Goal: Information Seeking & Learning: Learn about a topic

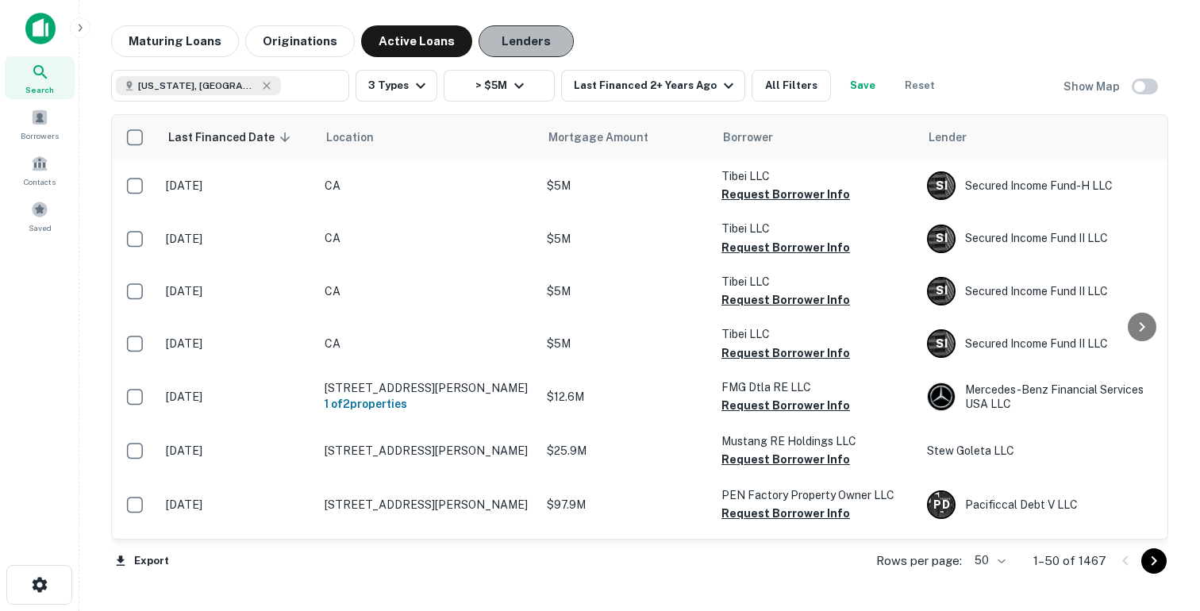
click at [499, 47] on button "Lenders" at bounding box center [526, 41] width 95 height 32
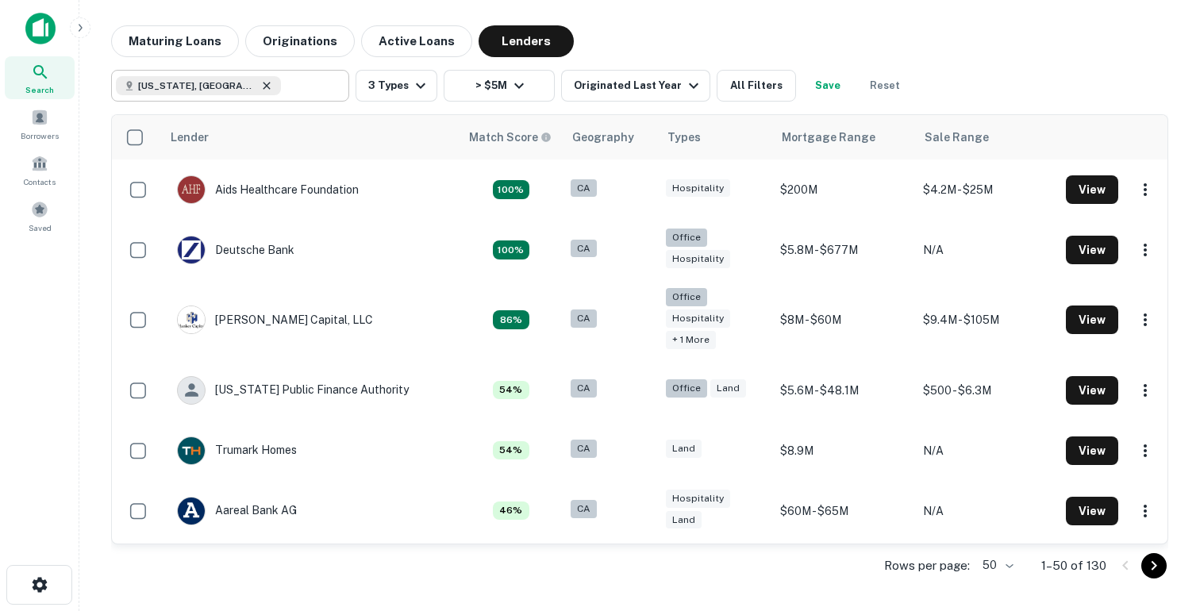
click at [263, 83] on icon at bounding box center [266, 85] width 7 height 7
type input "**********"
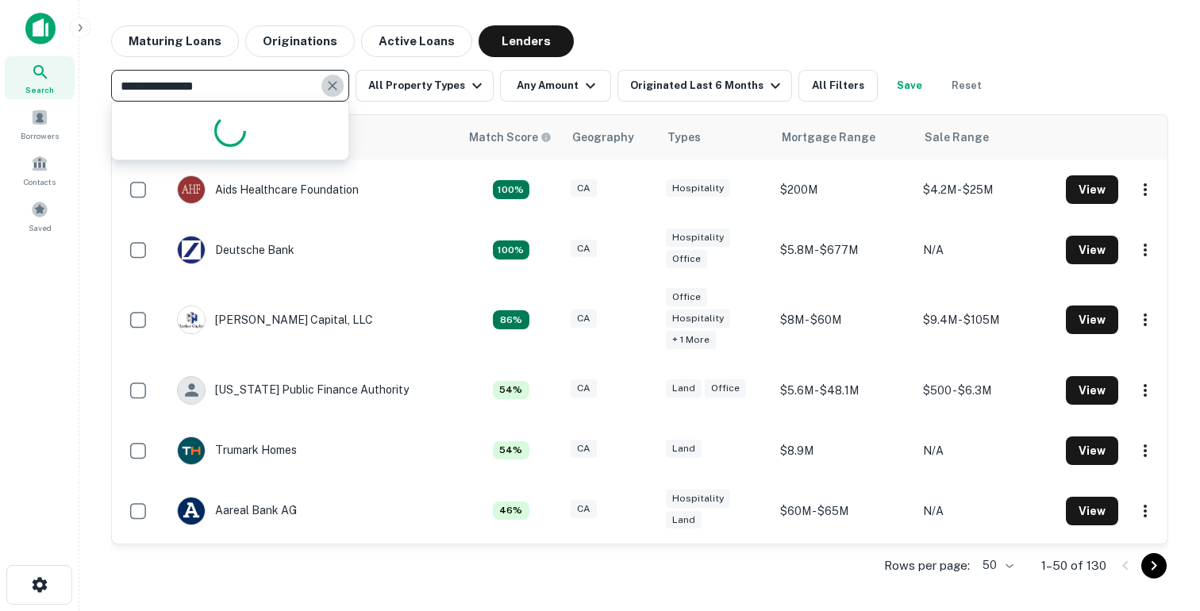
click at [332, 93] on icon "Clear" at bounding box center [333, 86] width 16 height 16
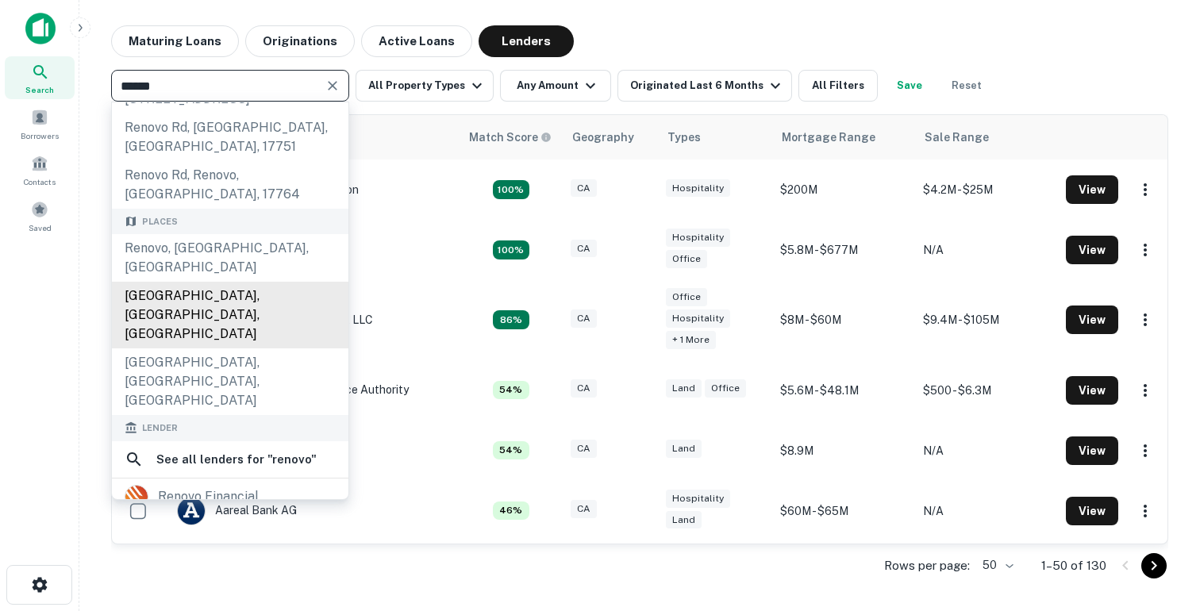
scroll to position [175, 0]
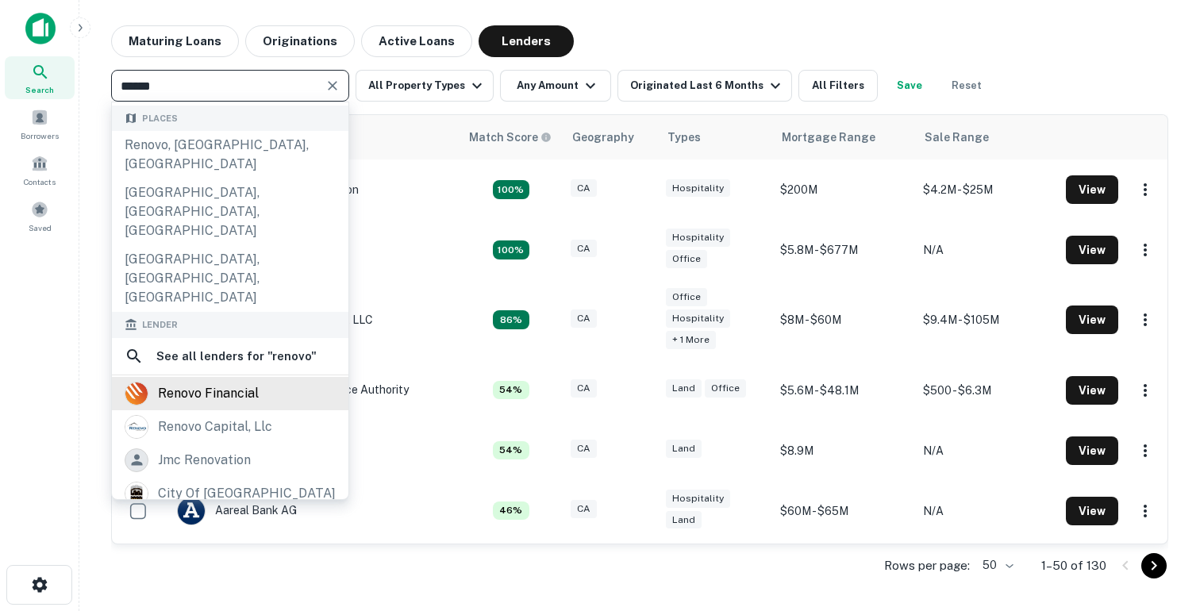
type input "******"
click at [219, 382] on div "renovo financial" at bounding box center [208, 394] width 101 height 24
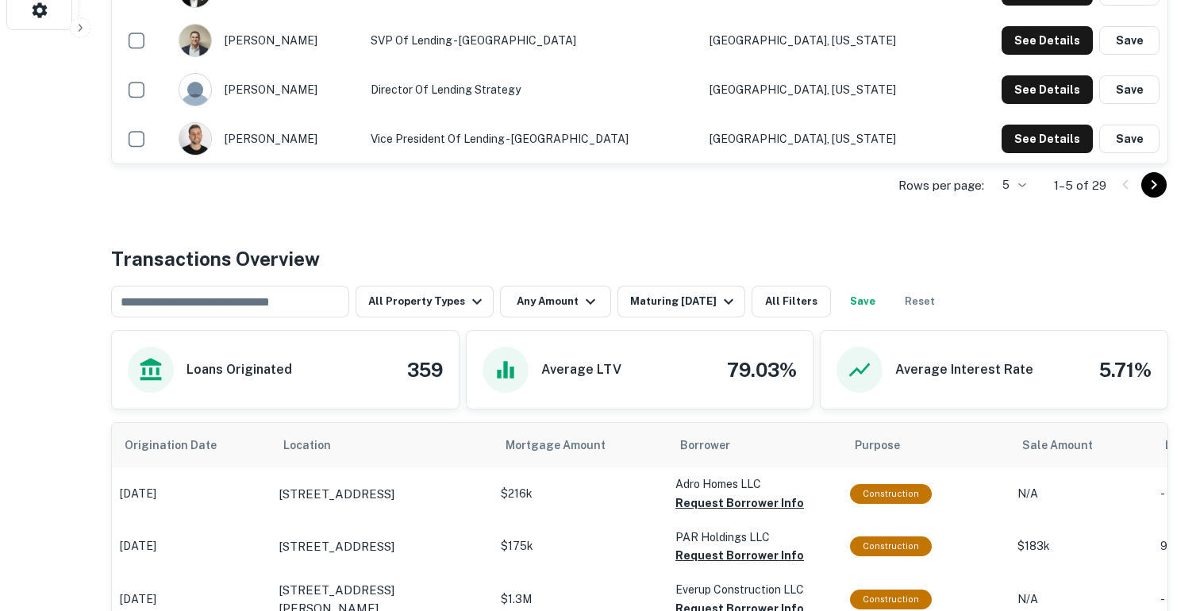
scroll to position [599, 0]
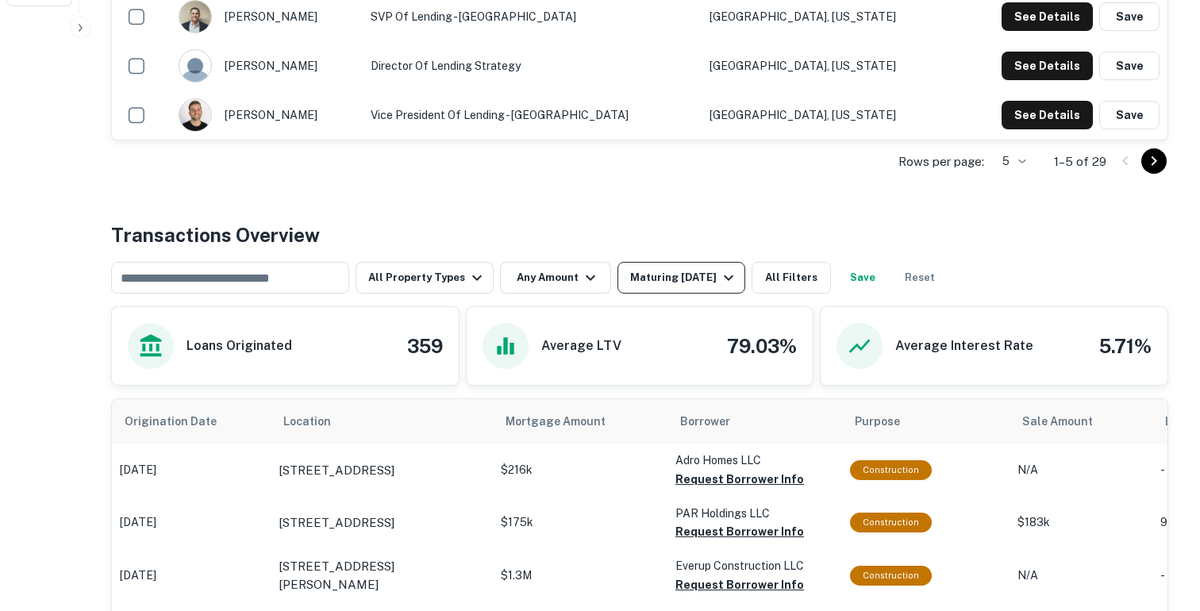
click at [687, 291] on button "Maturing [DATE]" at bounding box center [682, 278] width 128 height 32
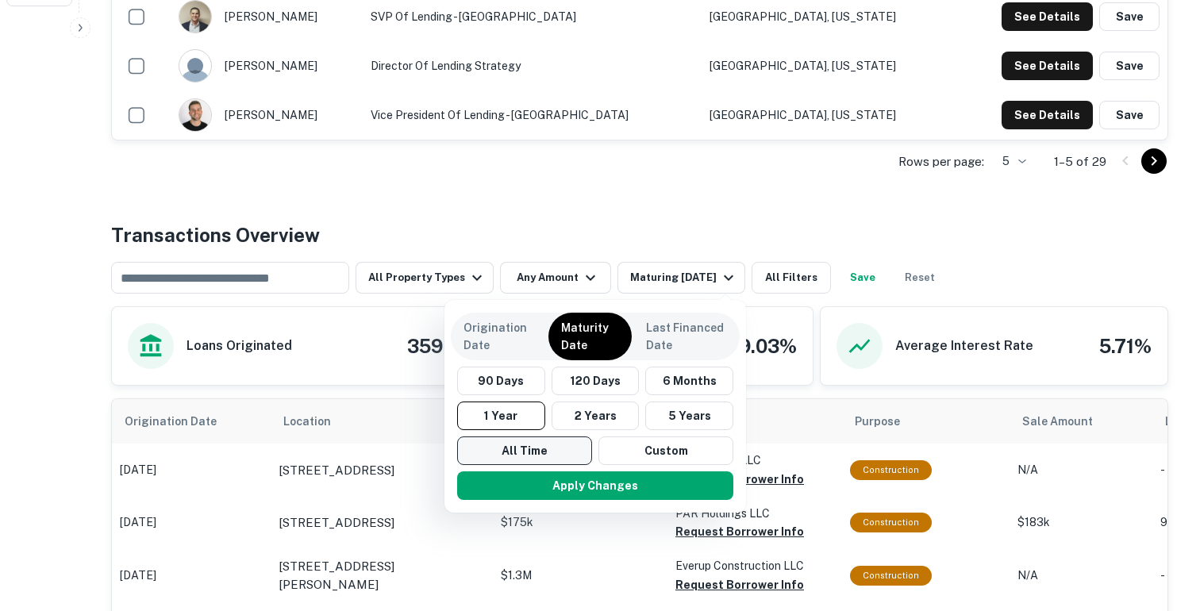
click at [554, 446] on button "All Time" at bounding box center [524, 451] width 135 height 29
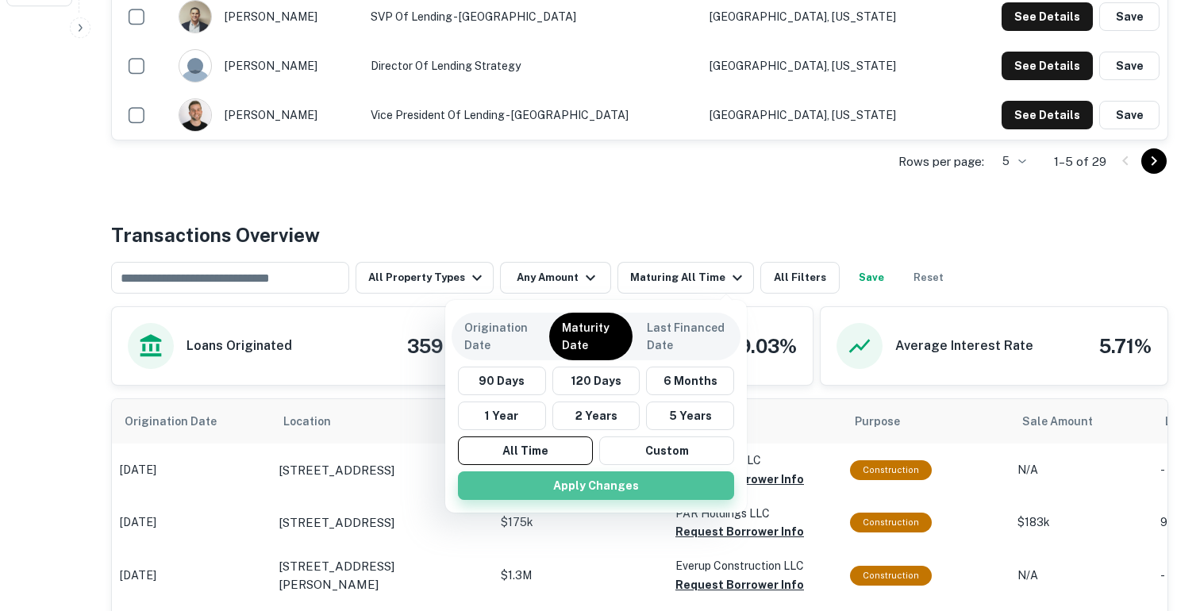
click at [568, 476] on button "Apply Changes" at bounding box center [596, 486] width 276 height 29
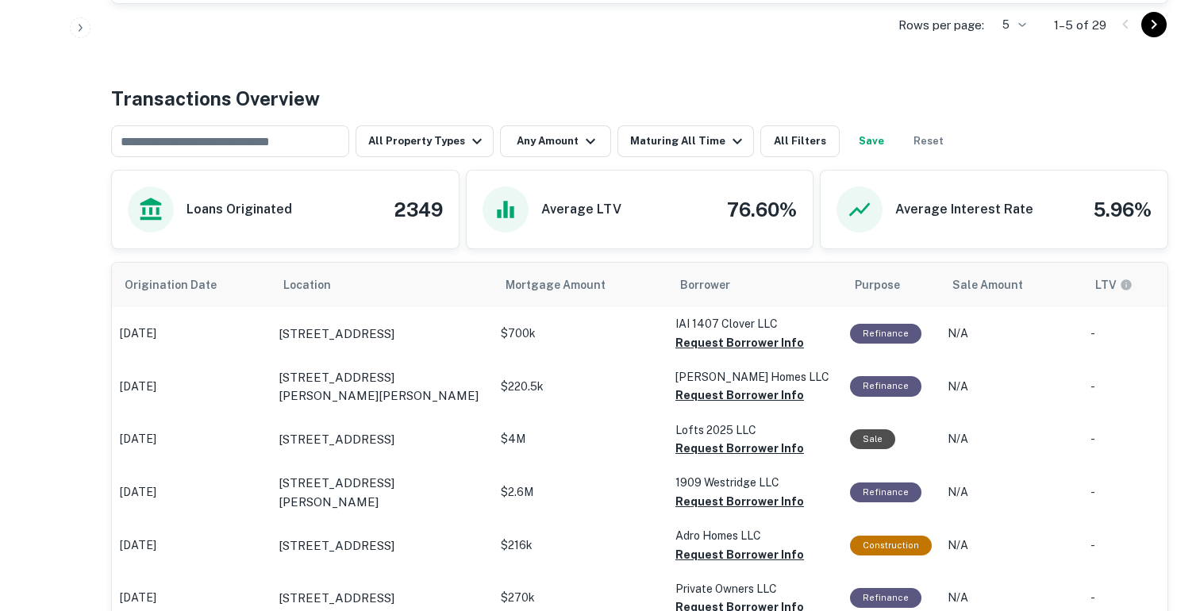
scroll to position [876, 0]
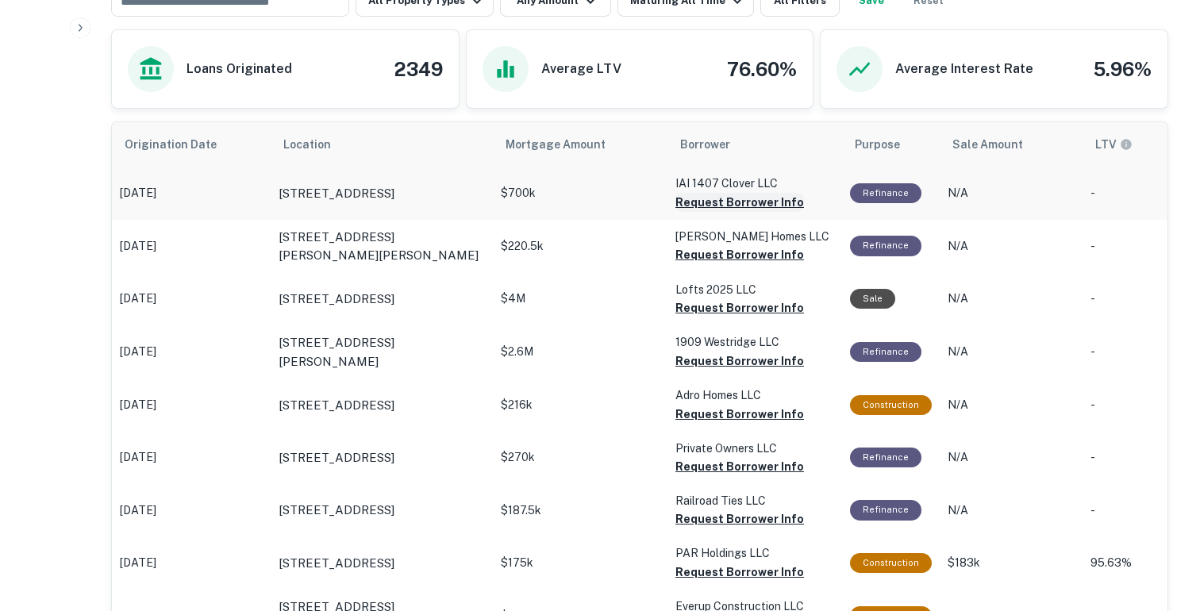
click at [773, 199] on button "Request Borrower Info" at bounding box center [740, 202] width 129 height 19
click at [748, 255] on button "Request Borrower Info" at bounding box center [740, 254] width 129 height 19
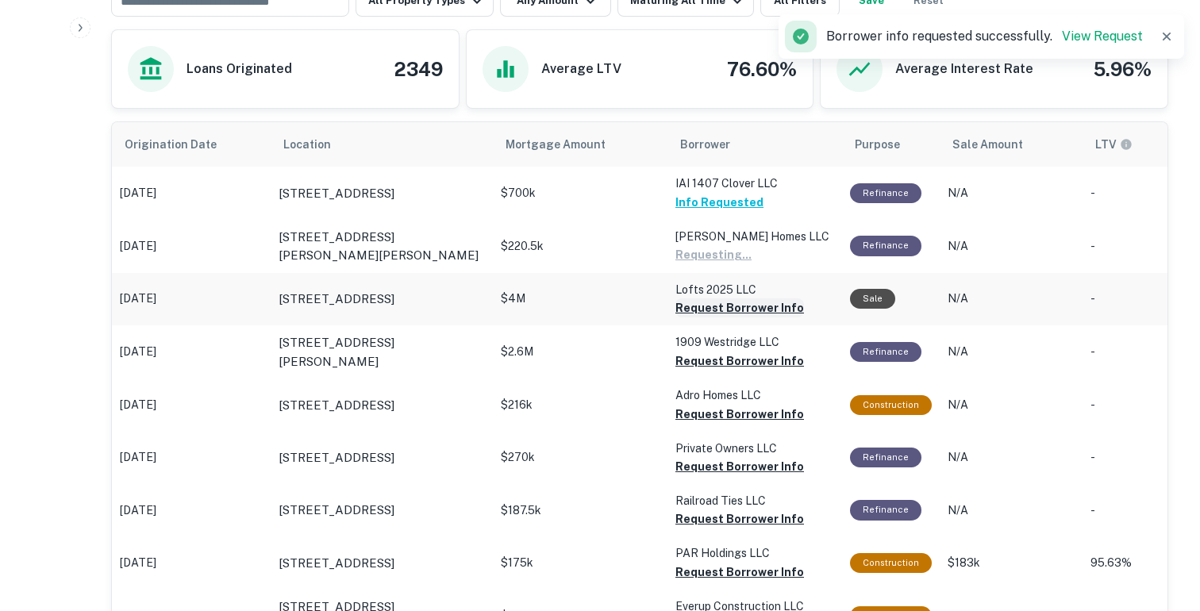
click at [746, 310] on button "Request Borrower Info" at bounding box center [740, 308] width 129 height 19
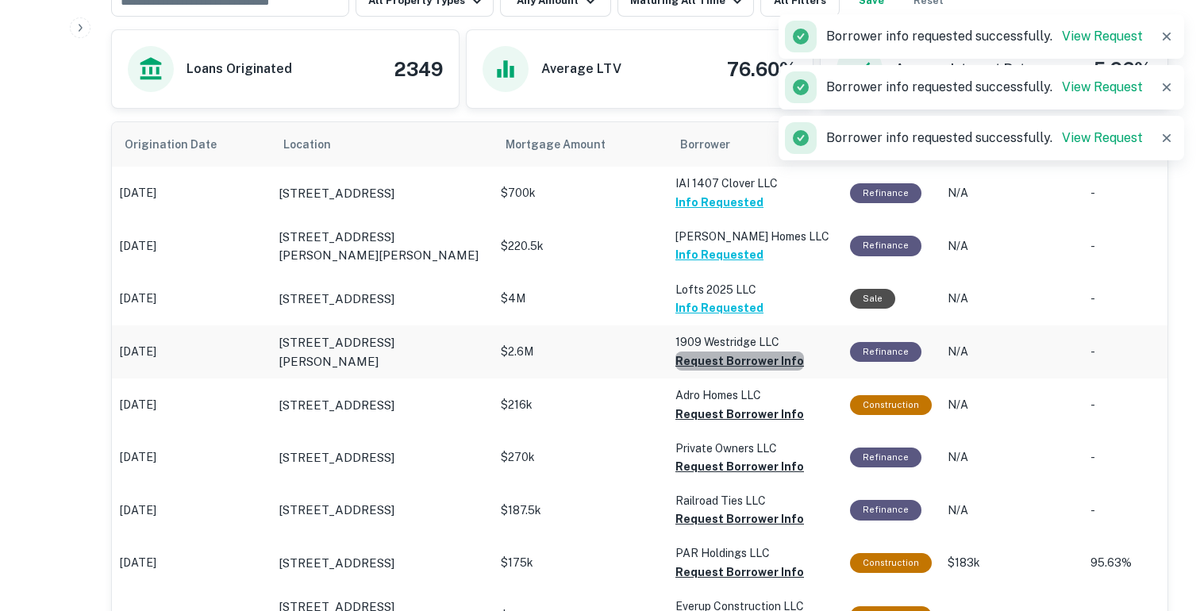
click at [749, 364] on button "Request Borrower Info" at bounding box center [740, 361] width 129 height 19
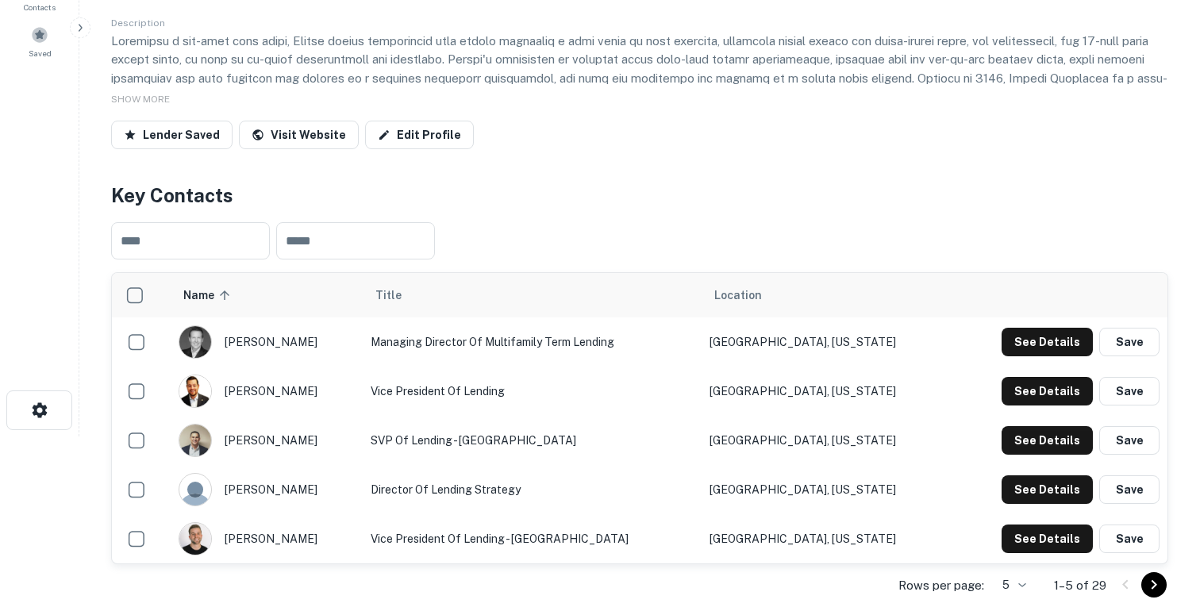
scroll to position [0, 0]
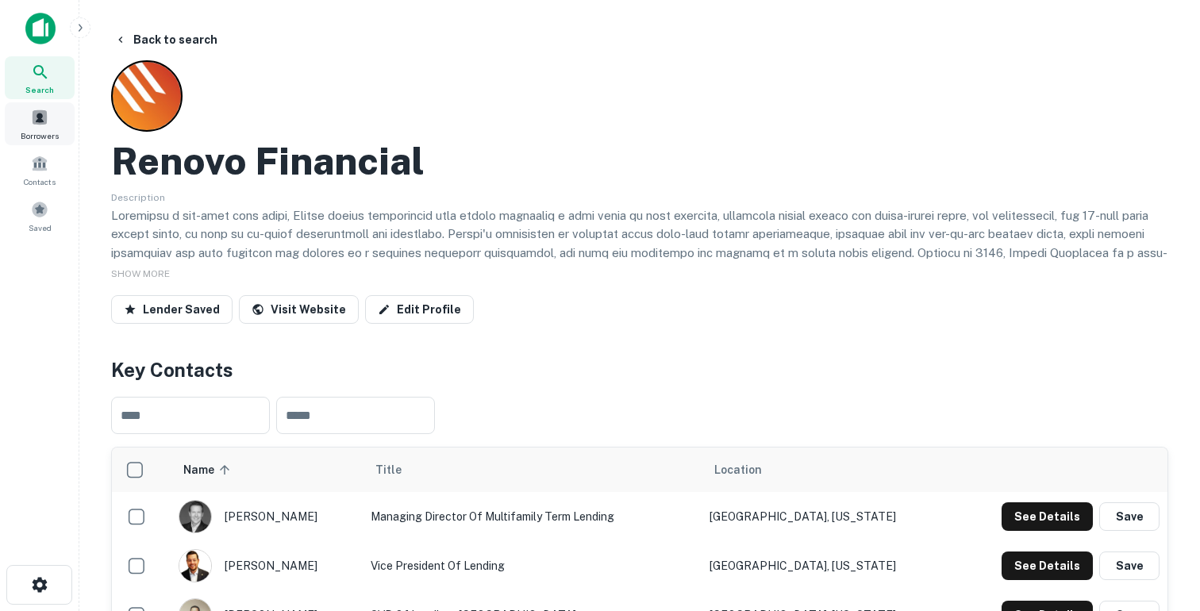
click at [36, 120] on span at bounding box center [39, 117] width 17 height 17
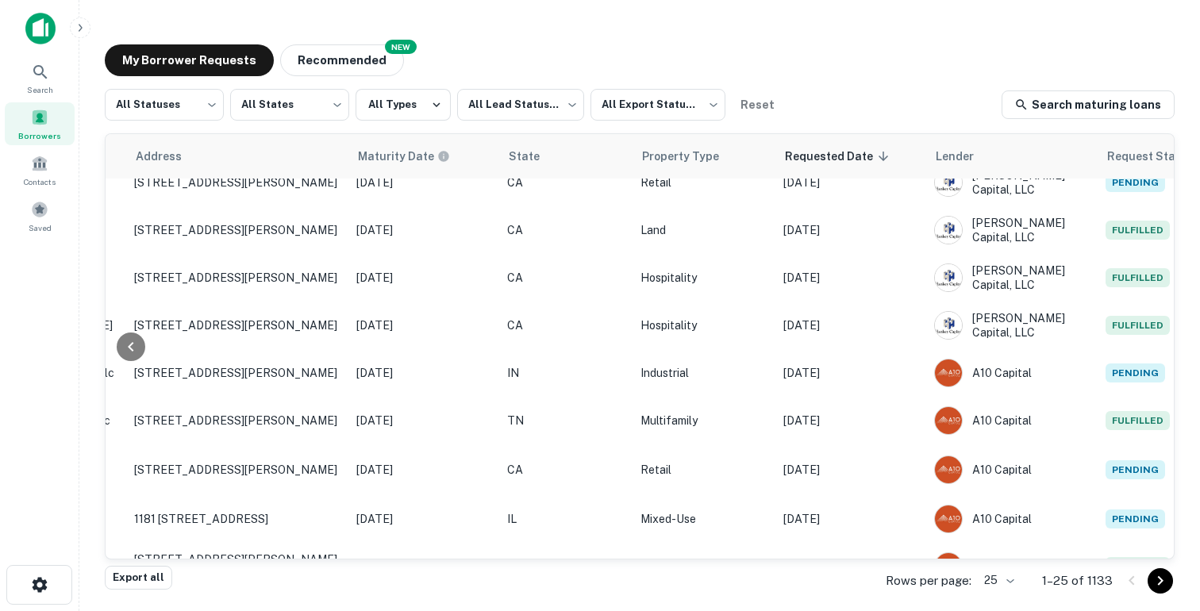
scroll to position [322, 637]
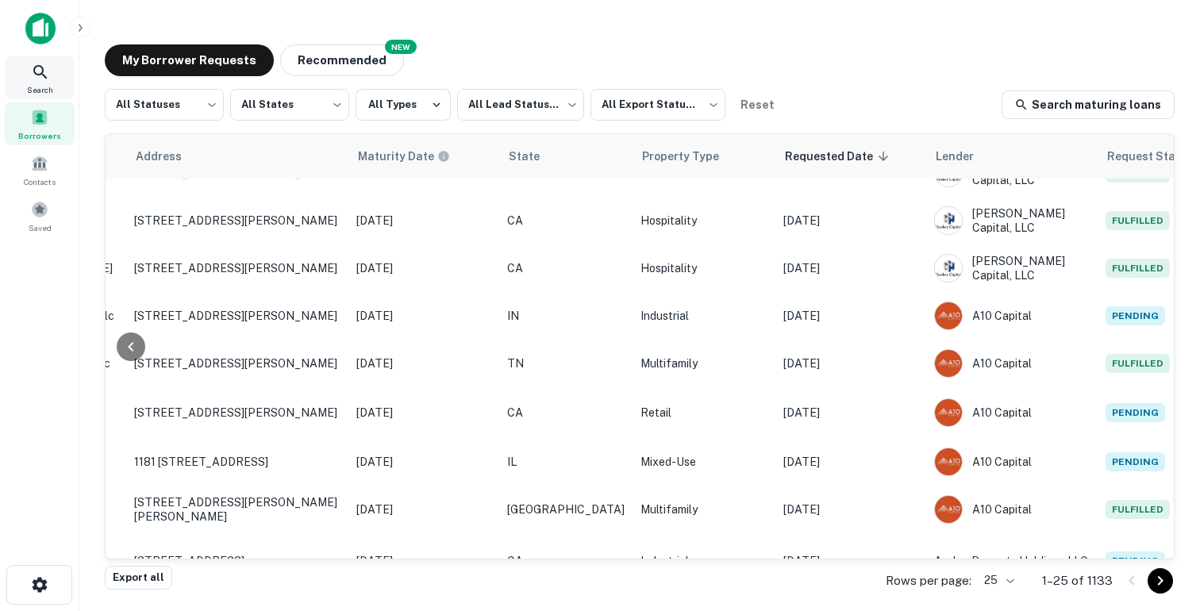
click at [32, 75] on icon at bounding box center [40, 72] width 19 height 19
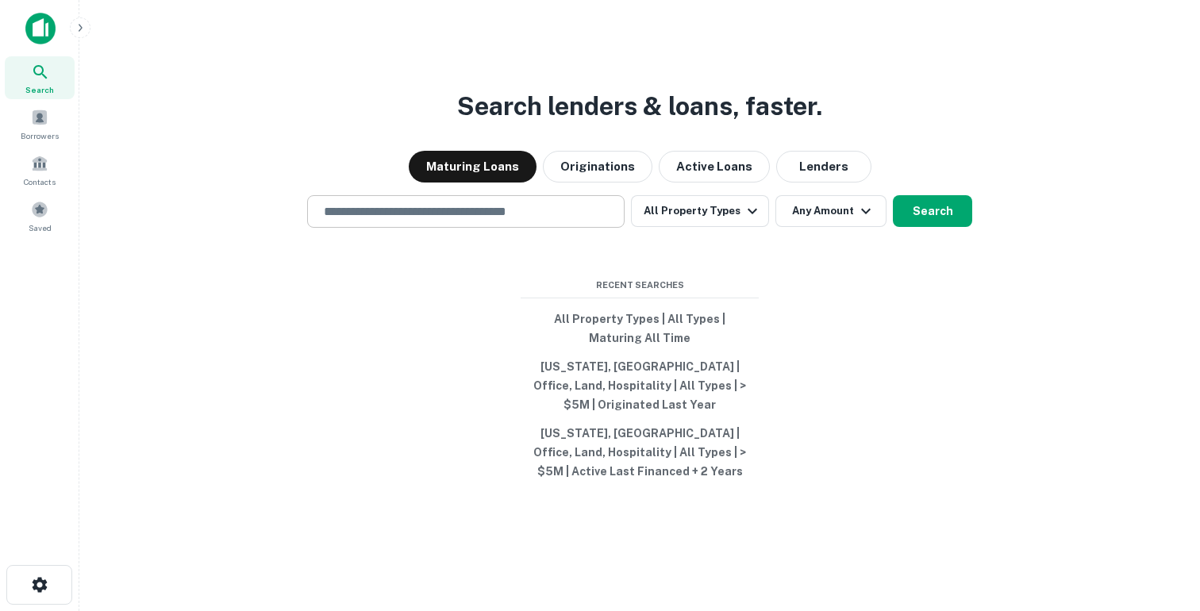
click at [457, 220] on input "text" at bounding box center [465, 211] width 303 height 18
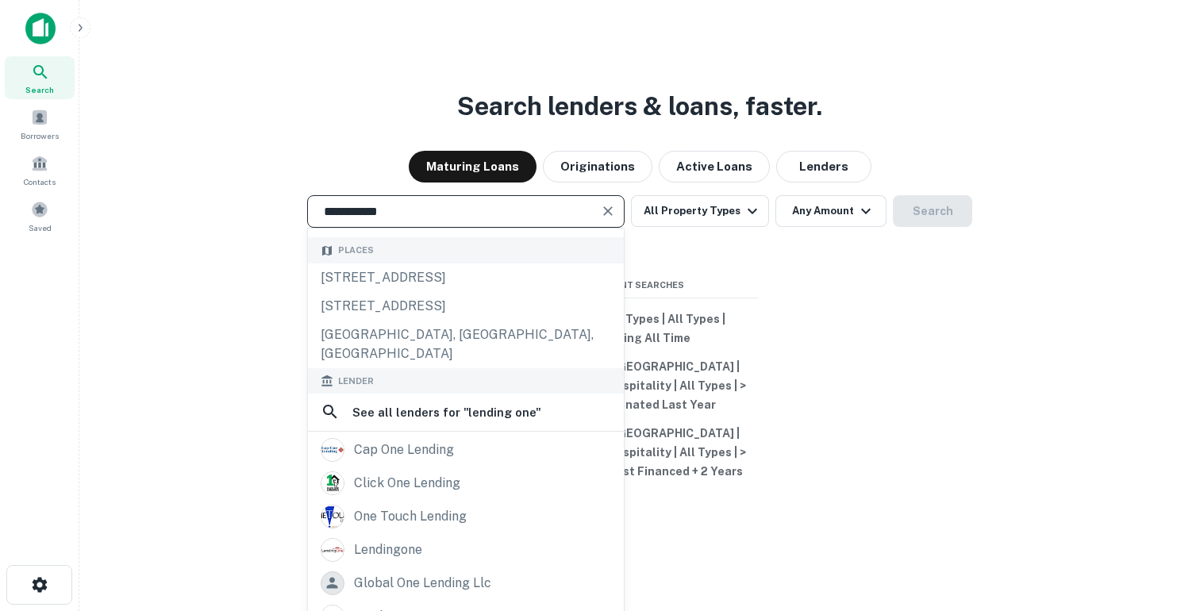
scroll to position [201, 0]
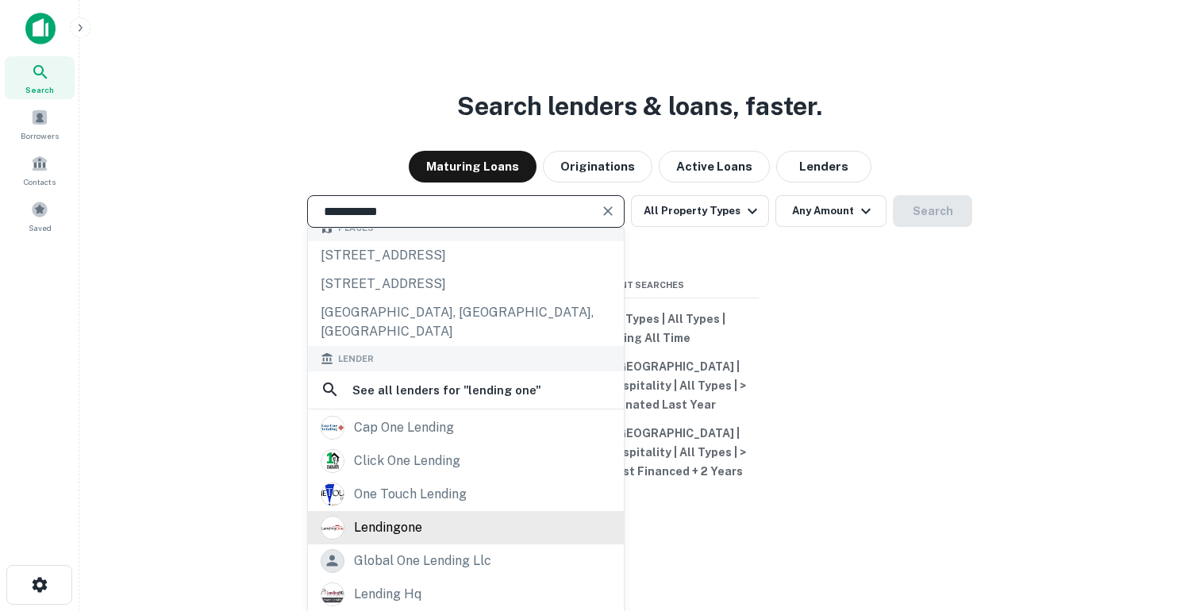
type input "**********"
click at [379, 516] on div "lendingone" at bounding box center [388, 528] width 68 height 24
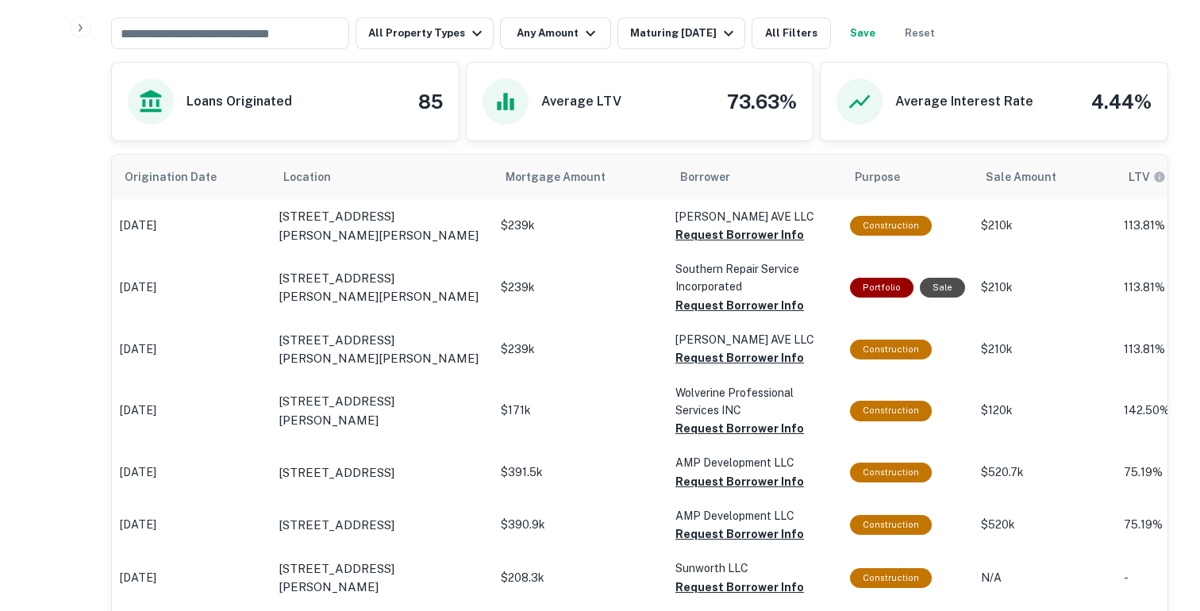
scroll to position [645, 0]
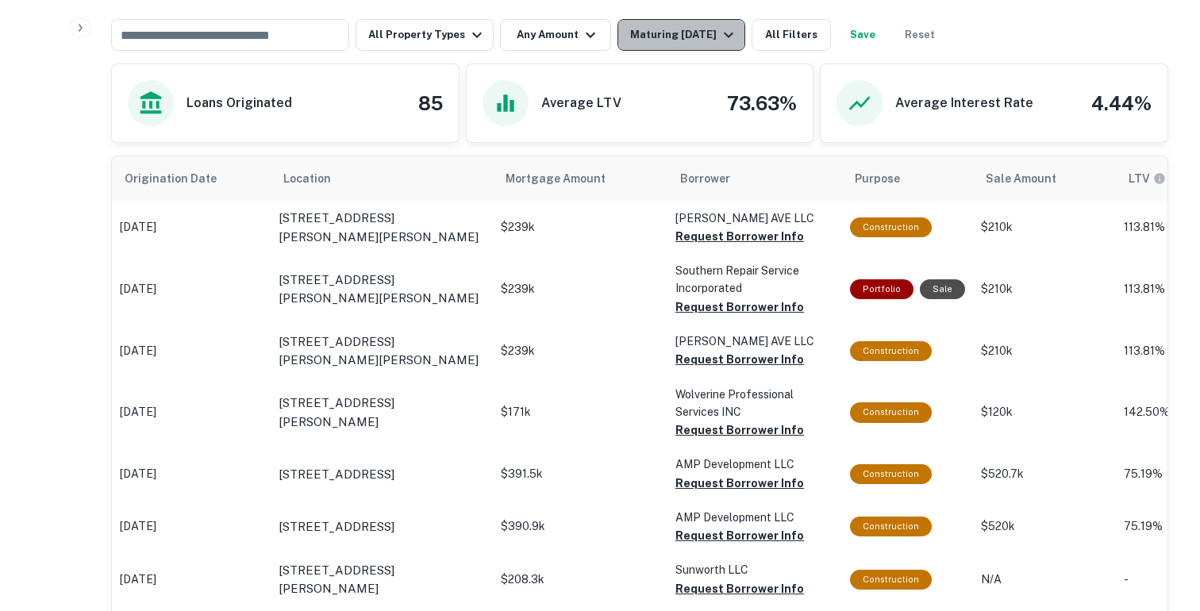
click at [702, 33] on div "Maturing In 1 Year" at bounding box center [684, 34] width 108 height 19
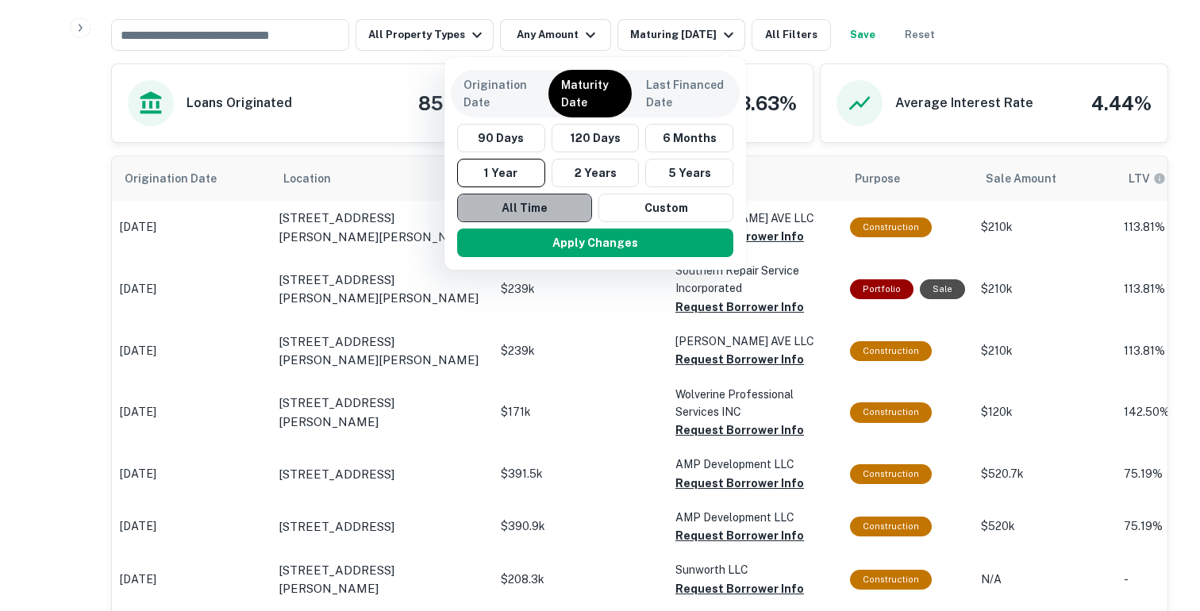
click at [536, 205] on button "All Time" at bounding box center [524, 208] width 135 height 29
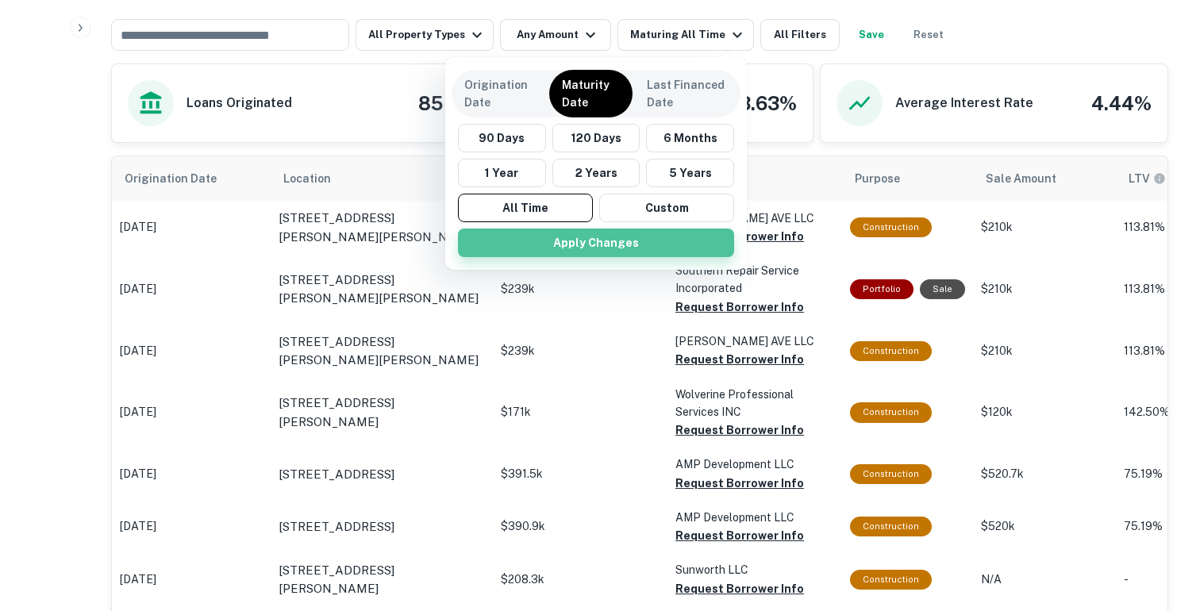
click at [530, 253] on button "Apply Changes" at bounding box center [596, 243] width 276 height 29
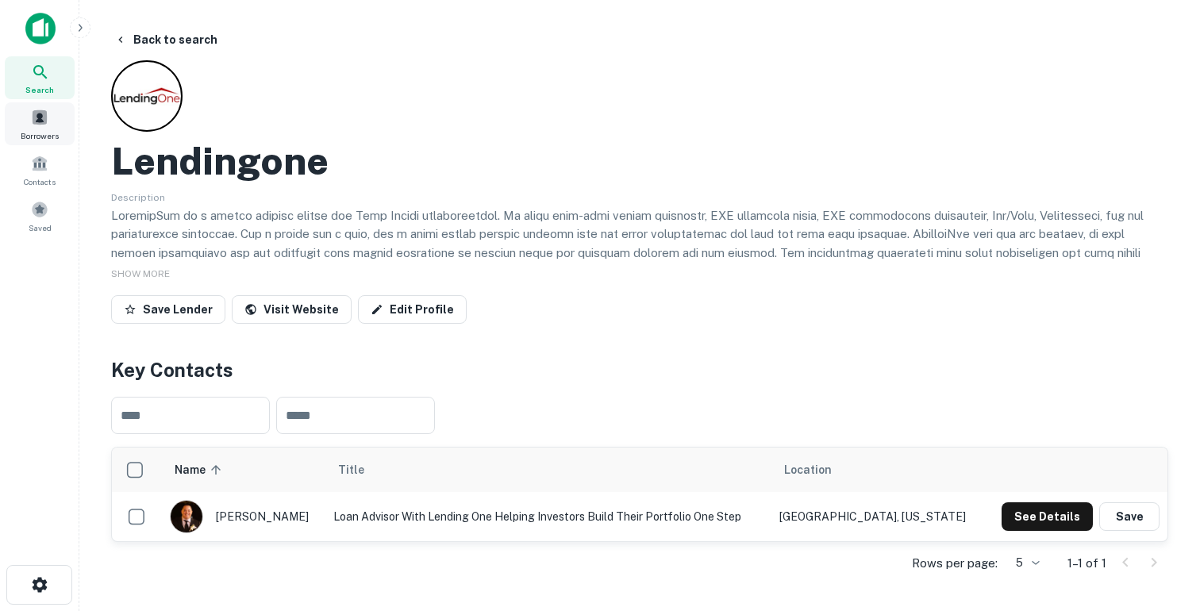
click at [33, 118] on span at bounding box center [39, 117] width 17 height 17
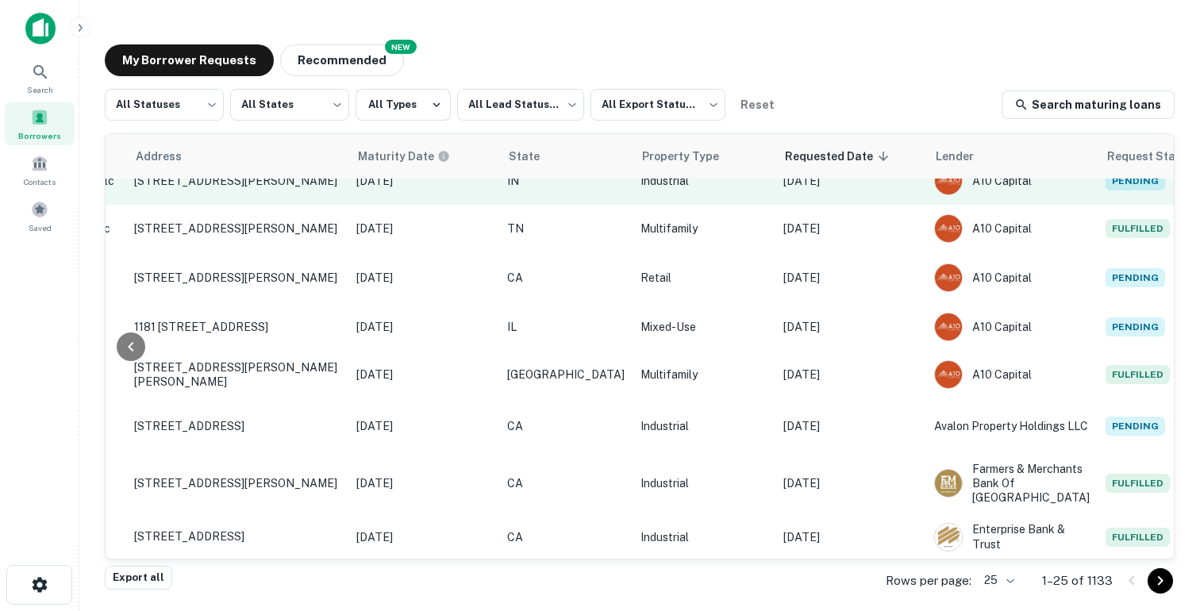
scroll to position [860, 637]
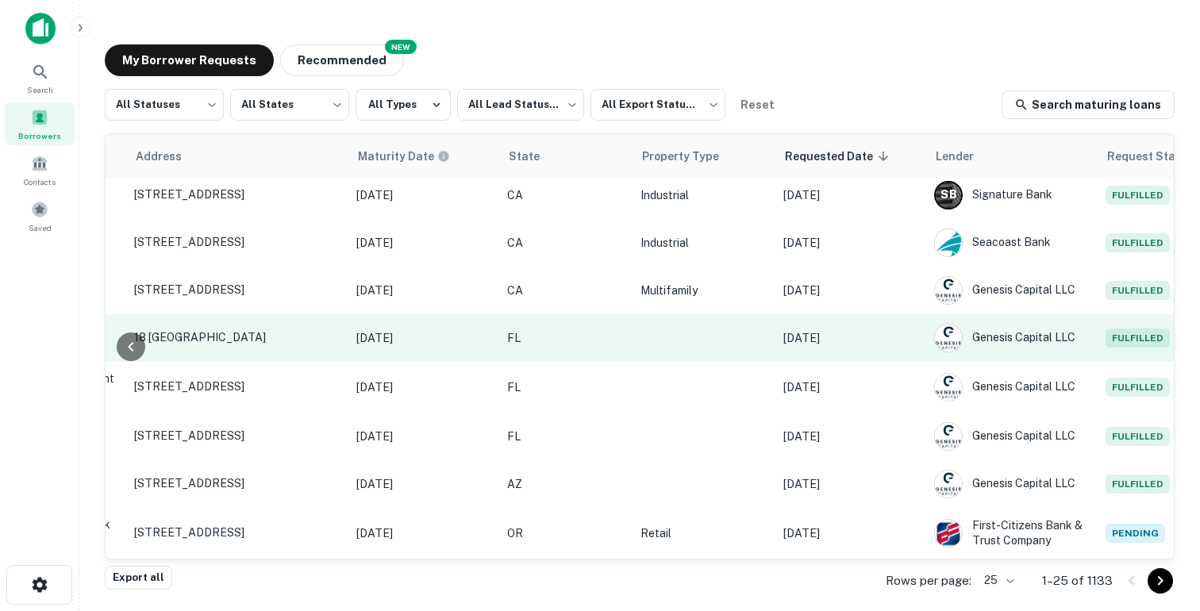
click at [821, 326] on td "[DATE]" at bounding box center [851, 338] width 151 height 48
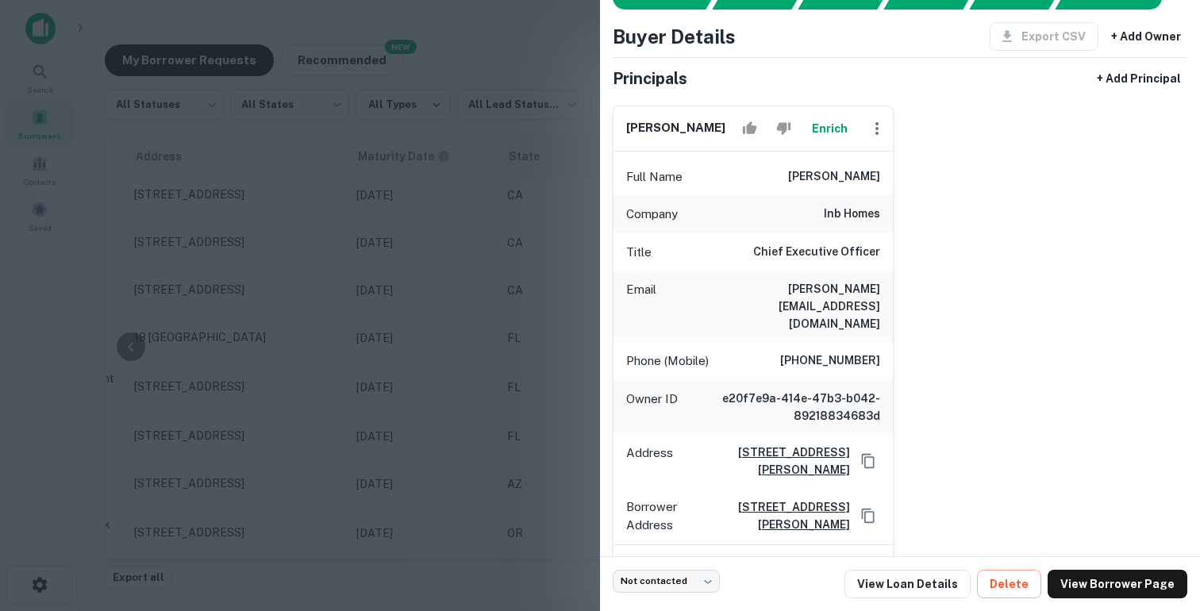
scroll to position [71, 0]
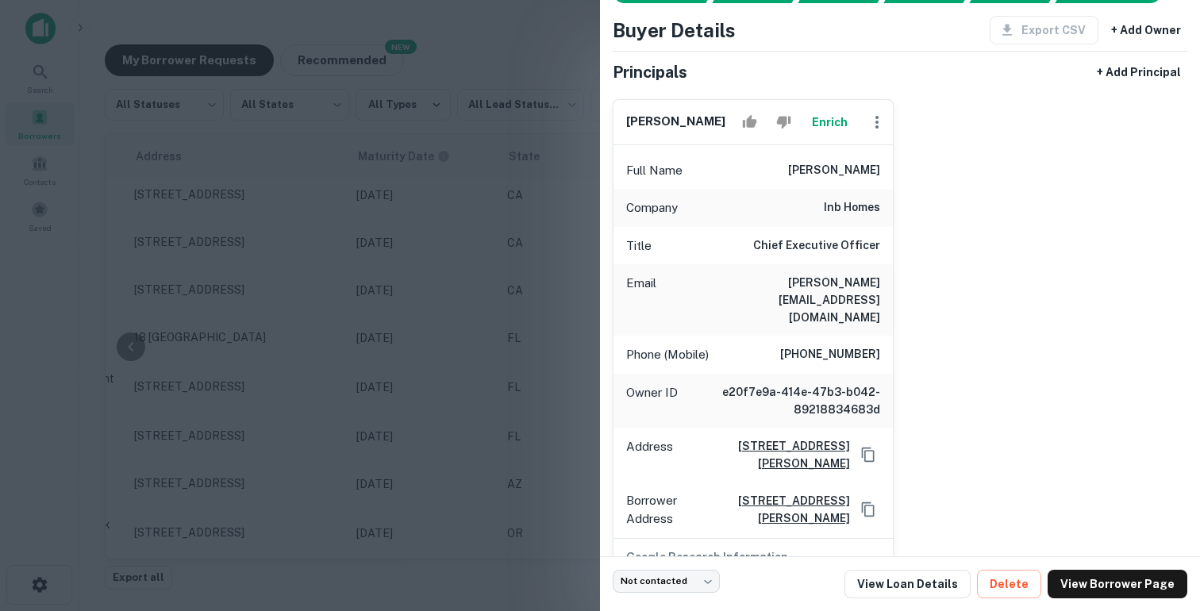
click at [504, 251] on div at bounding box center [600, 305] width 1200 height 611
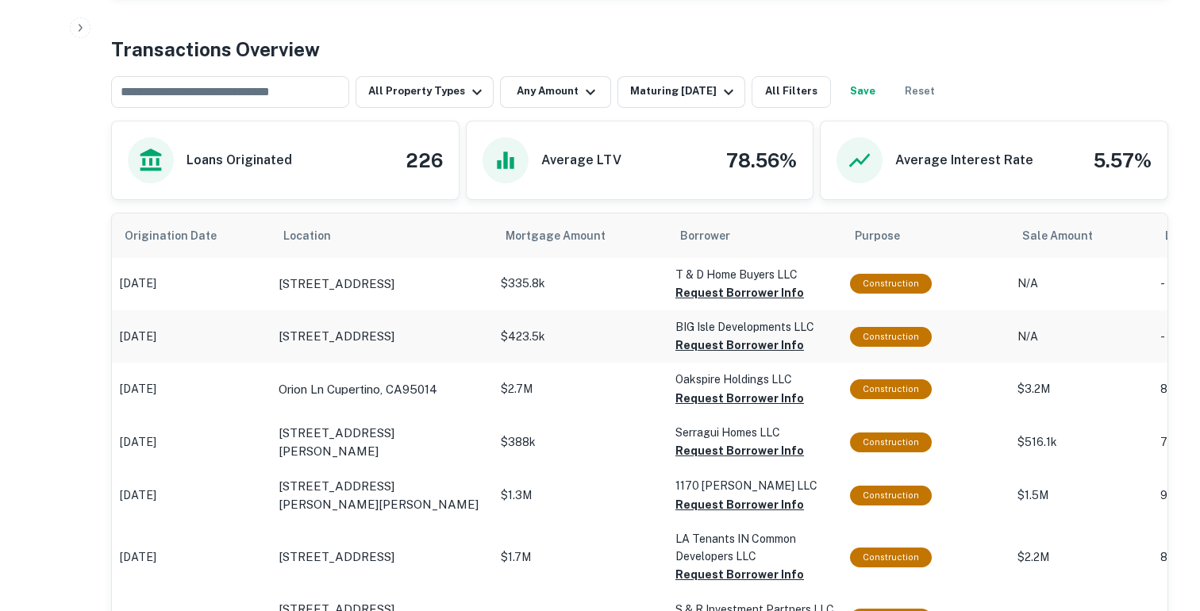
scroll to position [735, 0]
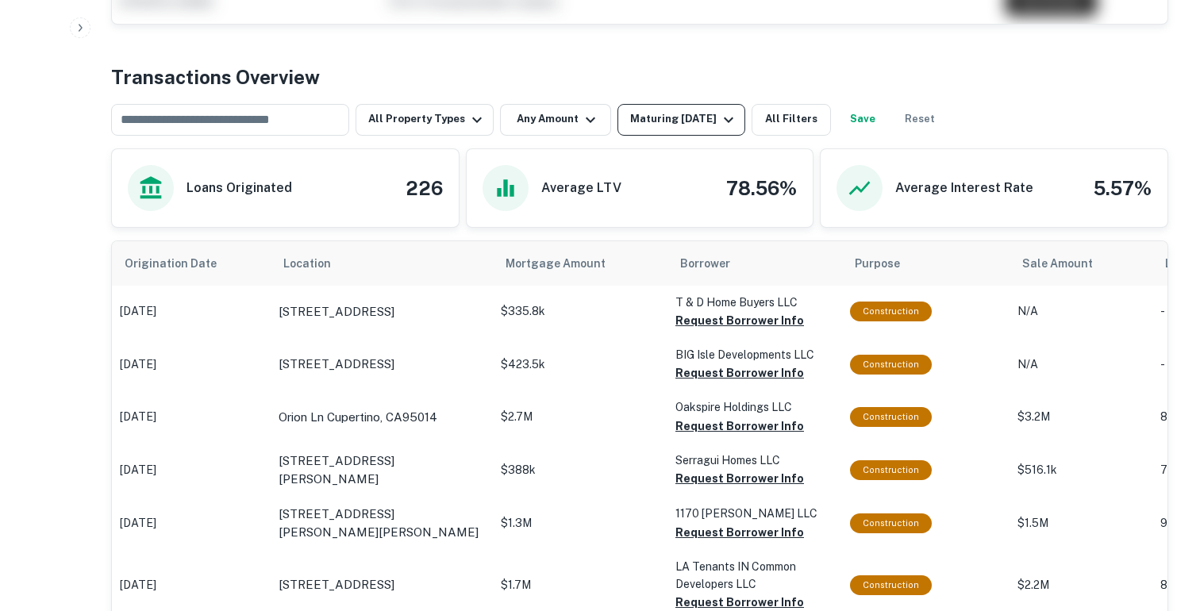
click at [652, 122] on div "Maturing In 1 Year" at bounding box center [684, 119] width 108 height 19
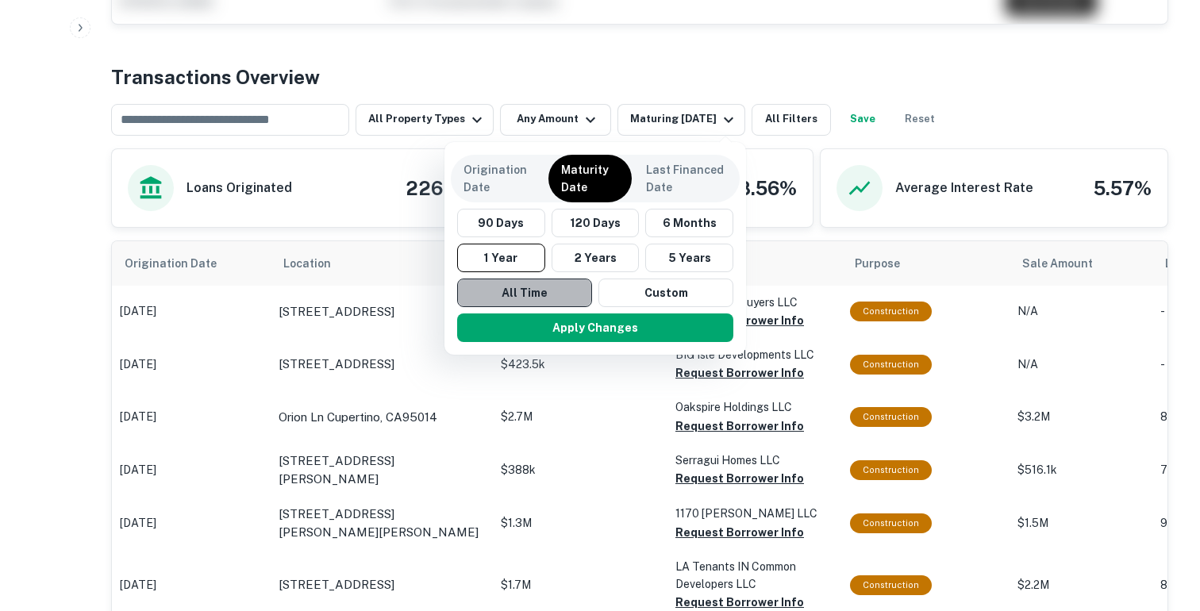
click at [524, 295] on button "All Time" at bounding box center [524, 293] width 135 height 29
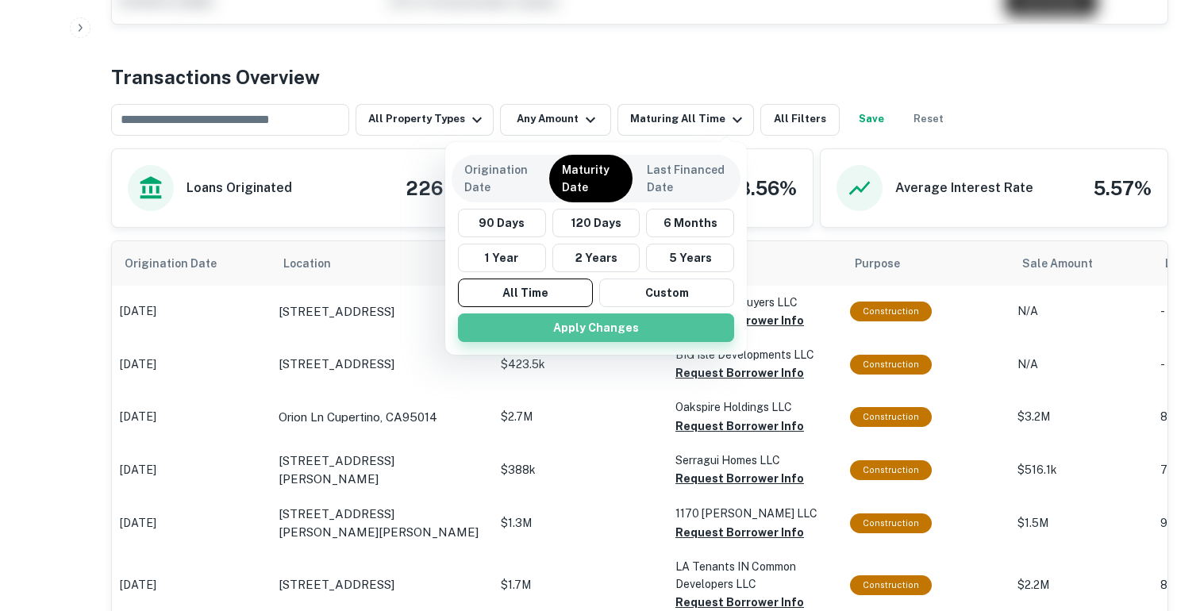
click at [522, 334] on button "Apply Changes" at bounding box center [596, 328] width 276 height 29
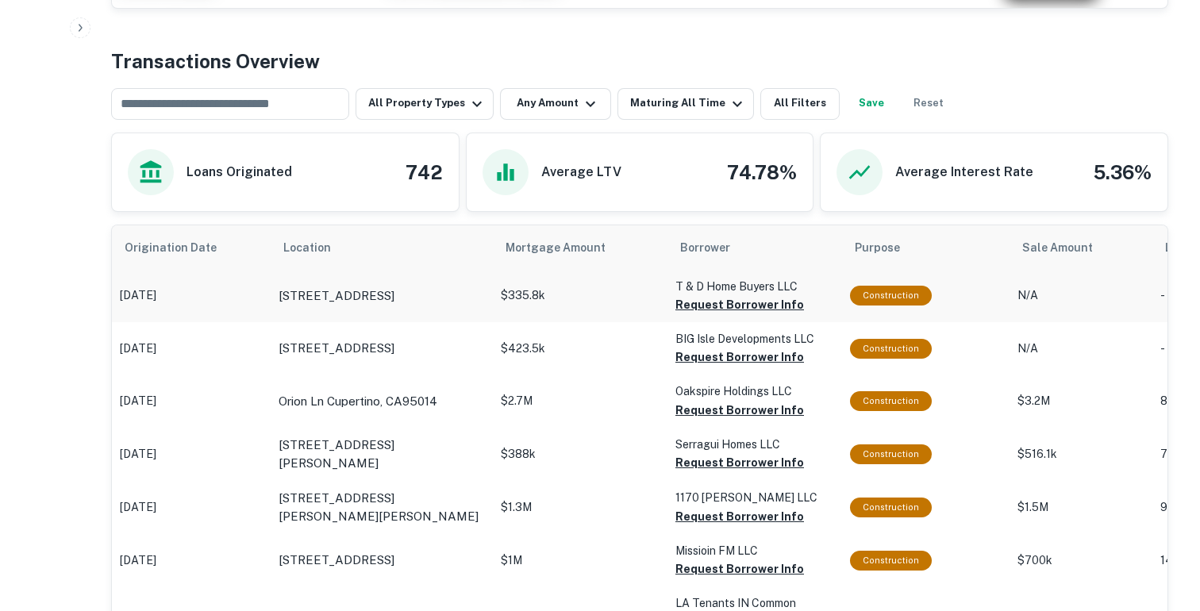
scroll to position [749, 0]
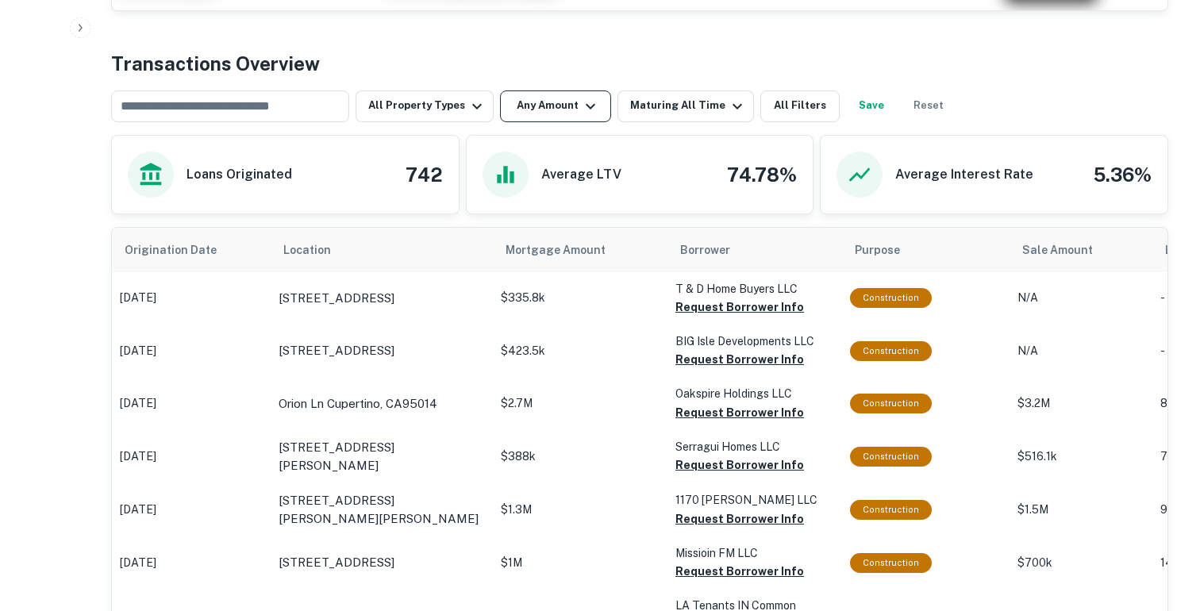
click at [567, 102] on button "Any Amount" at bounding box center [555, 107] width 111 height 32
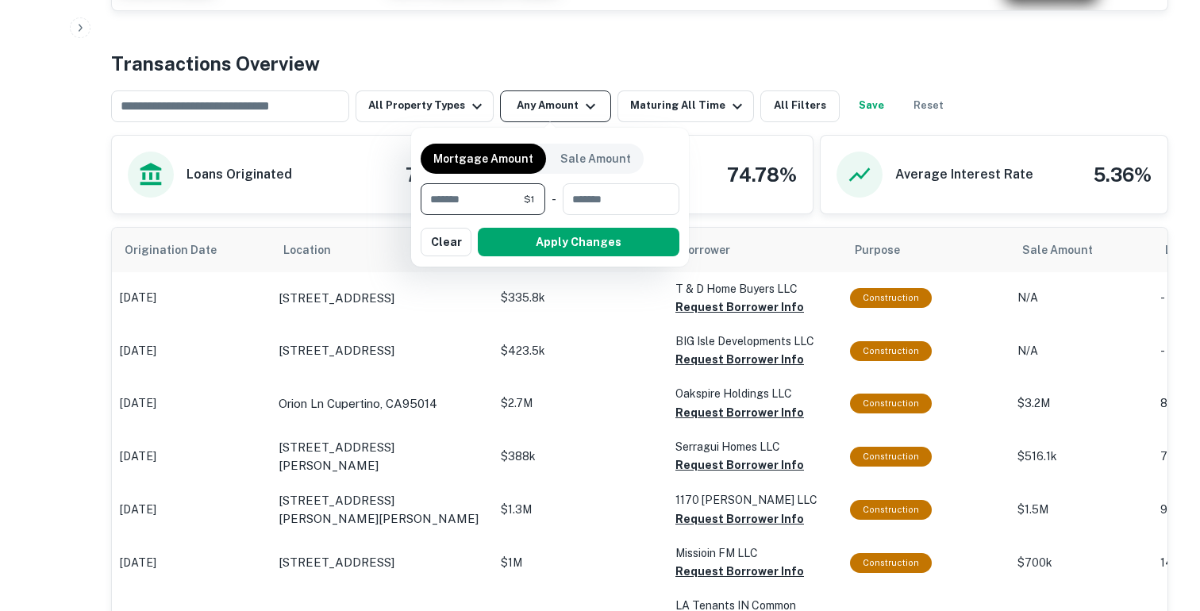
type input "*******"
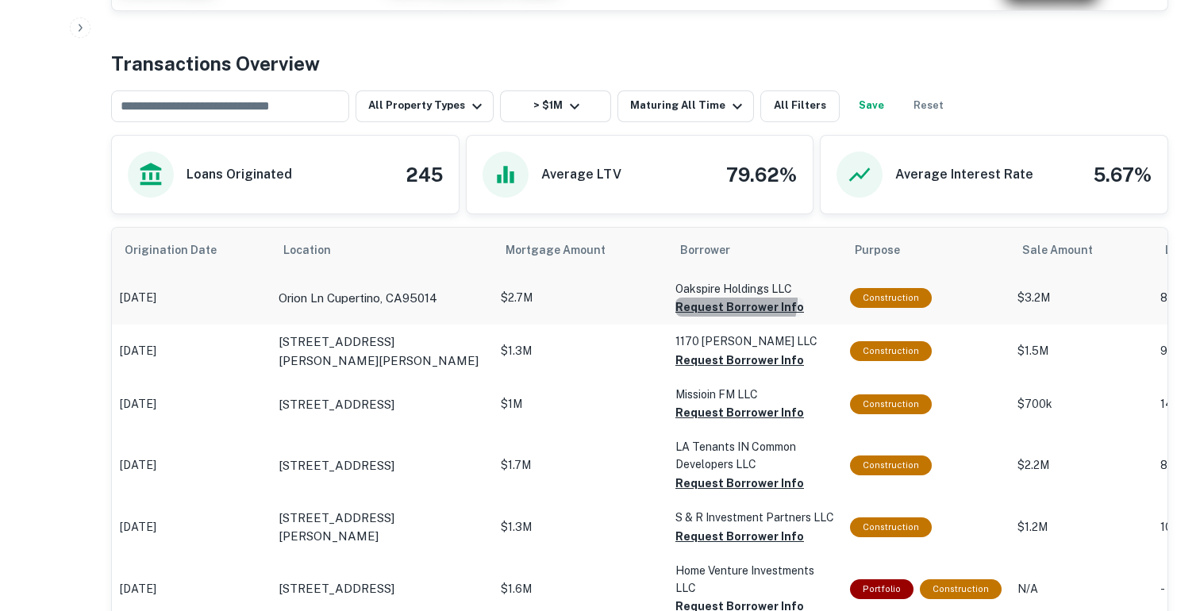
click at [731, 299] on button "Request Borrower Info" at bounding box center [740, 307] width 129 height 19
click at [696, 357] on button "Request Borrower Info" at bounding box center [740, 360] width 129 height 19
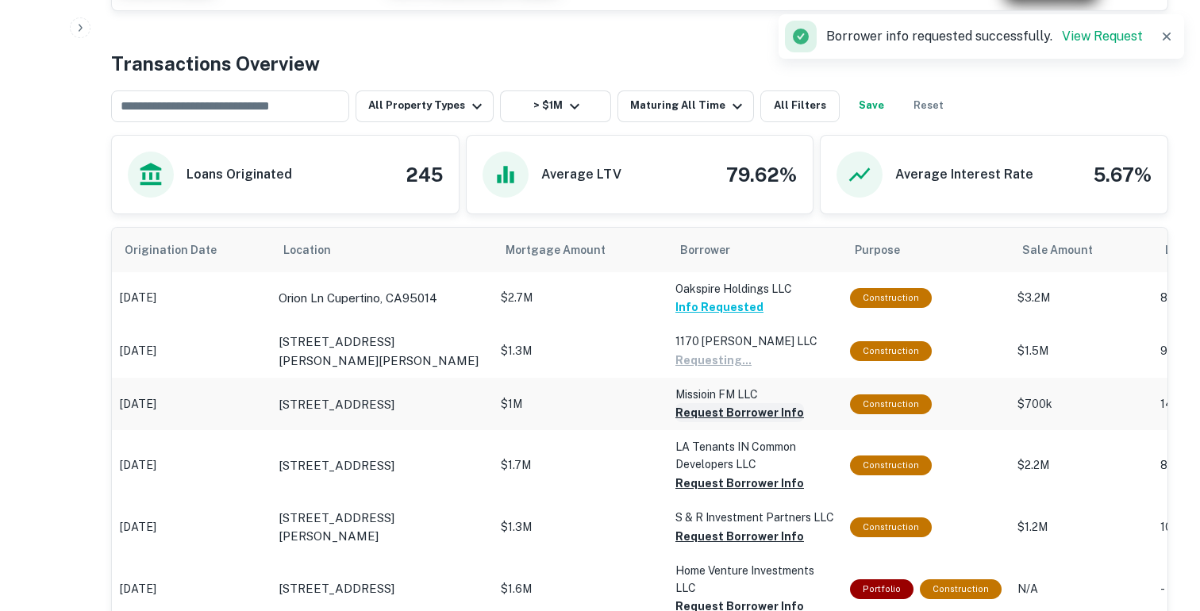
click at [699, 415] on button "Request Borrower Info" at bounding box center [740, 412] width 129 height 19
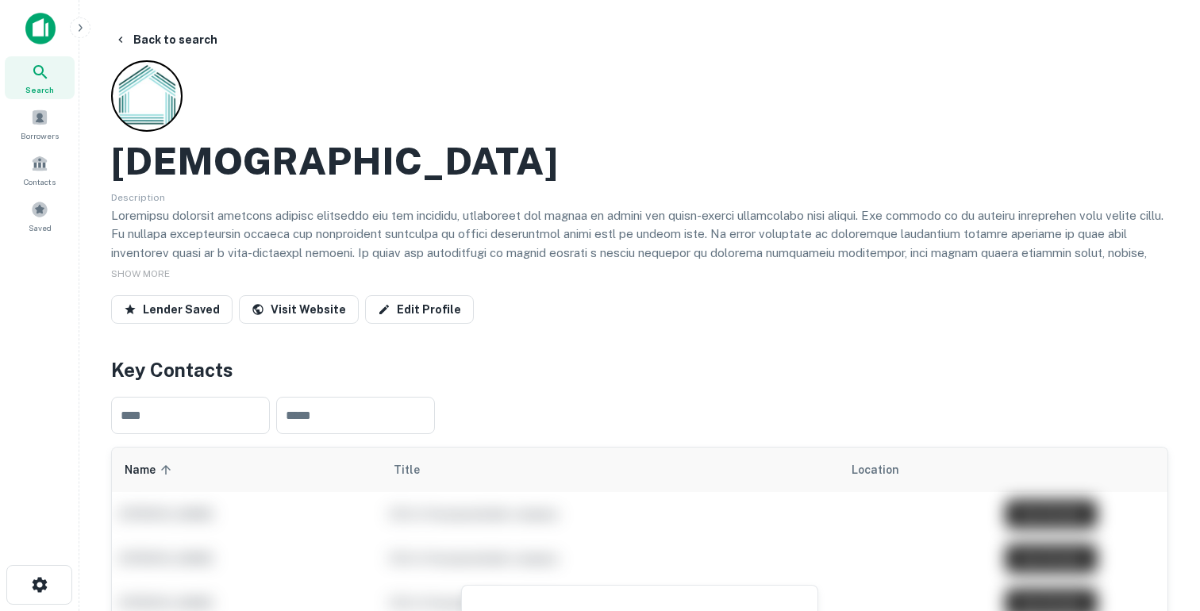
click at [21, 25] on div at bounding box center [39, 35] width 79 height 44
click at [33, 25] on img at bounding box center [40, 29] width 30 height 32
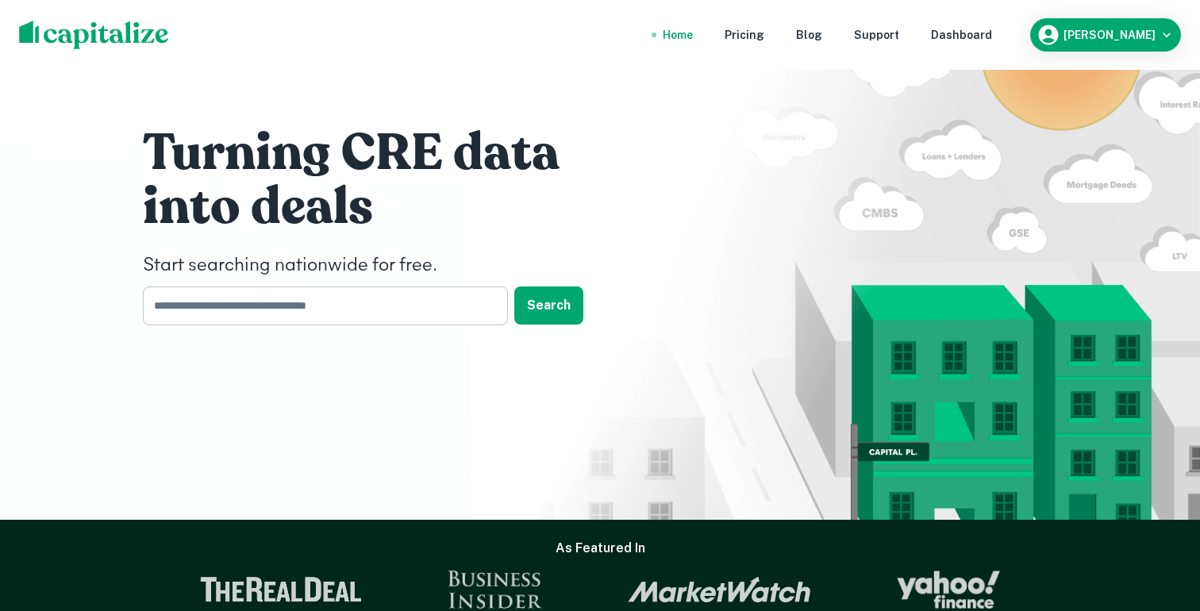
click at [229, 306] on input "text" at bounding box center [320, 306] width 354 height 39
type input "*******"
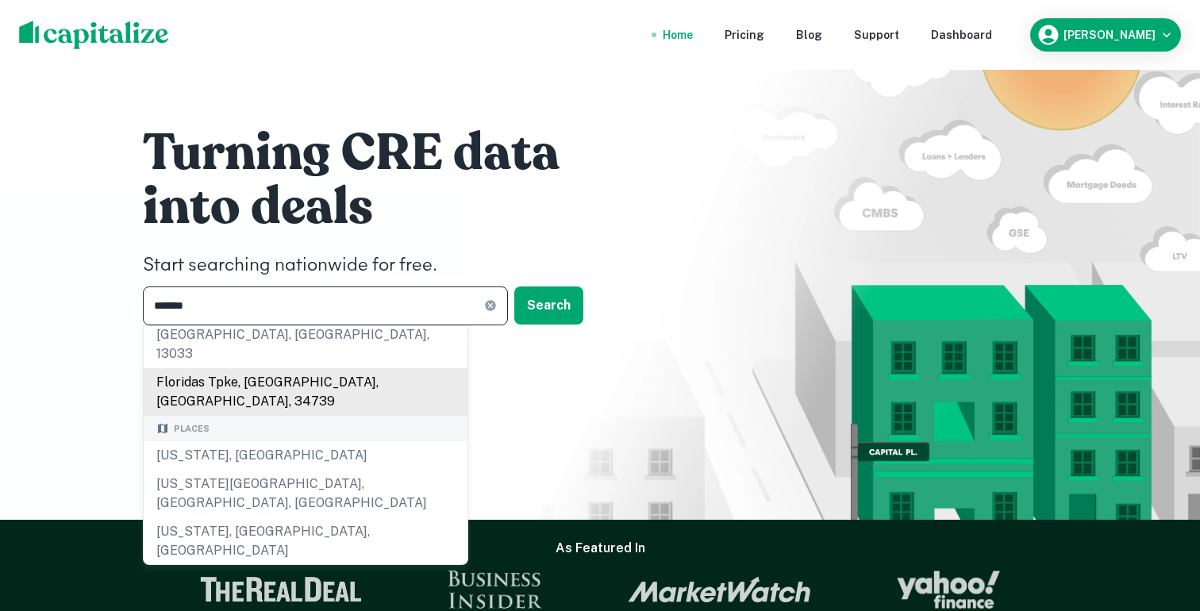
scroll to position [119, 0]
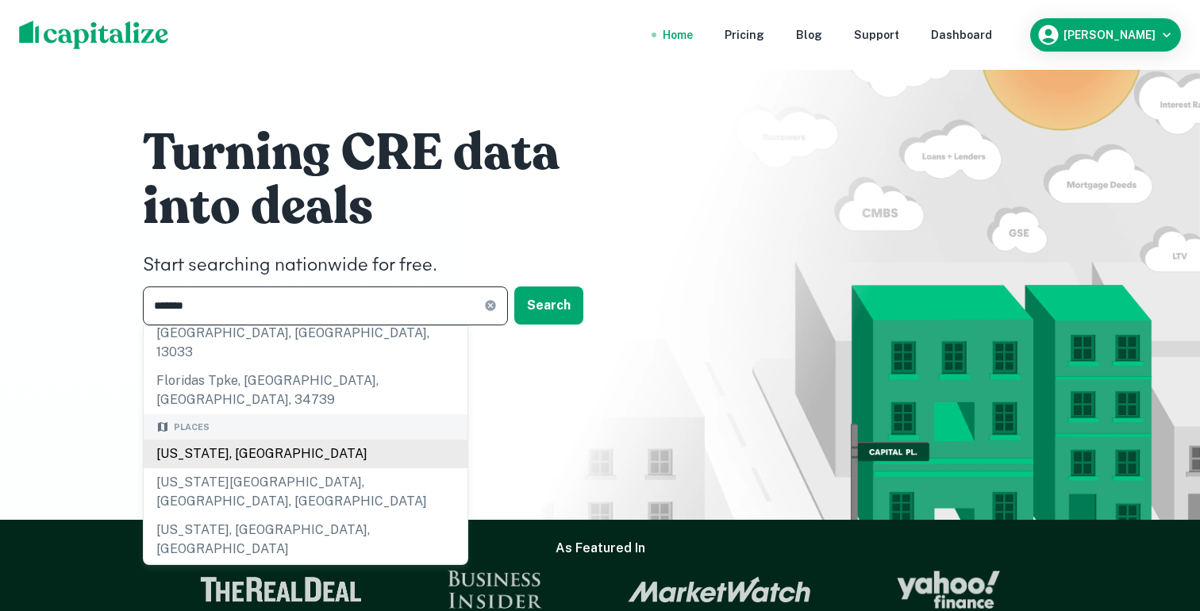
click at [262, 419] on div "Places Florida, USA Florida City, FL, USA Florida, NY, USA" at bounding box center [306, 489] width 324 height 150
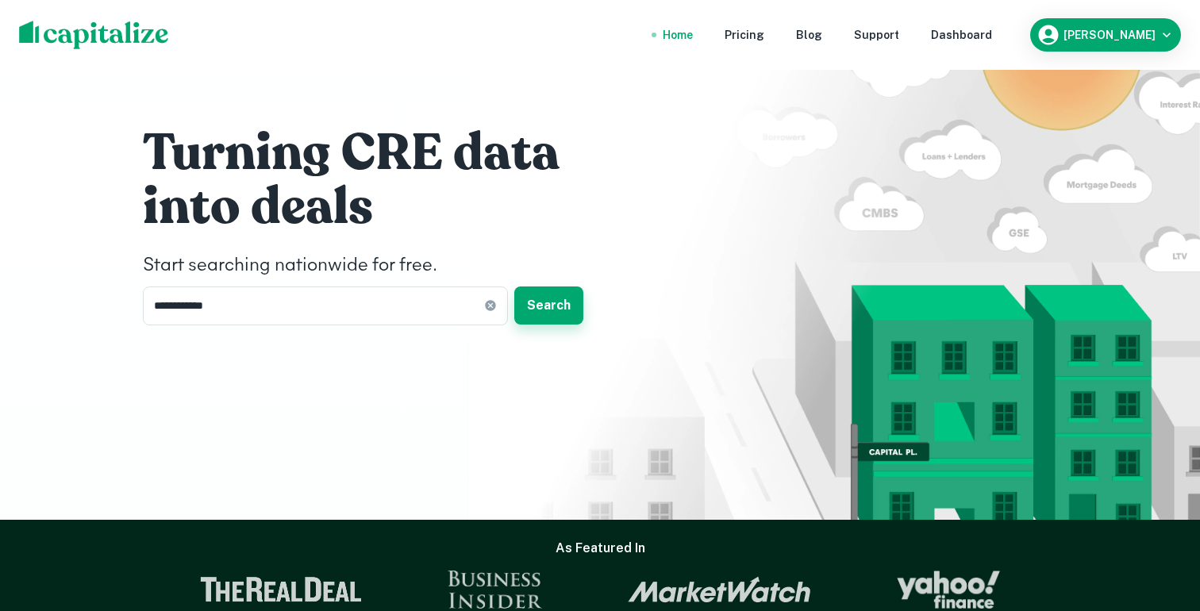
click at [561, 310] on button "Search" at bounding box center [548, 306] width 69 height 38
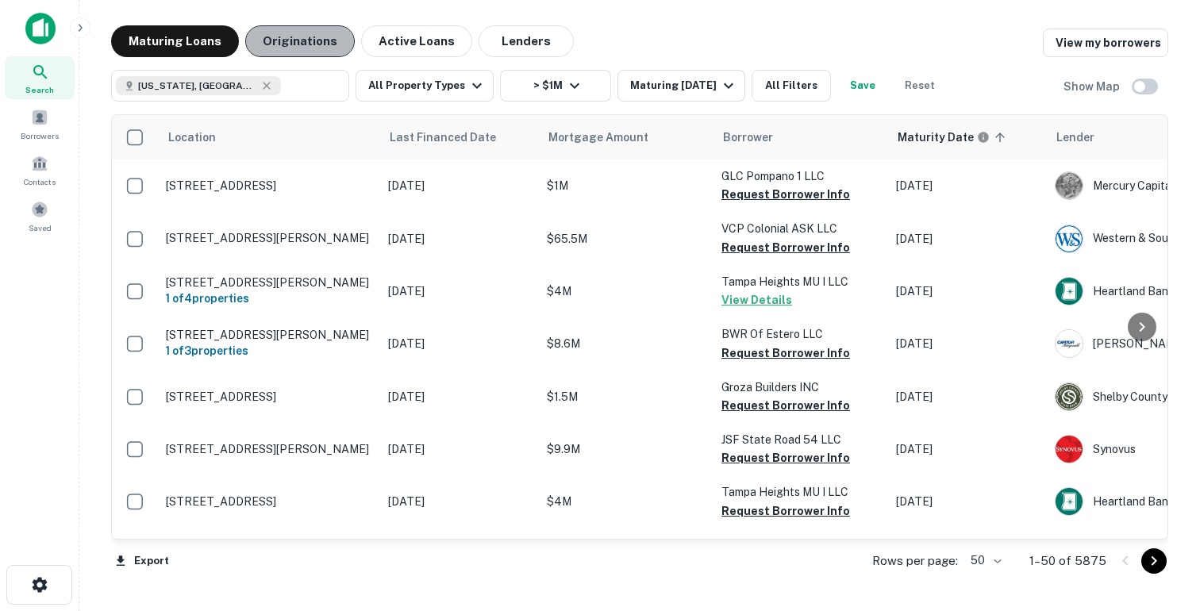
click at [296, 40] on button "Originations" at bounding box center [300, 41] width 110 height 32
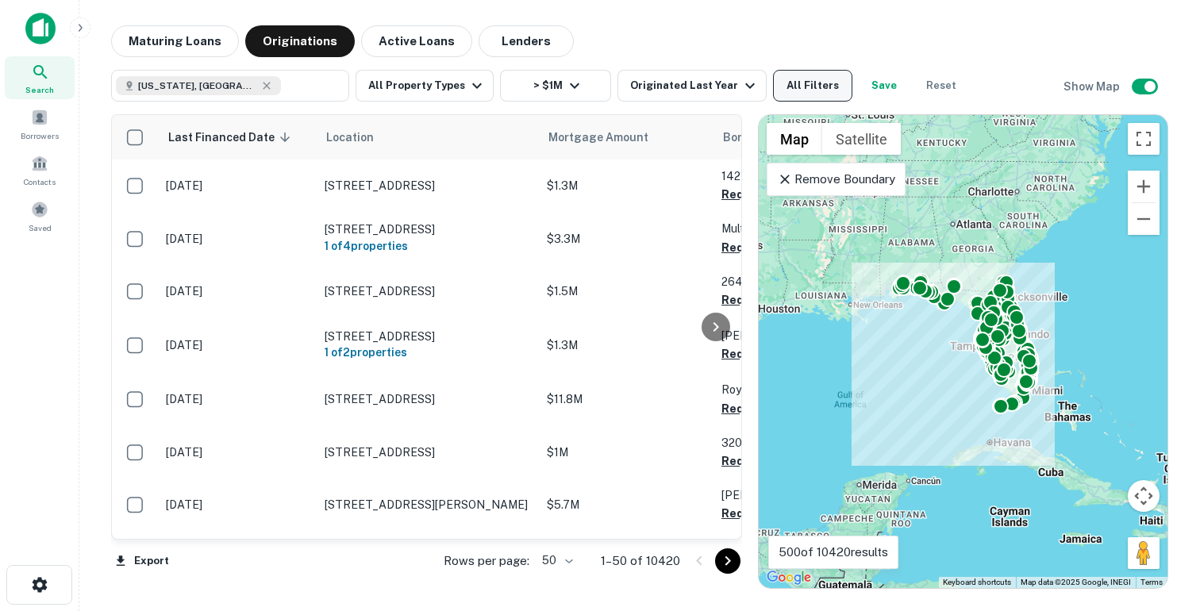
click at [805, 91] on button "All Filters" at bounding box center [812, 86] width 79 height 32
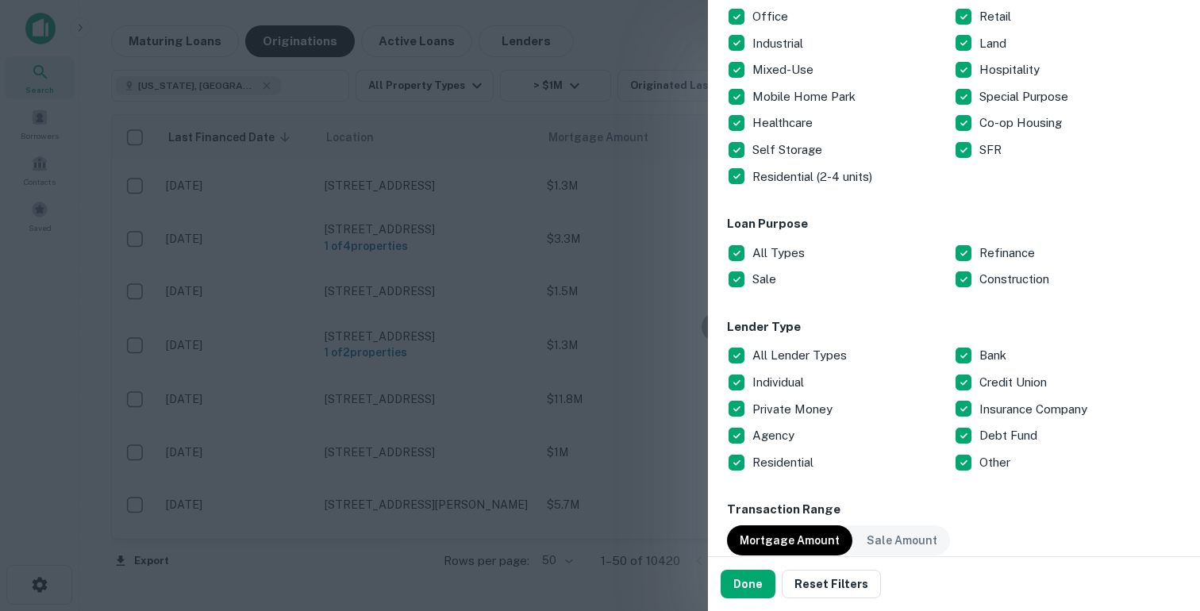
scroll to position [360, 0]
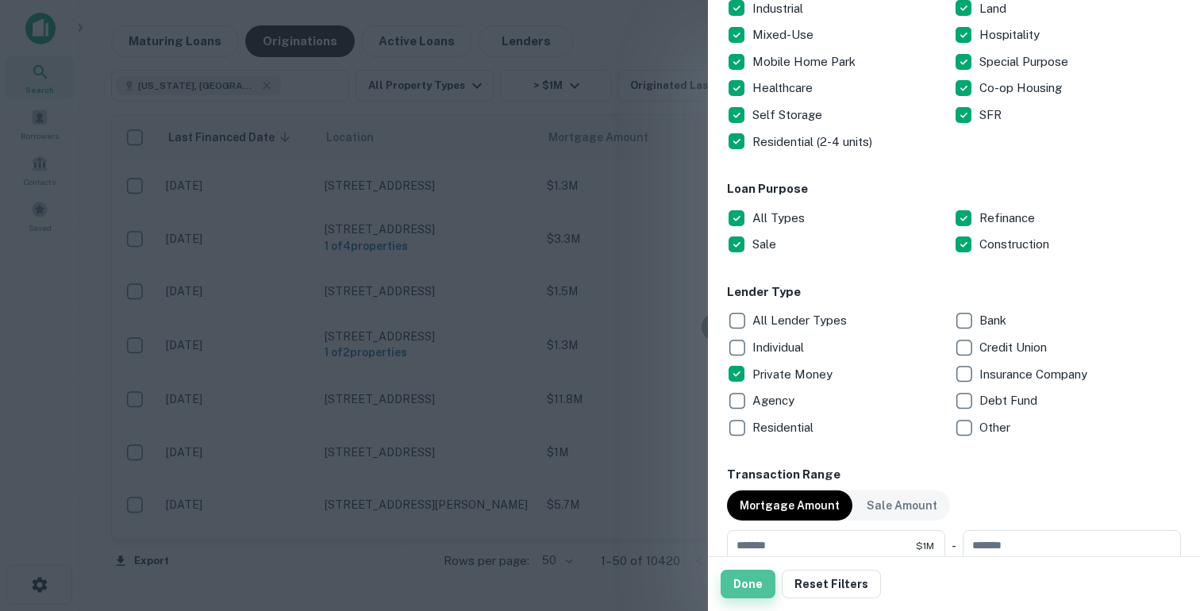
click at [753, 583] on button "Done" at bounding box center [748, 584] width 55 height 29
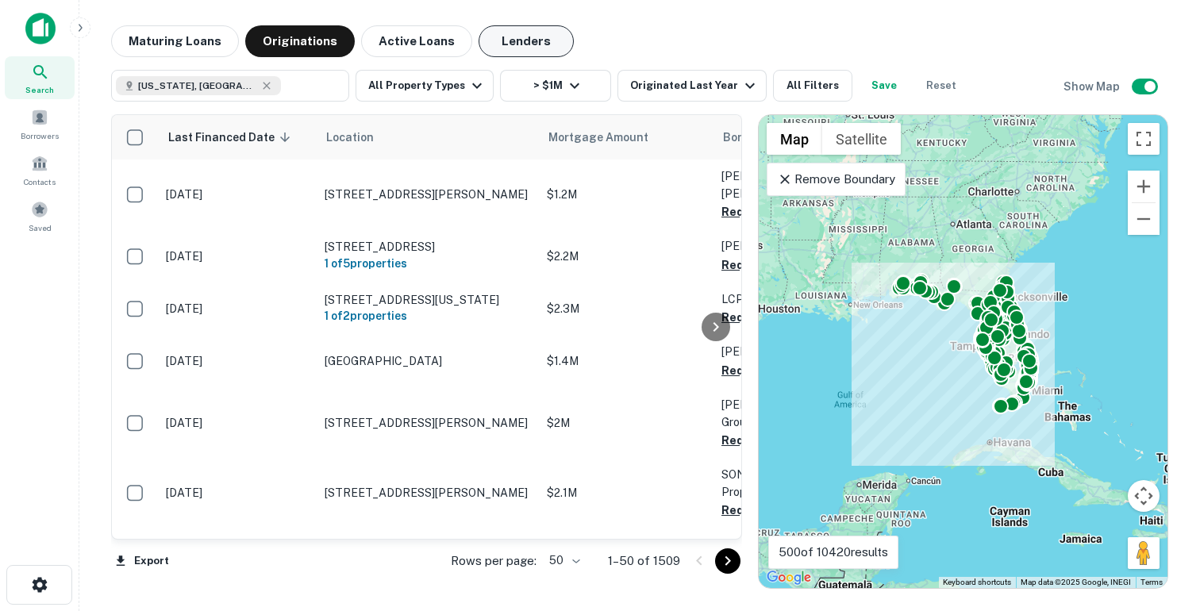
click at [525, 33] on button "Lenders" at bounding box center [526, 41] width 95 height 32
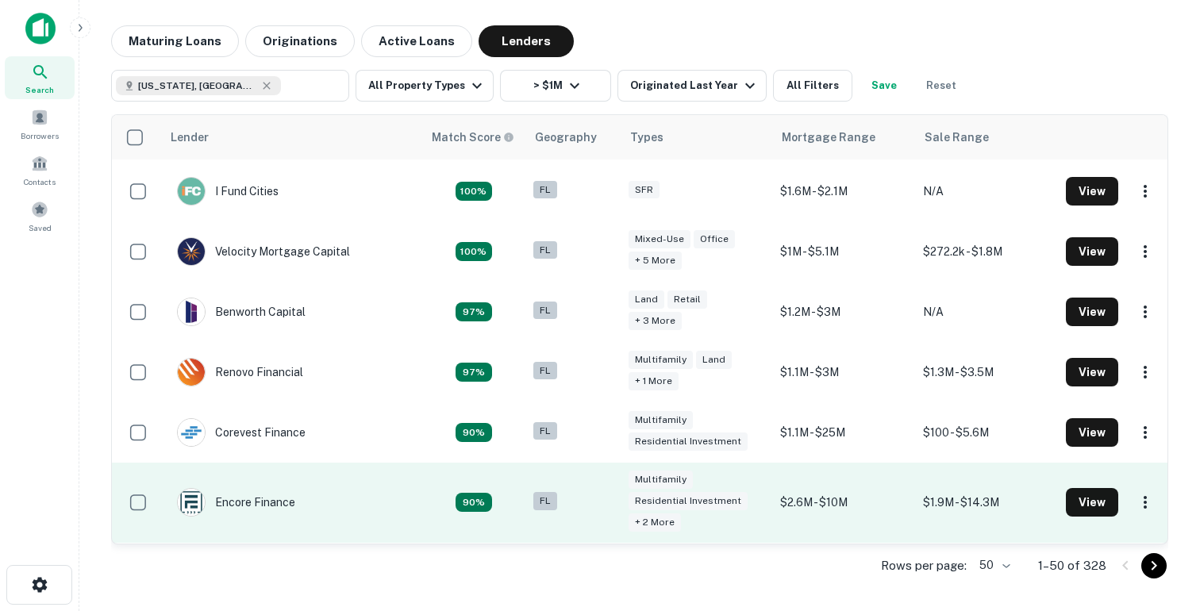
scroll to position [128, 0]
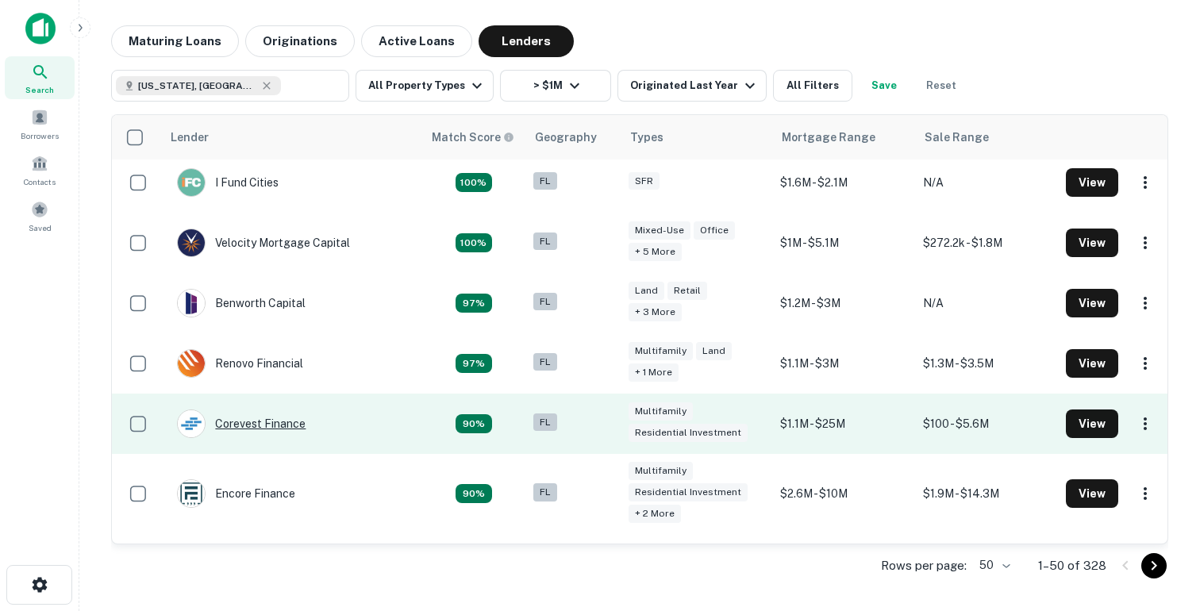
click at [238, 422] on div "Corevest Finance" at bounding box center [241, 424] width 129 height 29
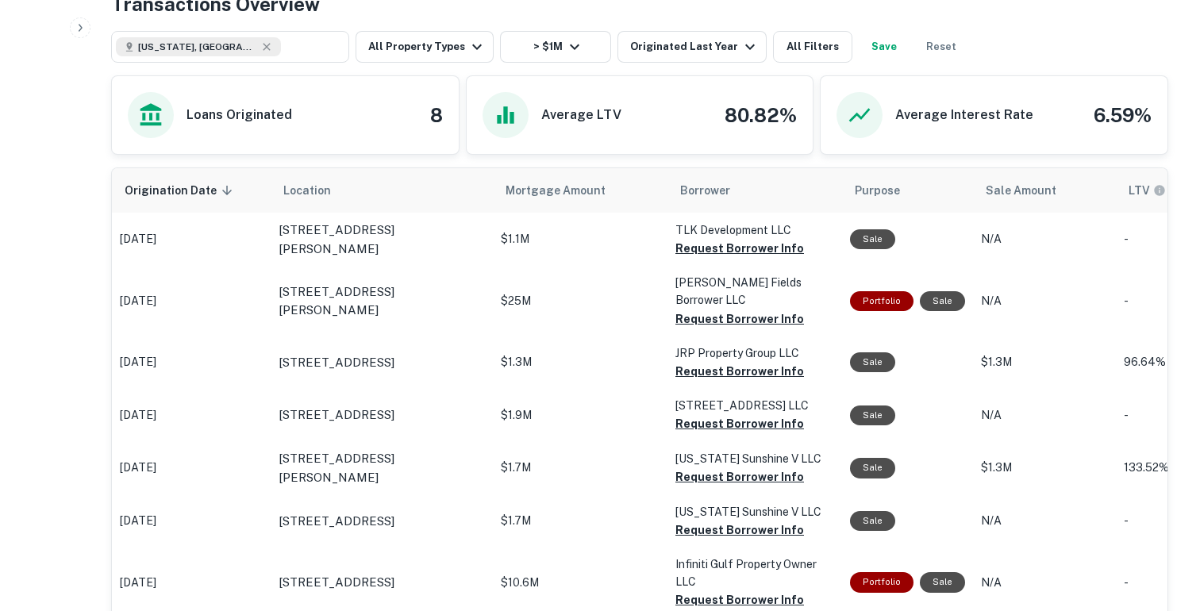
scroll to position [680, 0]
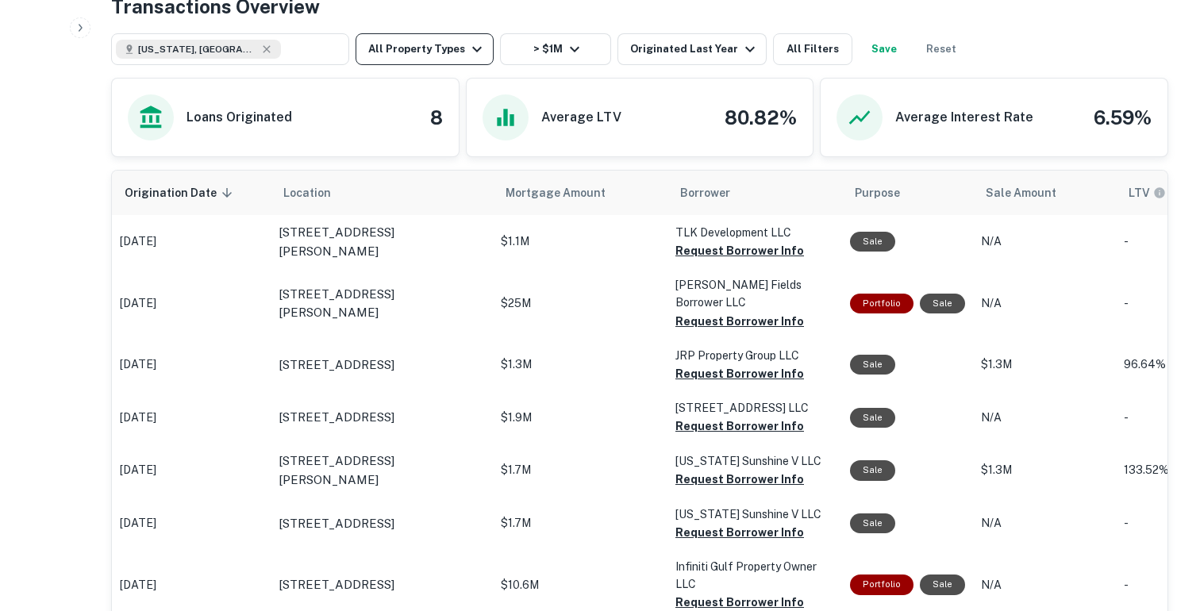
click at [468, 43] on icon "button" at bounding box center [477, 49] width 19 height 19
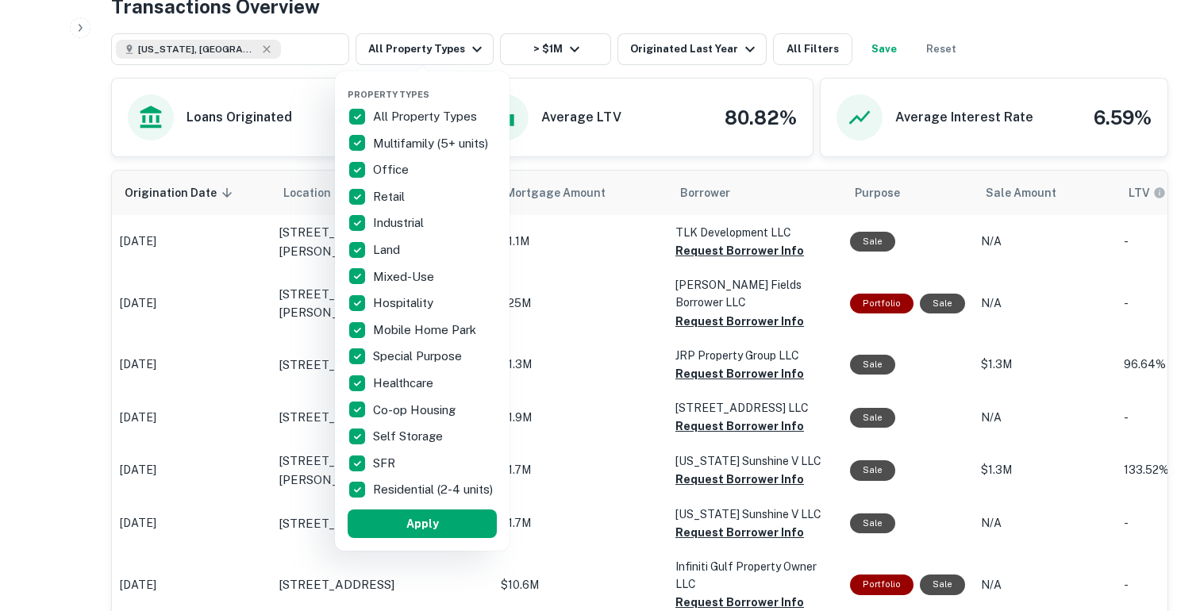
click at [1003, 49] on div at bounding box center [600, 305] width 1200 height 611
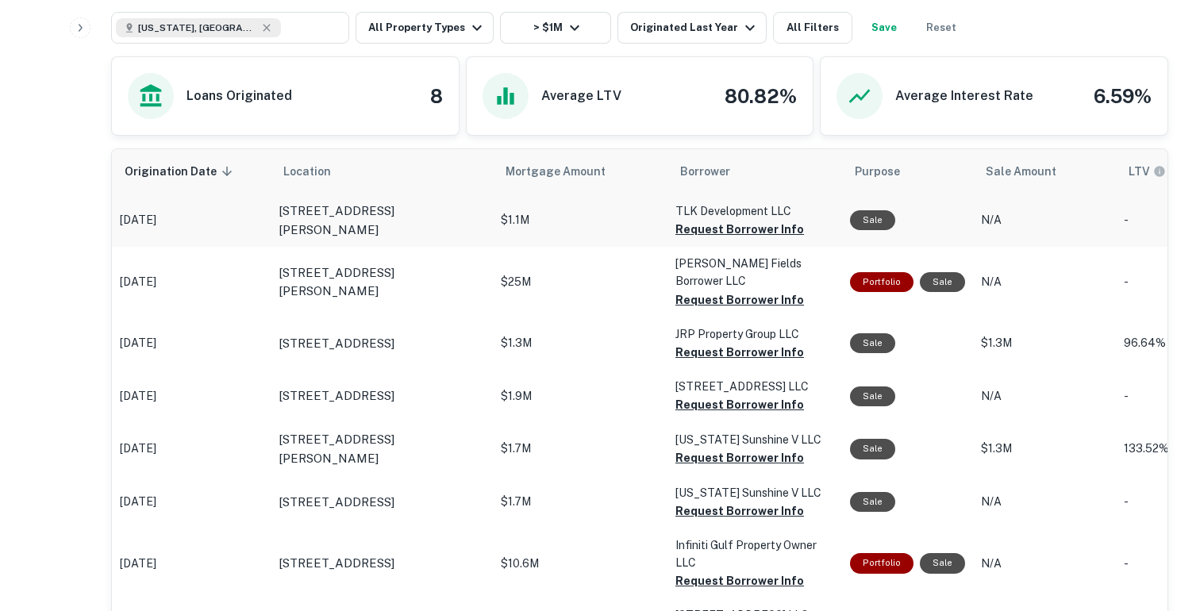
scroll to position [680, 0]
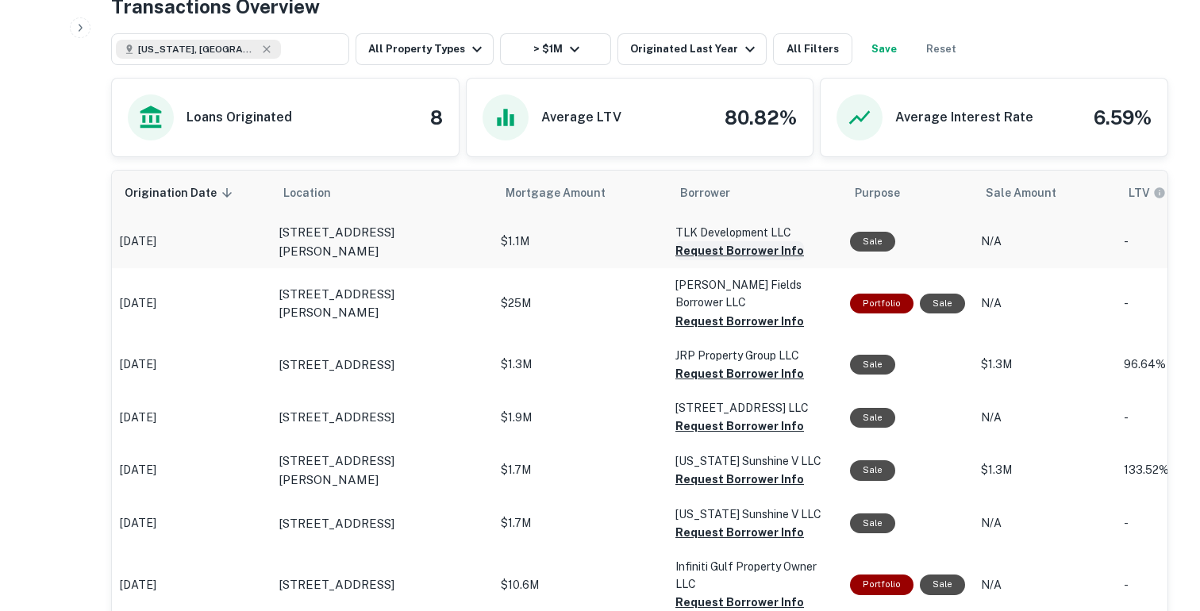
click at [709, 251] on button "Request Borrower Info" at bounding box center [740, 250] width 129 height 19
click at [686, 320] on button "Request Borrower Info" at bounding box center [740, 321] width 129 height 19
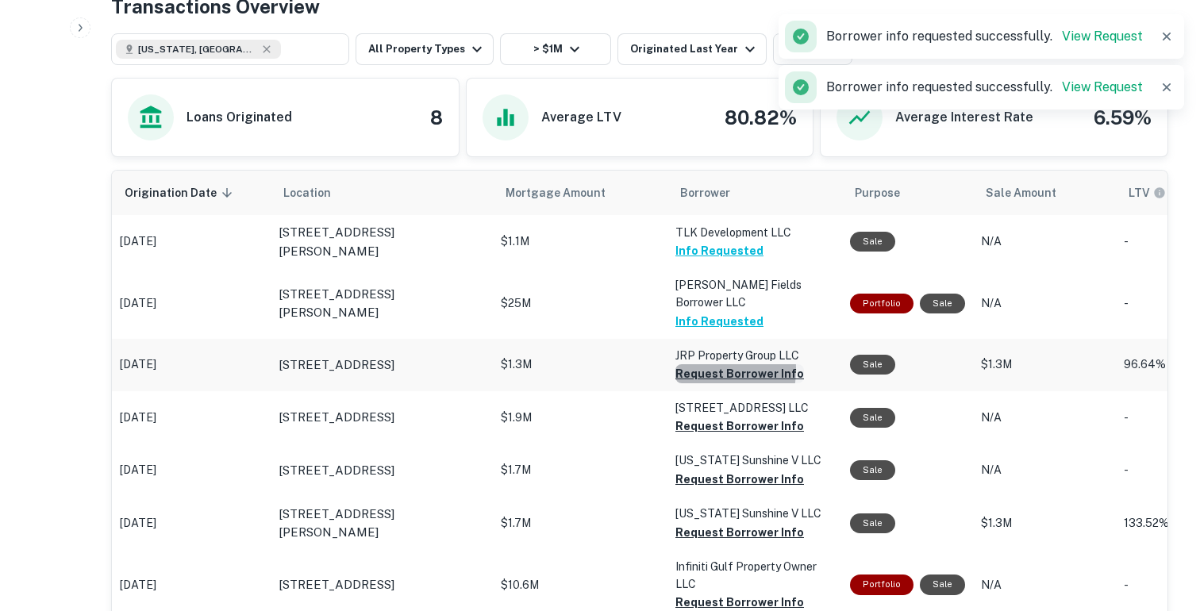
click at [684, 369] on button "Request Borrower Info" at bounding box center [740, 373] width 129 height 19
click at [691, 428] on button "Request Borrower Info" at bounding box center [740, 426] width 129 height 19
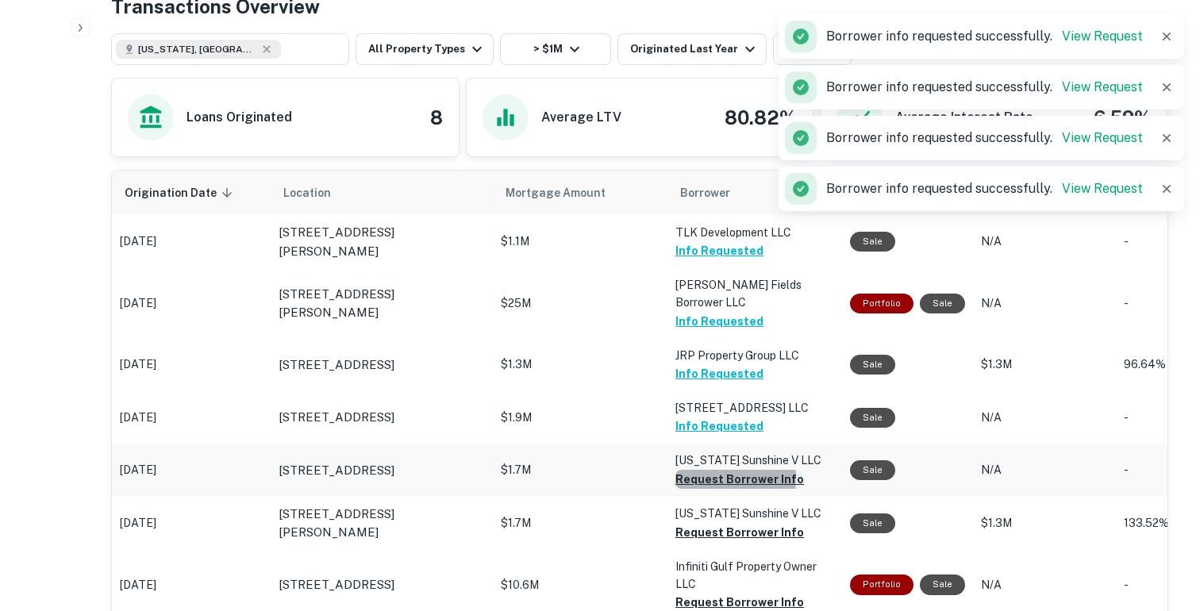
click at [689, 479] on button "Request Borrower Info" at bounding box center [740, 479] width 129 height 19
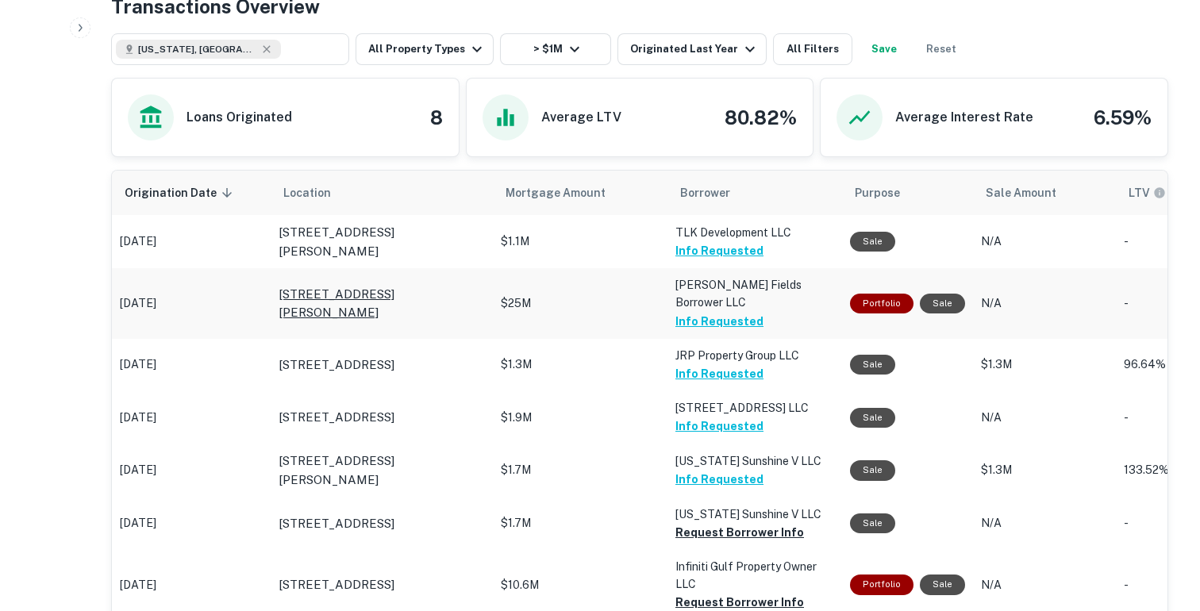
click at [368, 288] on p "4996 Hutton Dr Saint Cloud, FL34771" at bounding box center [382, 303] width 206 height 37
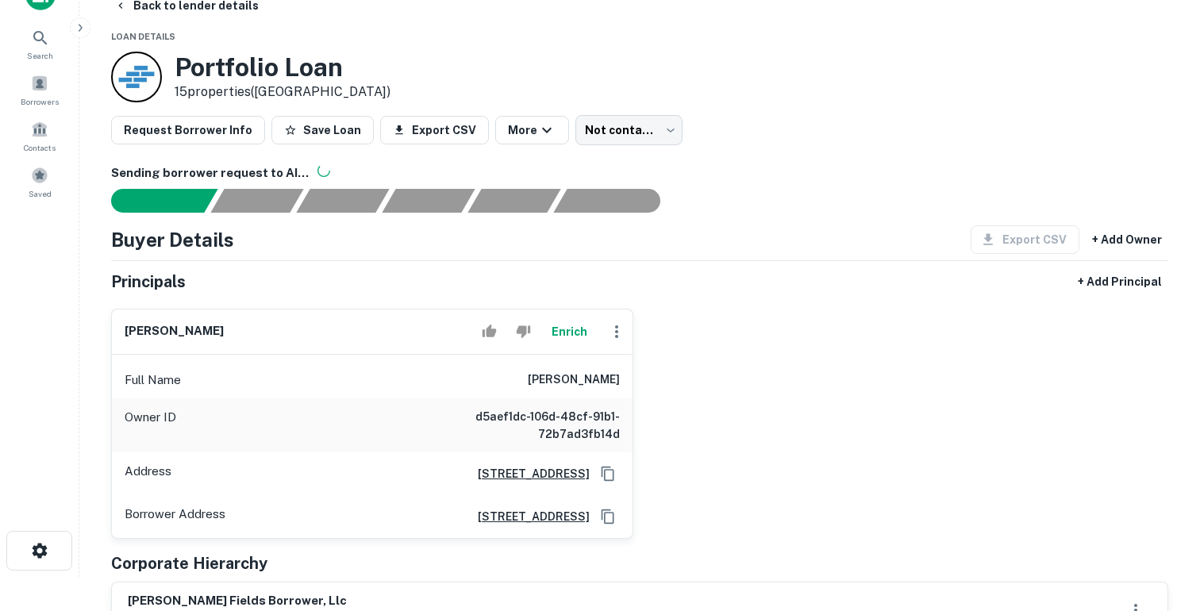
scroll to position [39, 0]
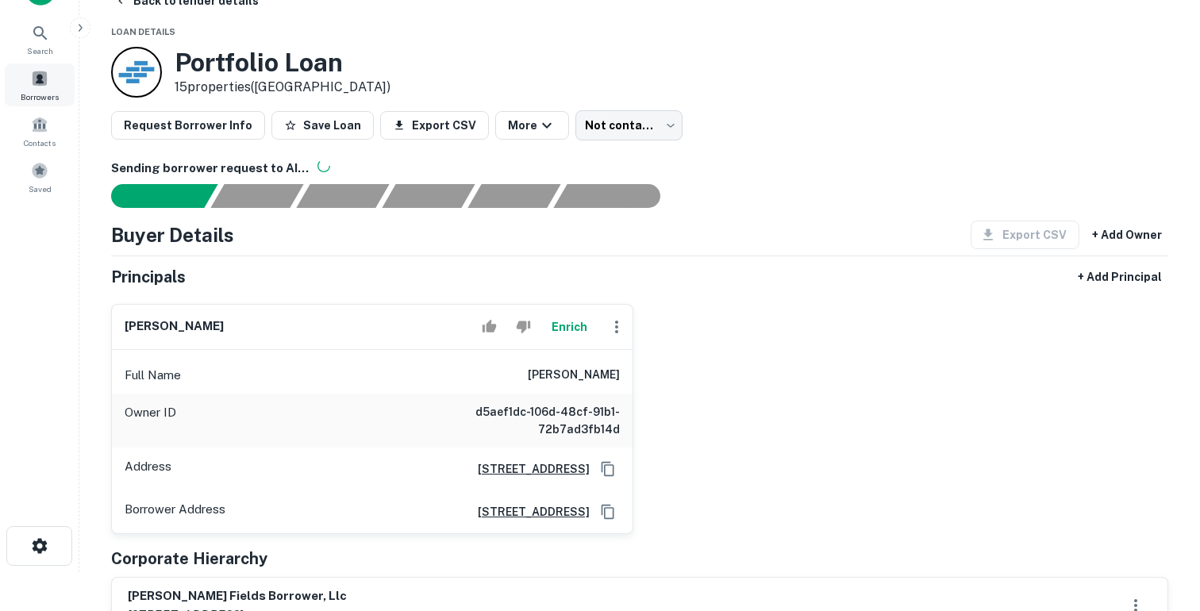
click at [46, 75] on span at bounding box center [39, 78] width 17 height 17
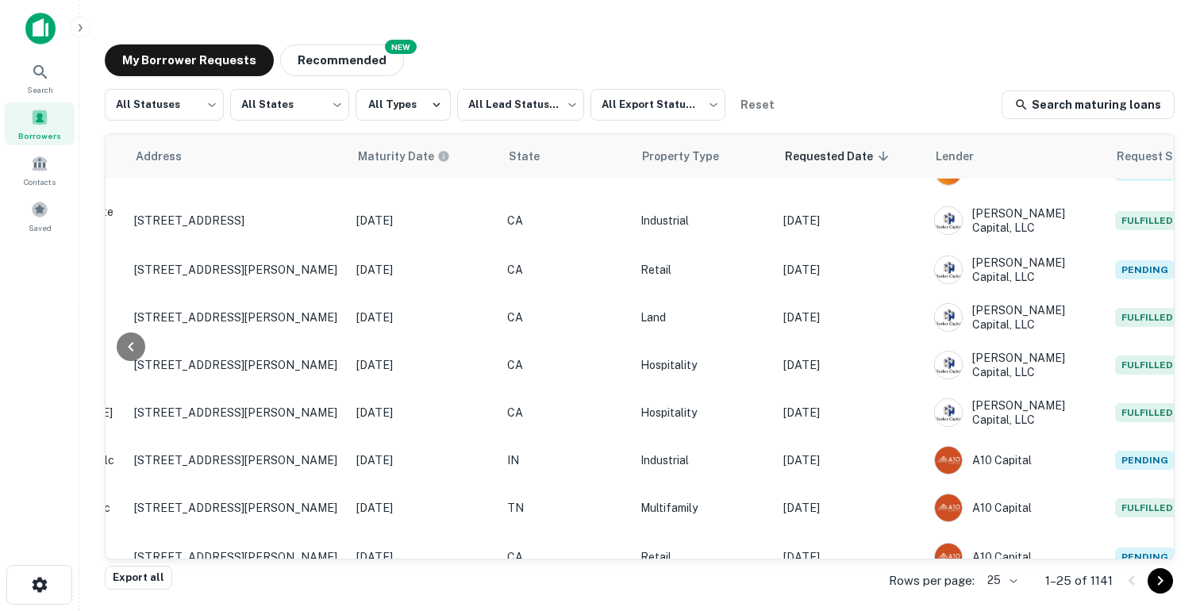
scroll to position [560, 637]
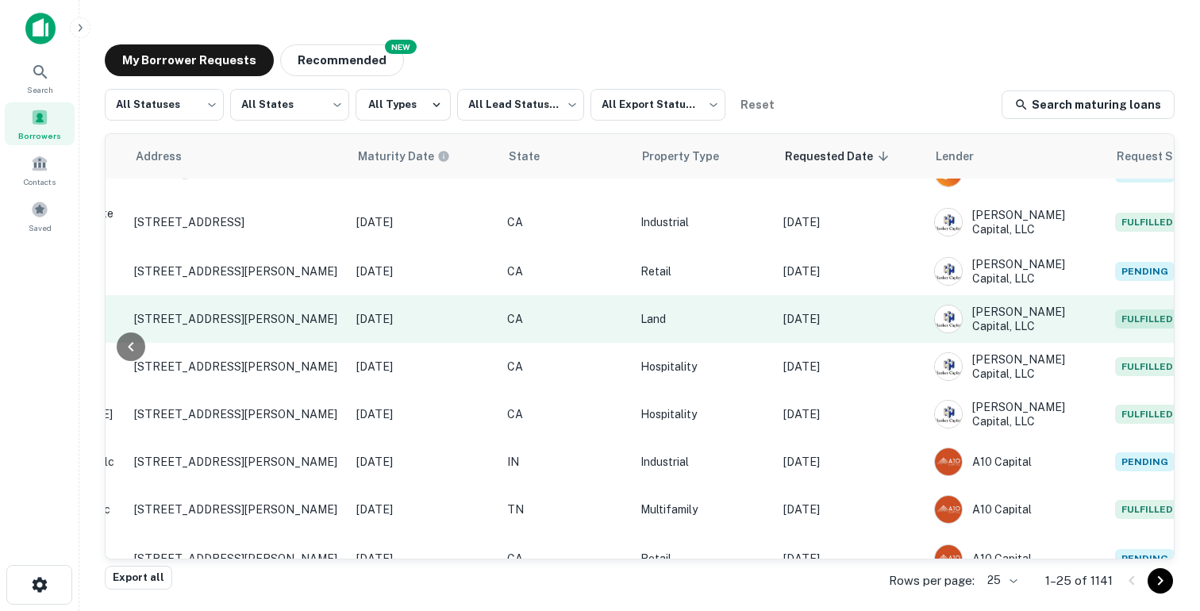
click at [856, 310] on p "[DATE]" at bounding box center [851, 318] width 135 height 17
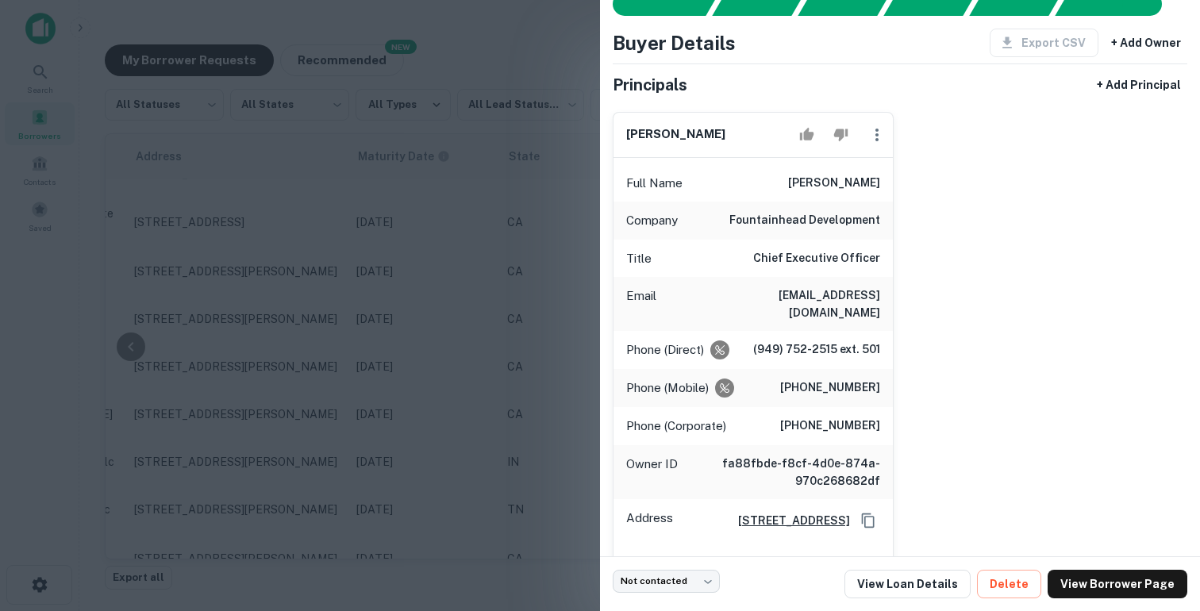
scroll to position [87, 0]
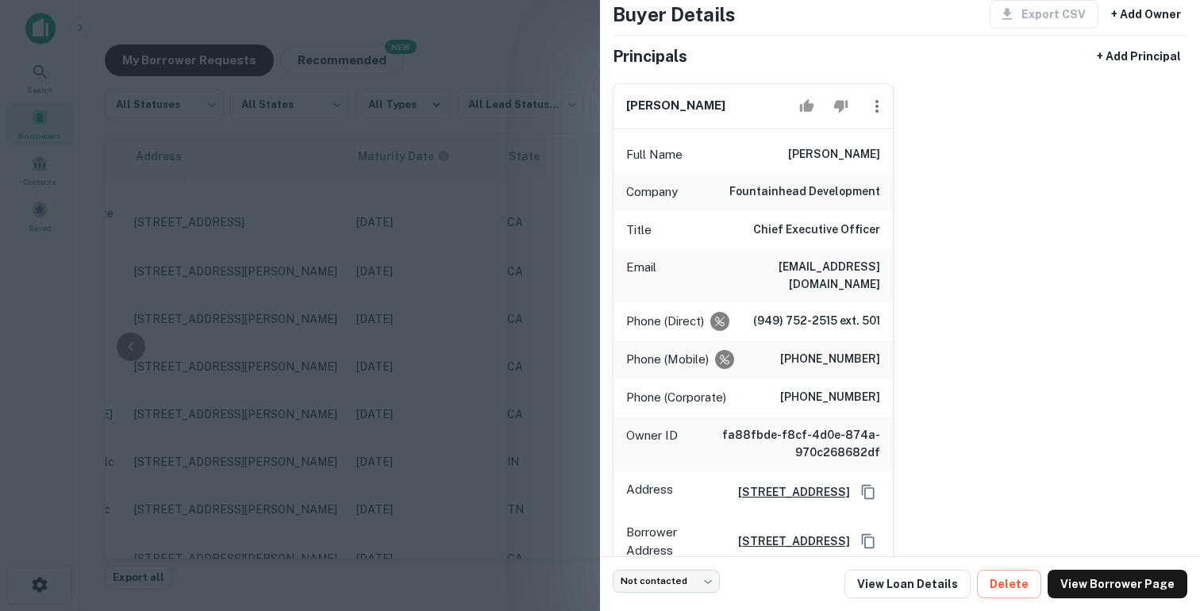
click at [564, 323] on div at bounding box center [600, 305] width 1200 height 611
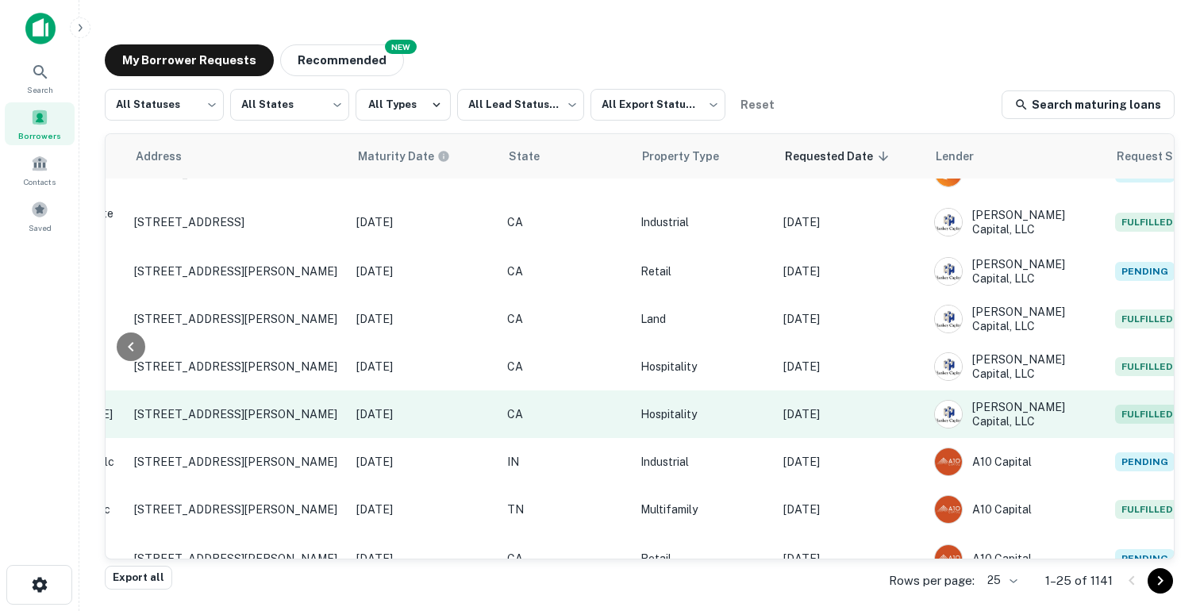
click at [815, 406] on p "[DATE]" at bounding box center [851, 414] width 135 height 17
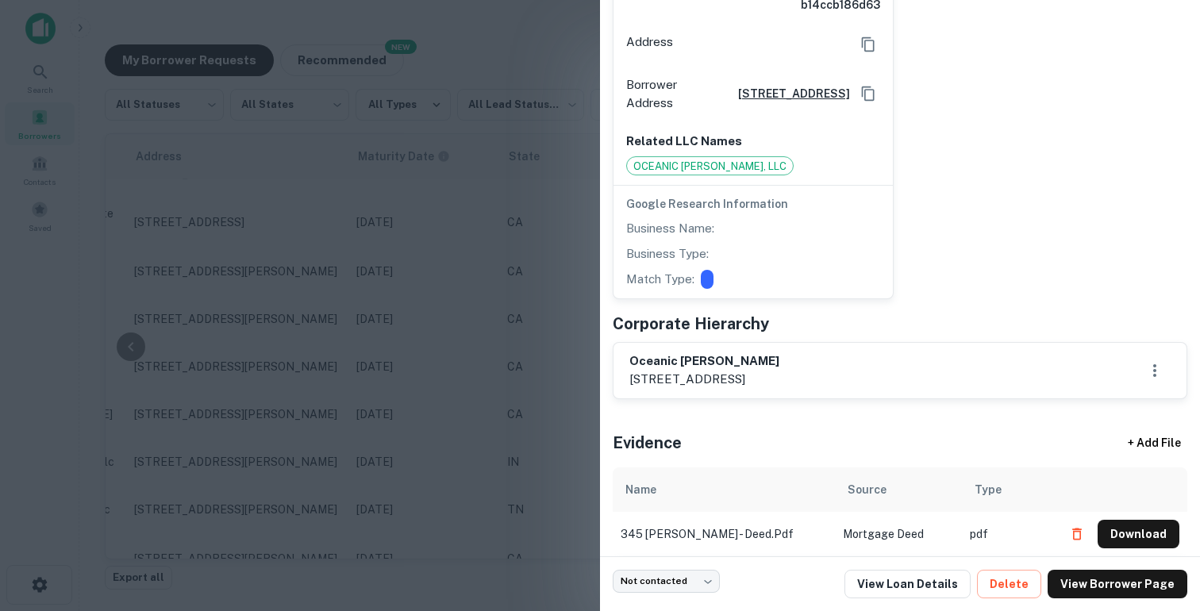
scroll to position [551, 0]
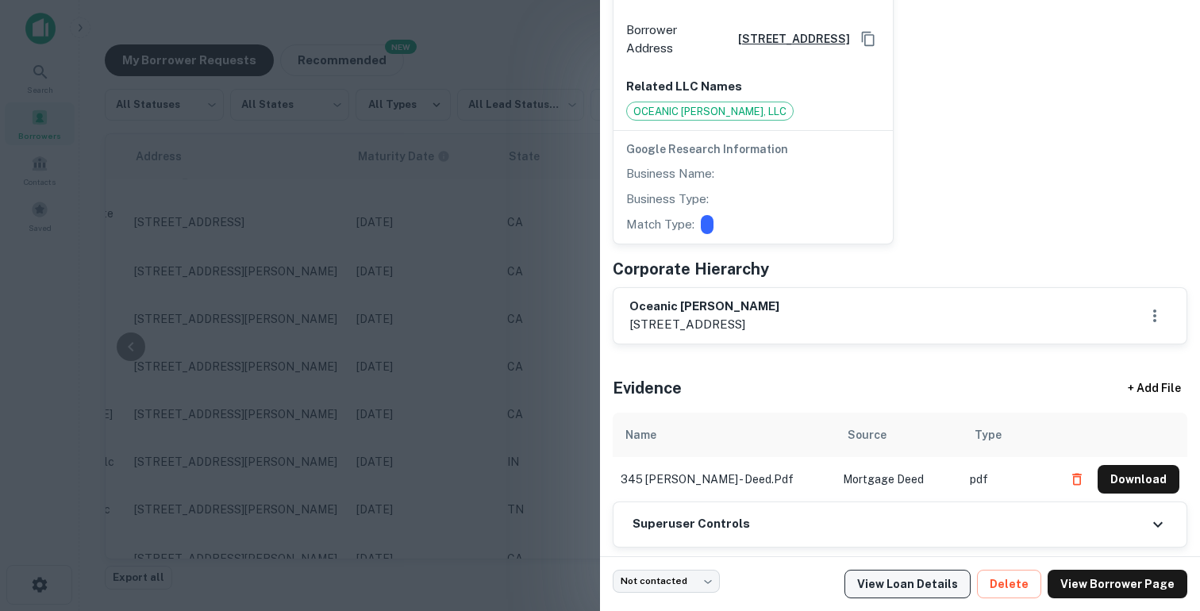
click at [940, 572] on link "View Loan Details" at bounding box center [908, 584] width 126 height 29
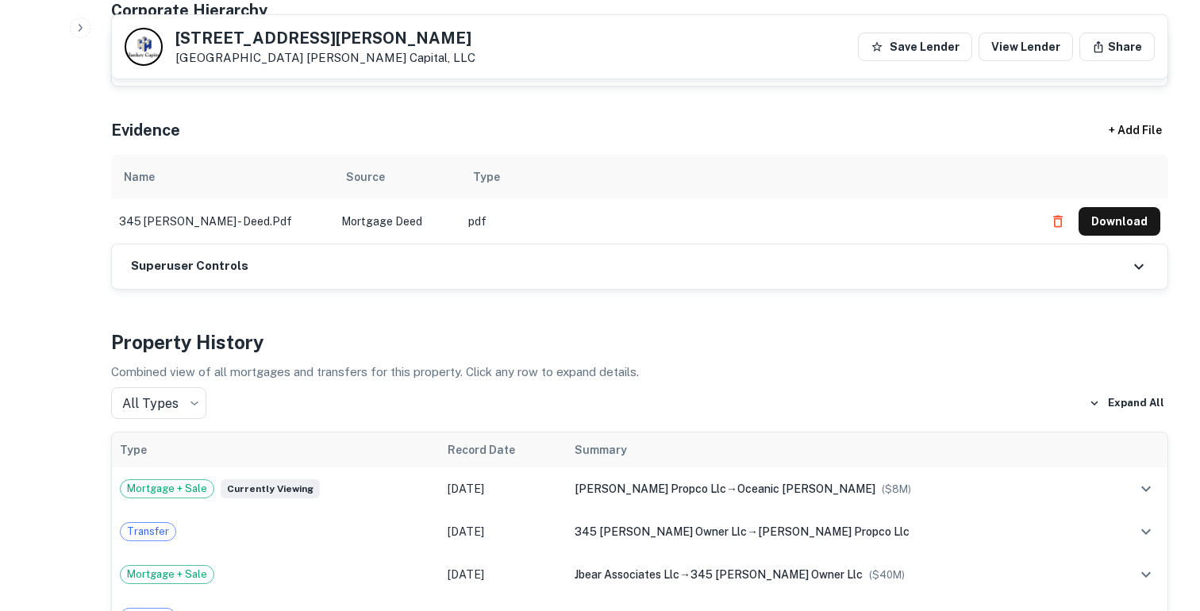
scroll to position [952, 0]
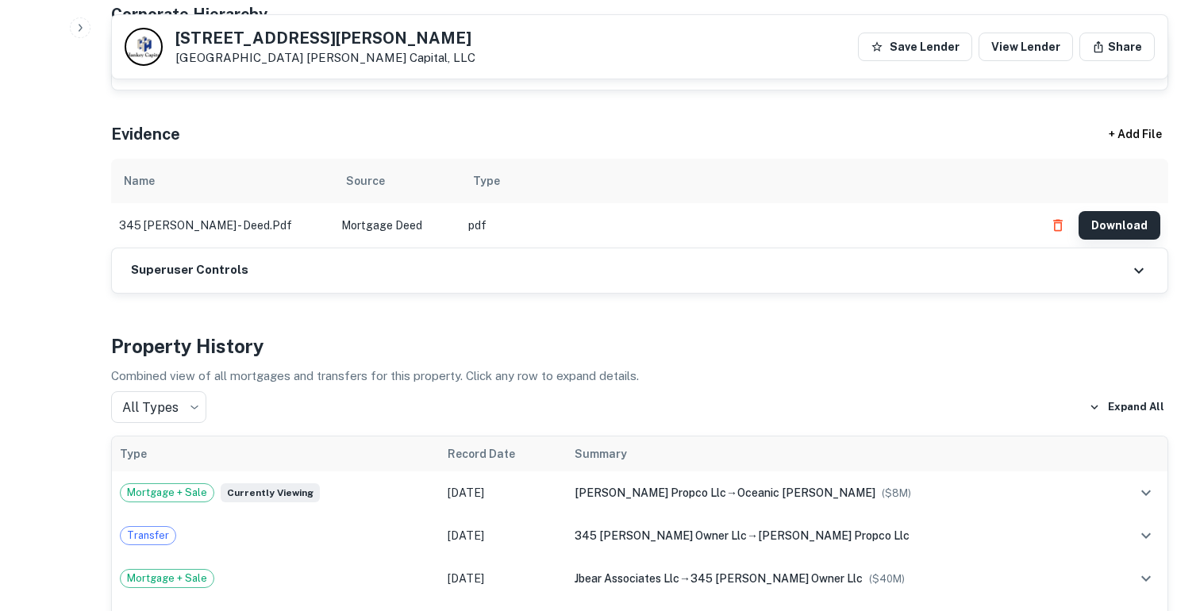
click at [1115, 211] on button "Download" at bounding box center [1120, 225] width 82 height 29
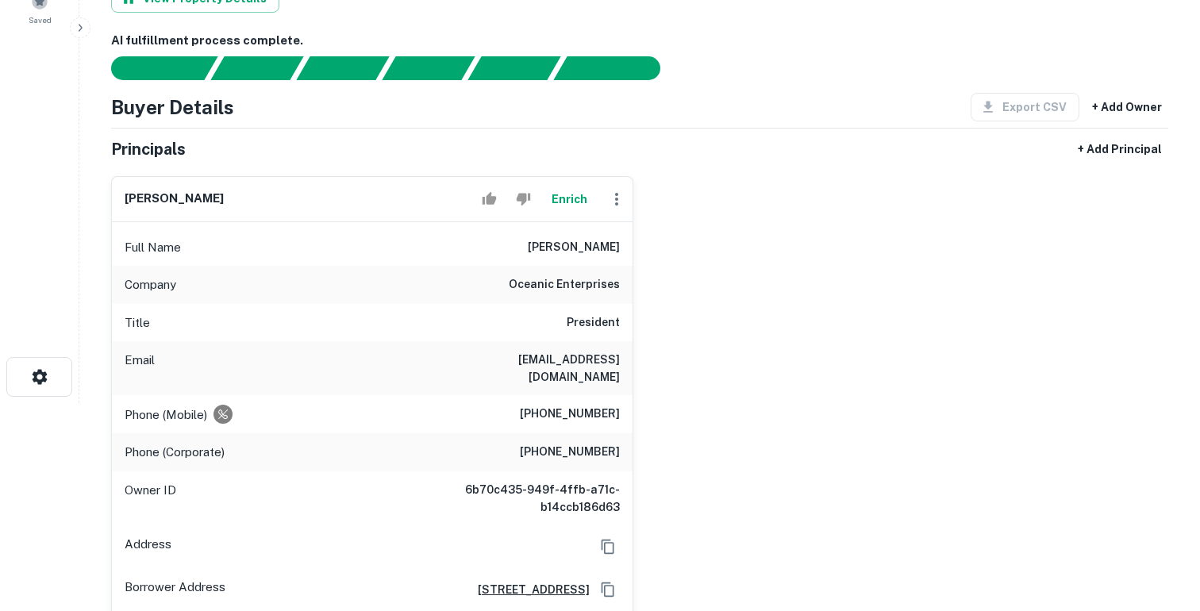
scroll to position [0, 0]
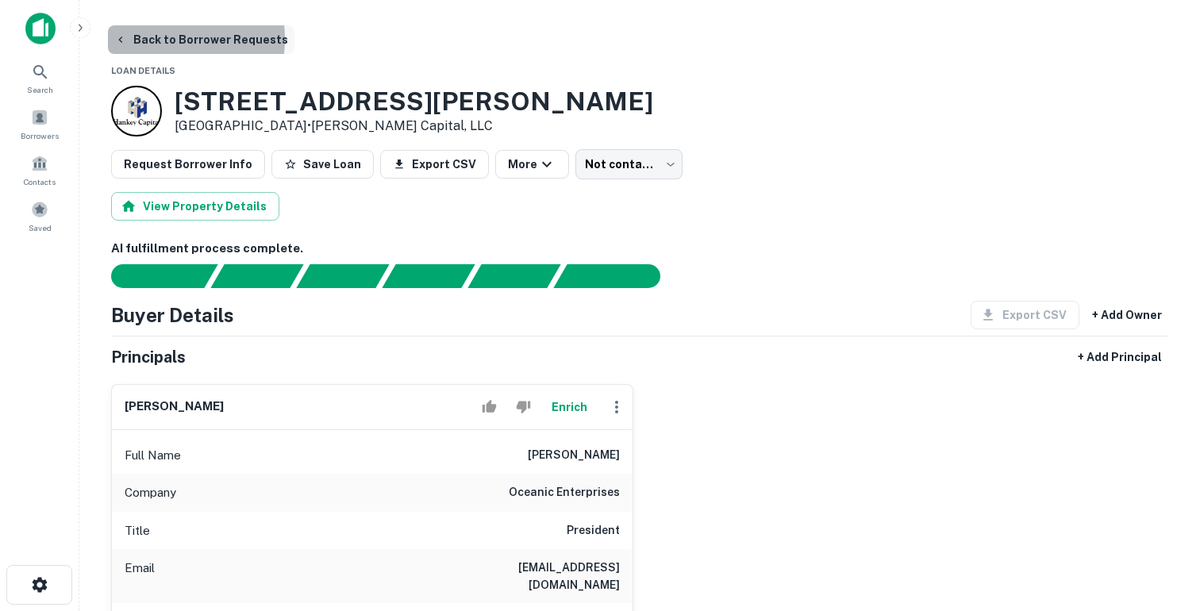
click at [155, 39] on button "Back to Borrower Requests" at bounding box center [201, 39] width 187 height 29
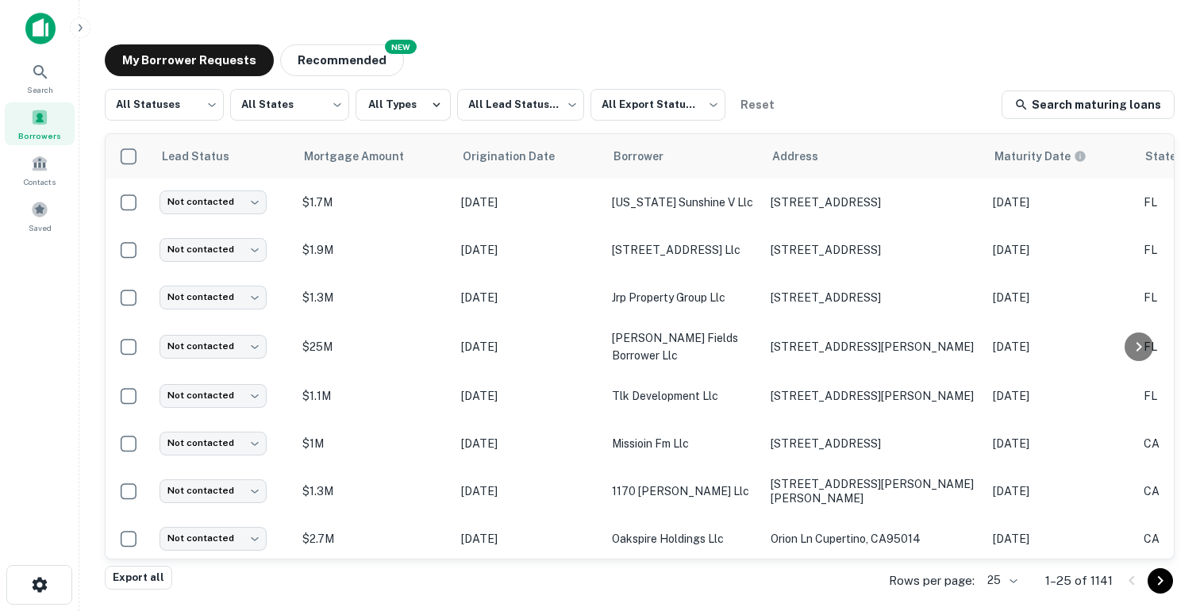
scroll to position [560, 0]
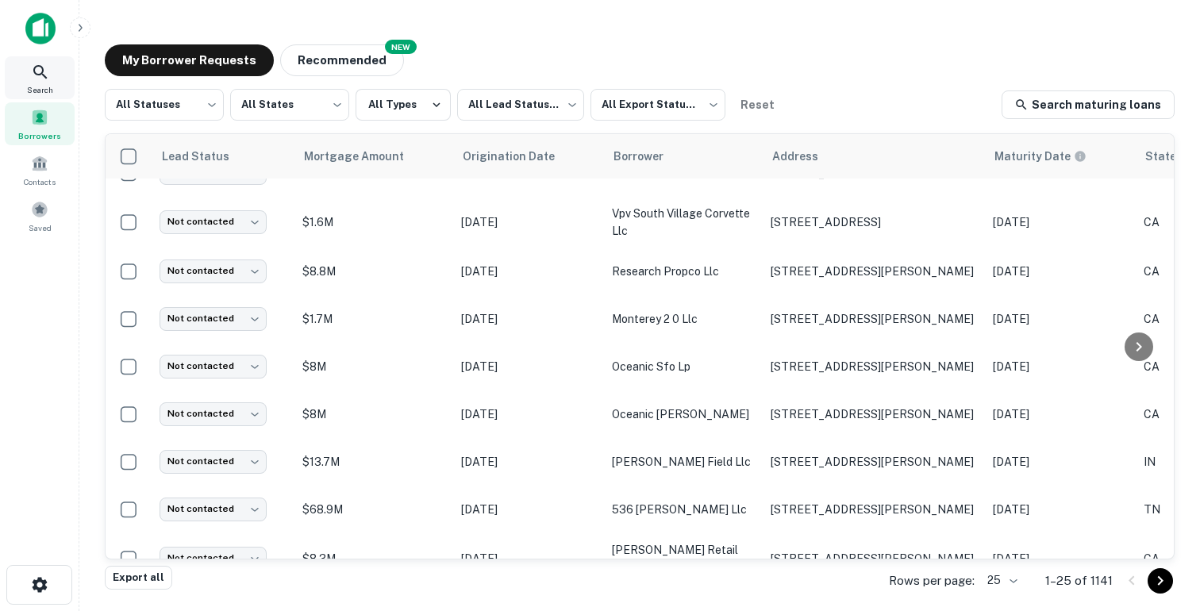
click at [59, 87] on div "Search" at bounding box center [40, 77] width 70 height 43
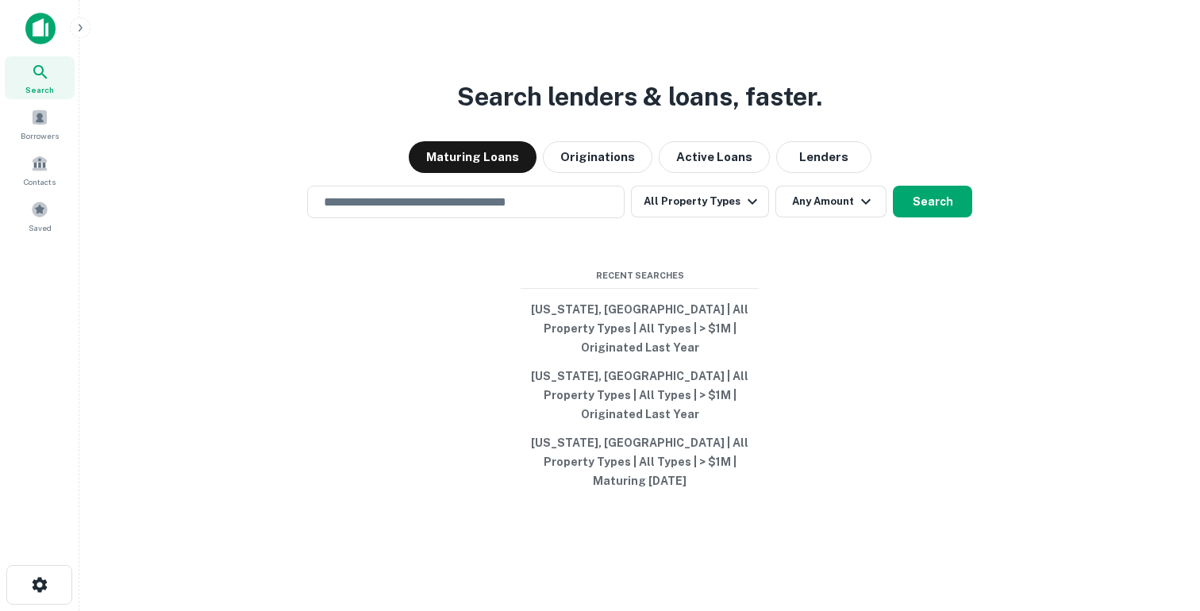
click at [390, 211] on input "text" at bounding box center [465, 202] width 303 height 18
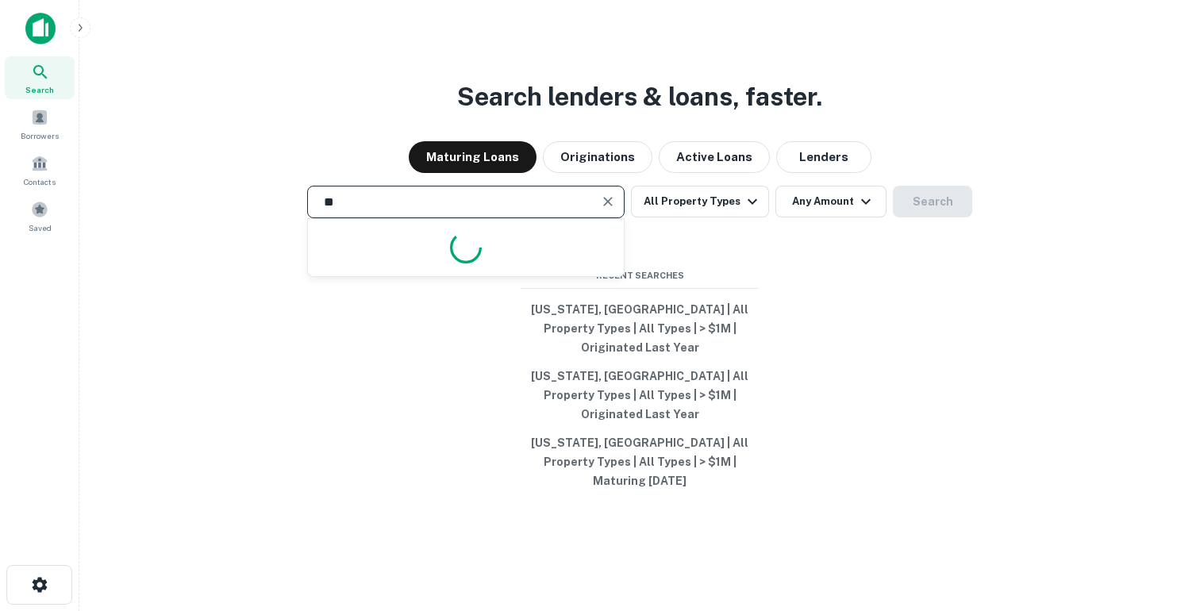
type input "*"
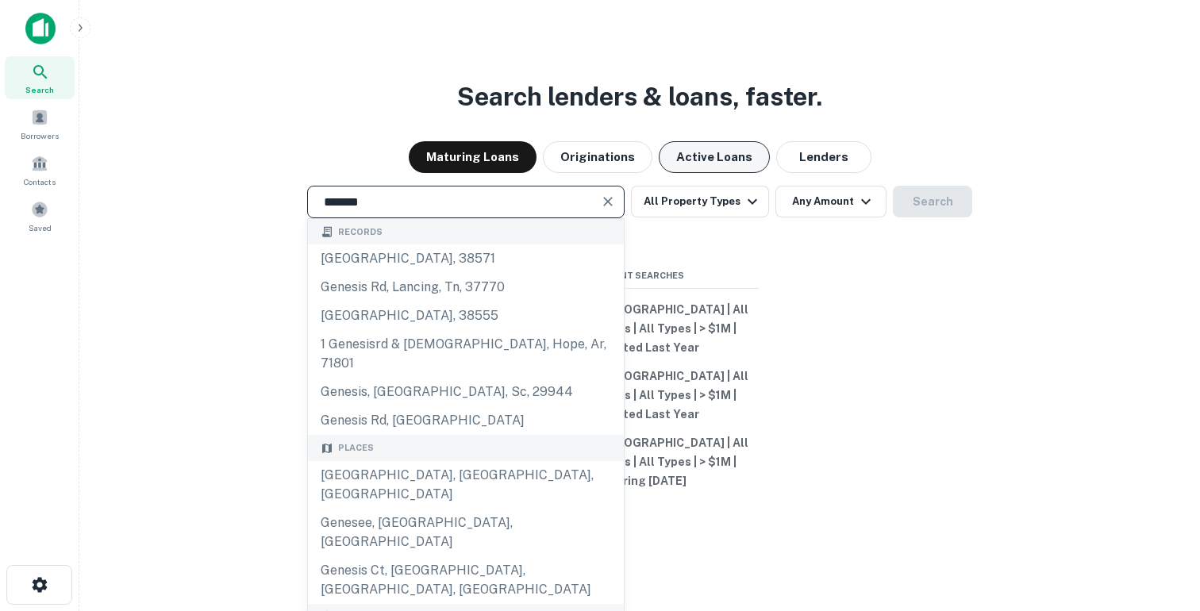
type input "*******"
click at [713, 173] on button "Active Loans" at bounding box center [714, 157] width 111 height 32
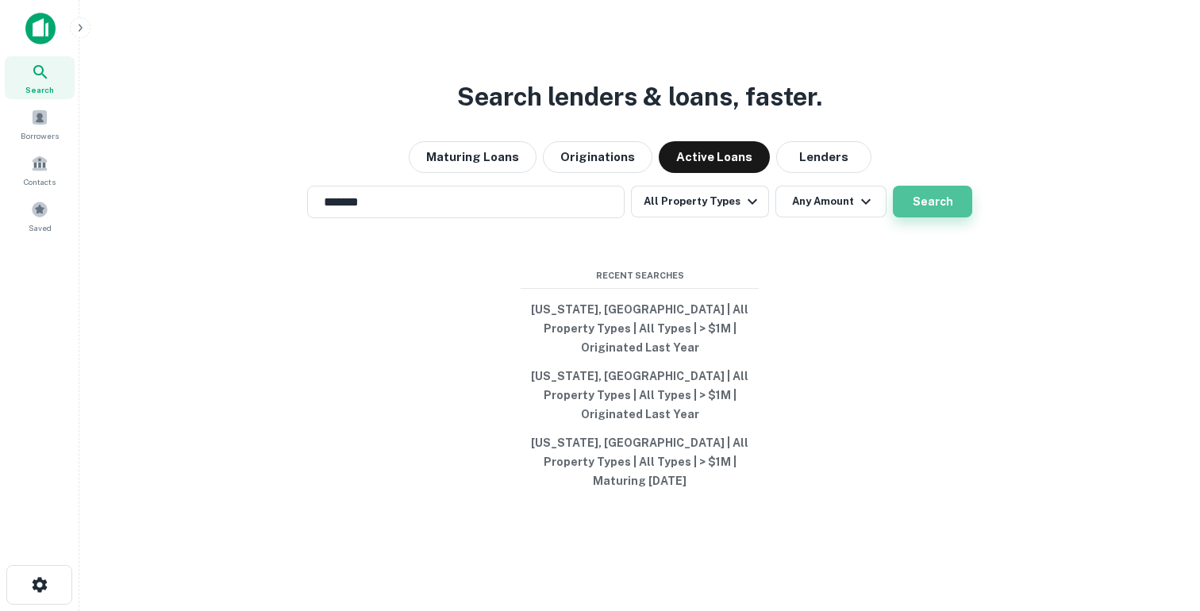
click at [929, 218] on button "Search" at bounding box center [932, 202] width 79 height 32
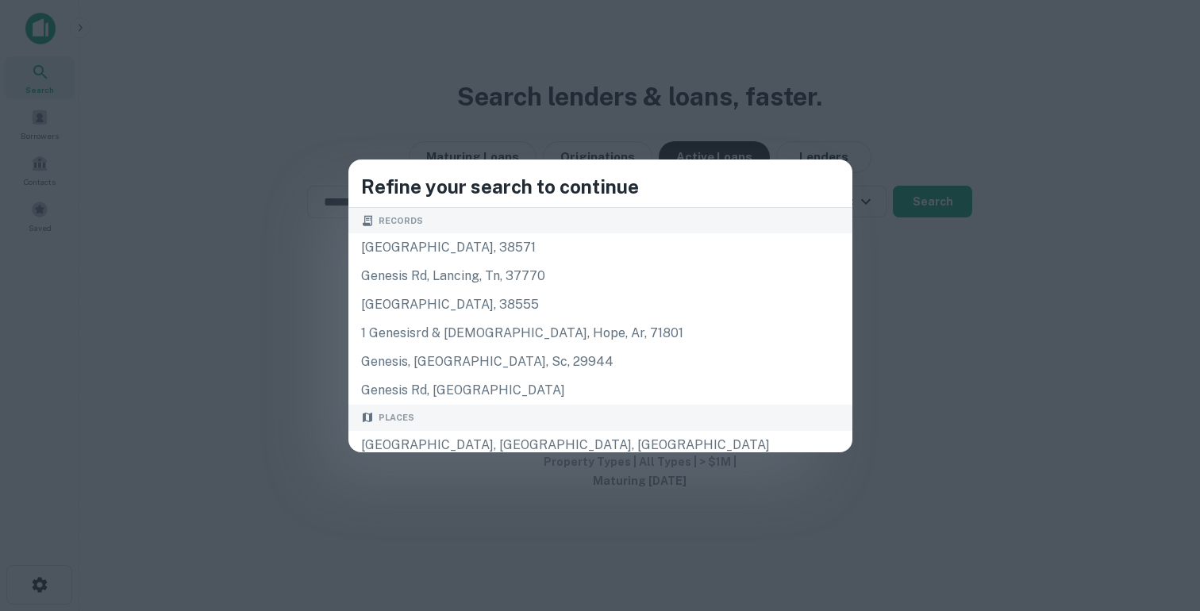
click at [410, 302] on div "Refine your search to continue Records genesis rd, crossville, tn, 38571 genesi…" at bounding box center [600, 305] width 1200 height 611
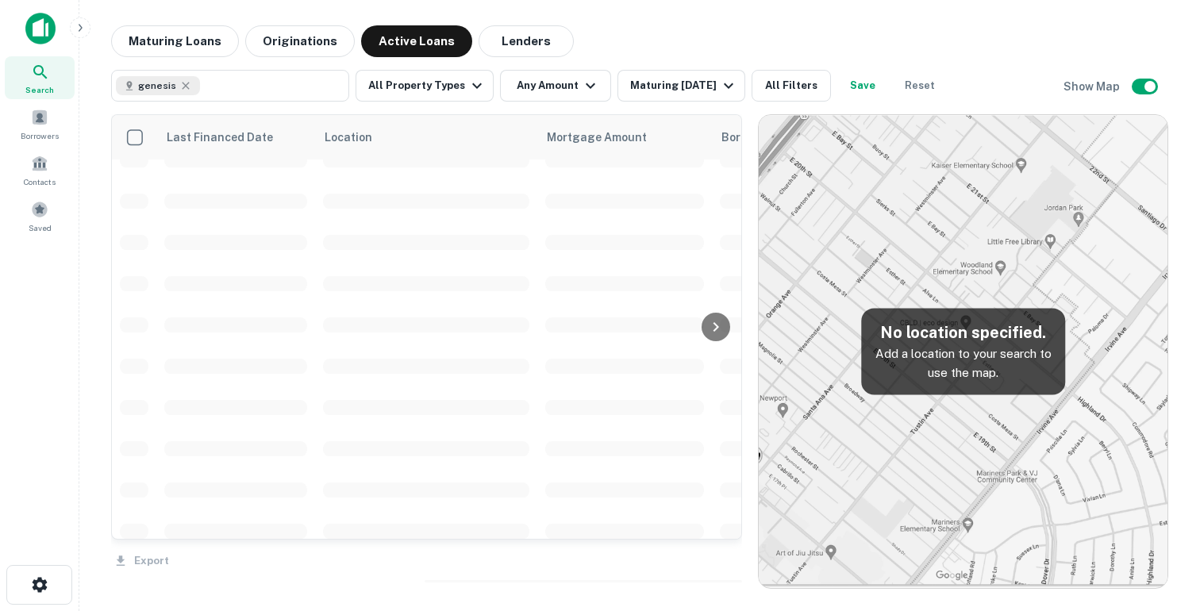
scroll to position [560, 0]
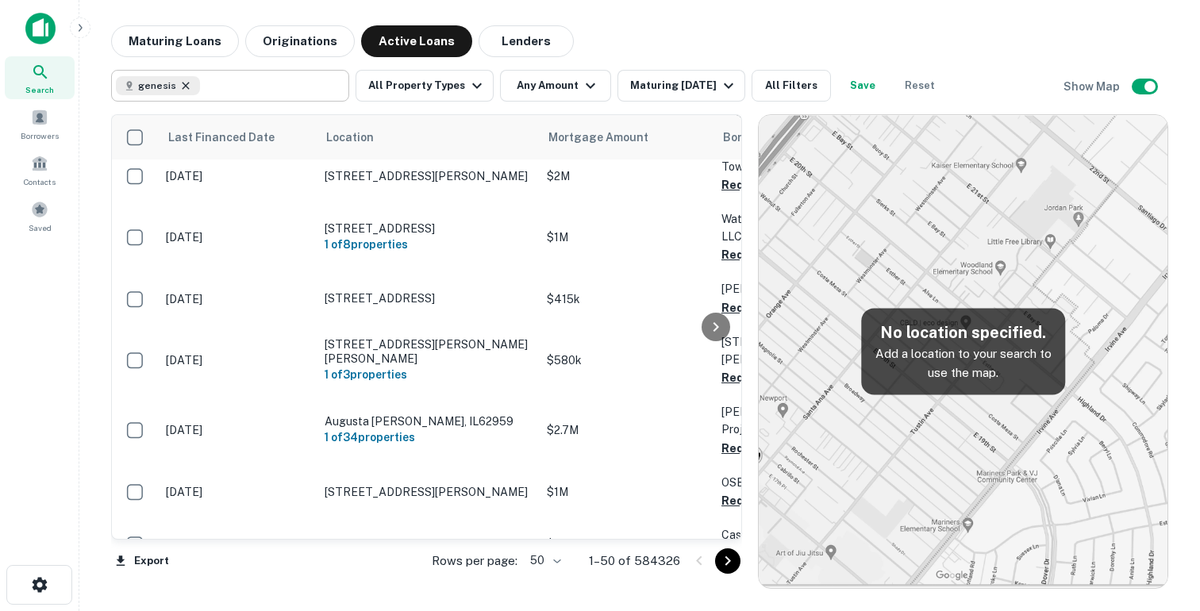
click at [181, 89] on icon at bounding box center [185, 85] width 13 height 13
type input "*******"
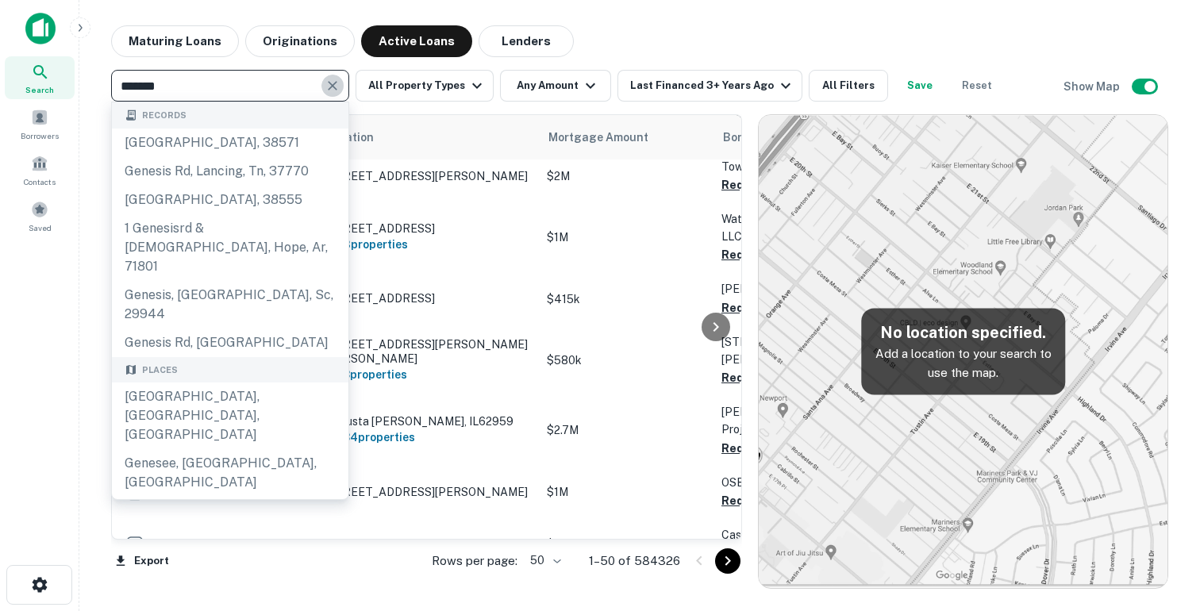
click at [323, 82] on button "Clear" at bounding box center [333, 86] width 22 height 22
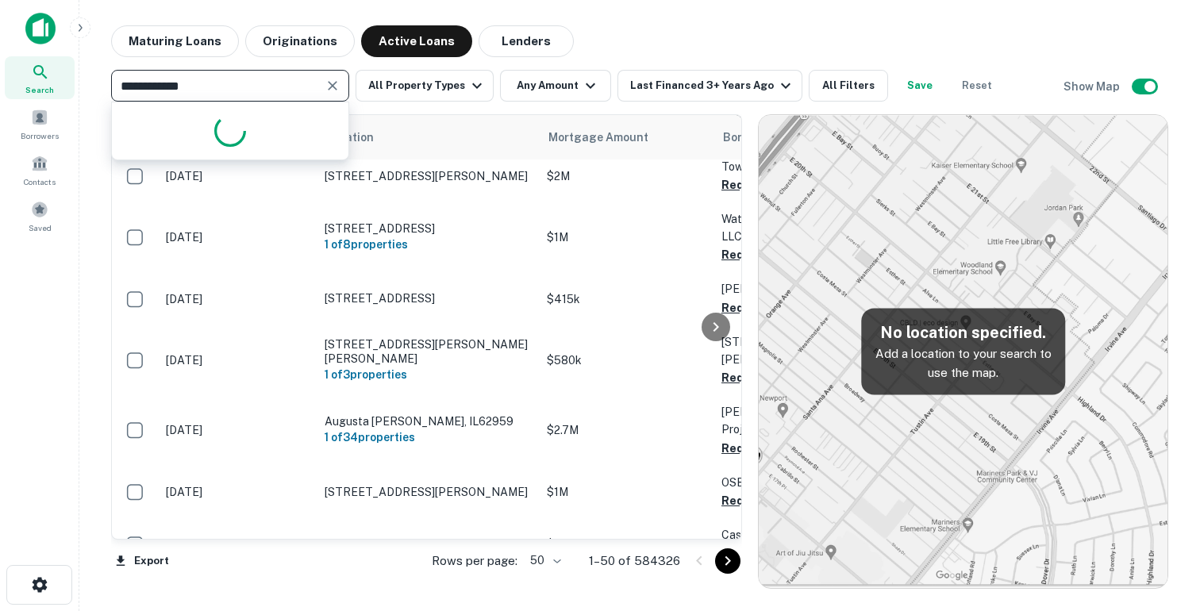
type input "**********"
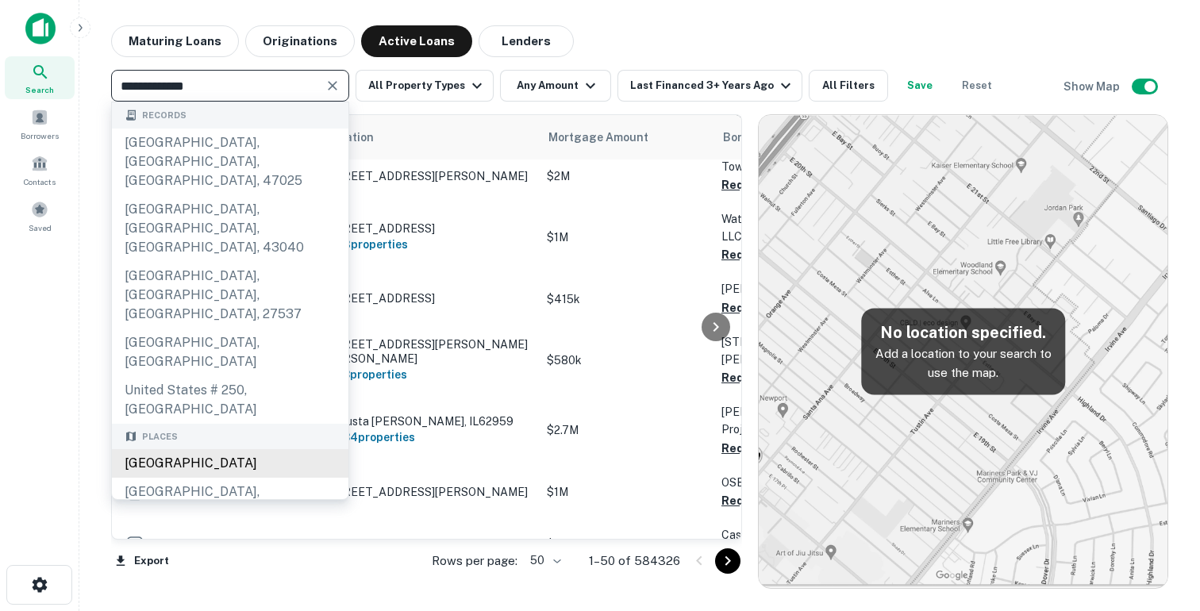
click at [175, 449] on div "[GEOGRAPHIC_DATA]" at bounding box center [230, 463] width 237 height 29
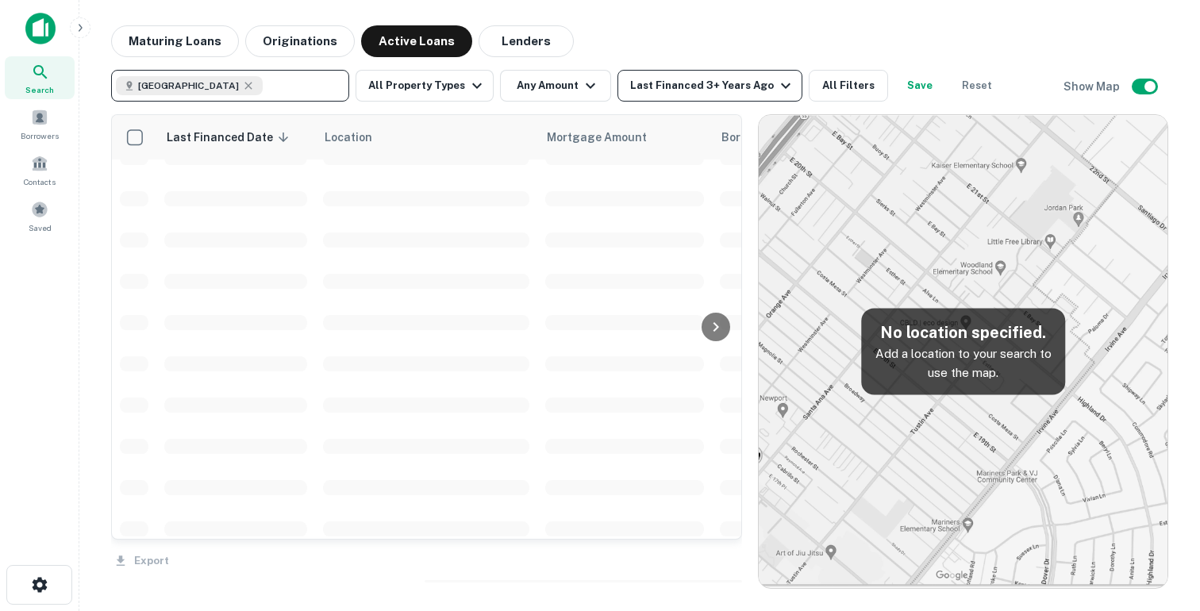
click at [711, 88] on div "Last Financed 3+ Years Ago" at bounding box center [712, 85] width 165 height 19
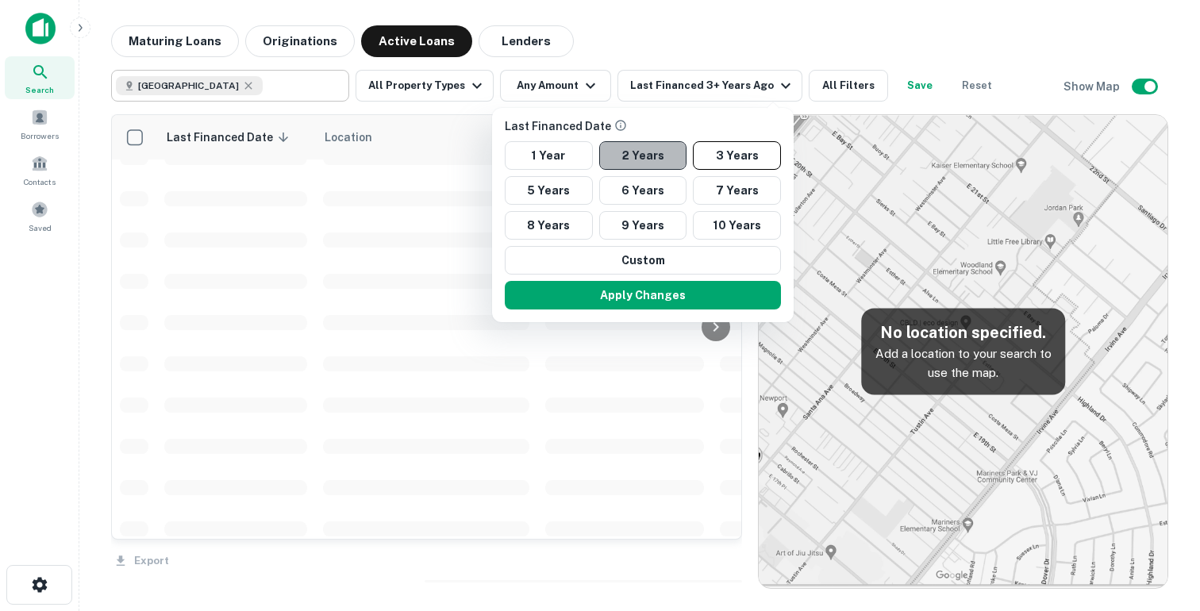
click at [634, 153] on button "2 Years" at bounding box center [643, 155] width 88 height 29
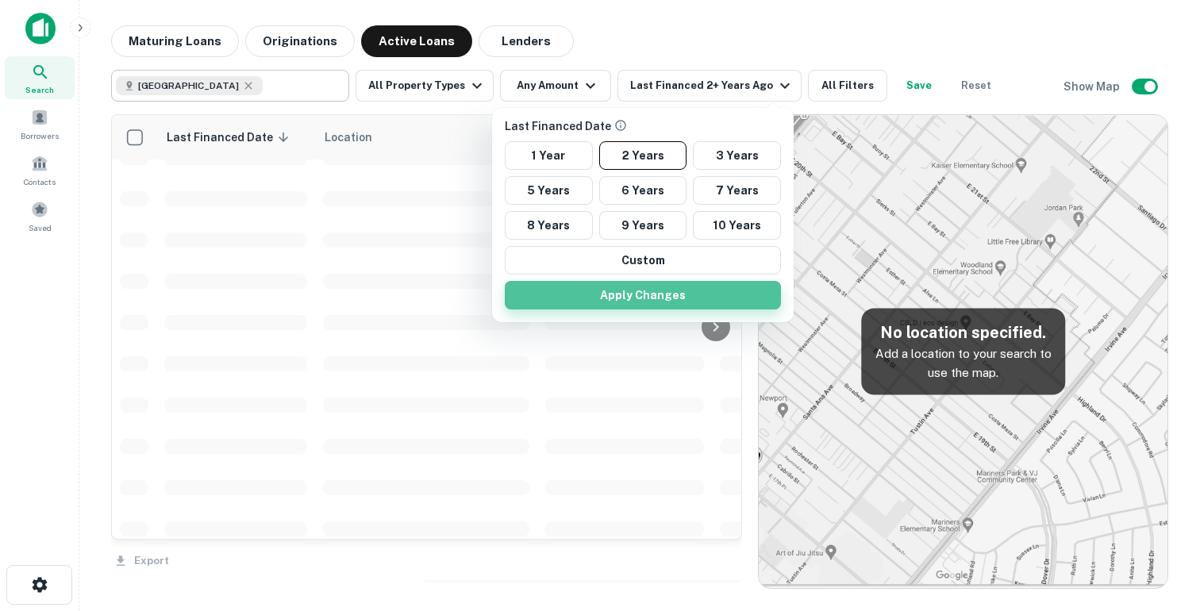
click at [640, 290] on button "Apply Changes" at bounding box center [643, 295] width 276 height 29
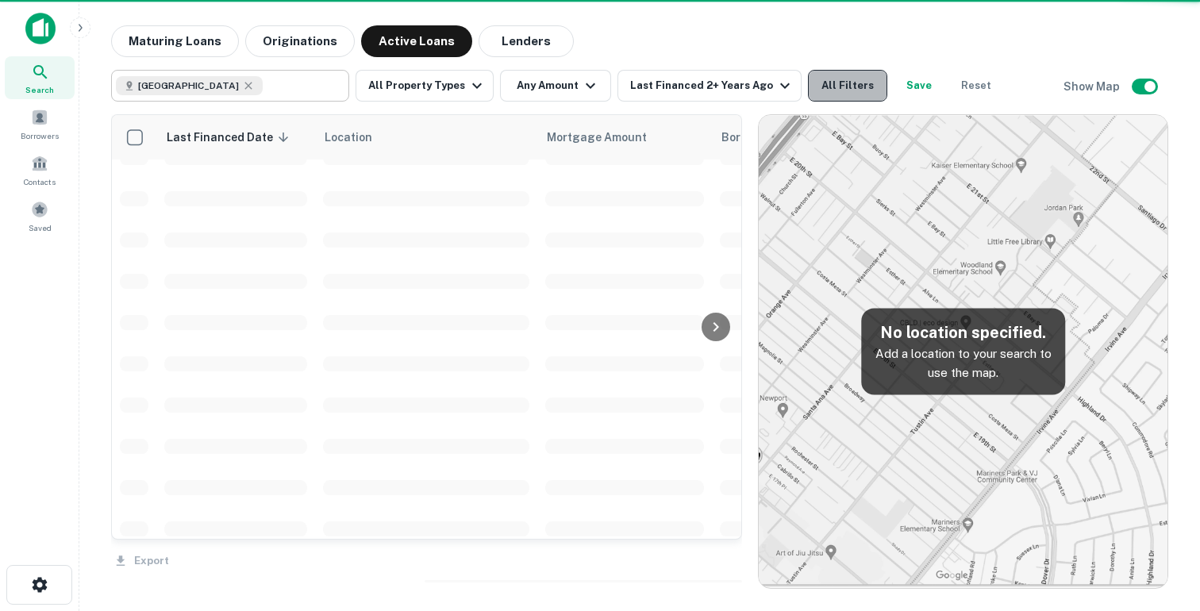
click at [846, 79] on button "All Filters" at bounding box center [847, 86] width 79 height 32
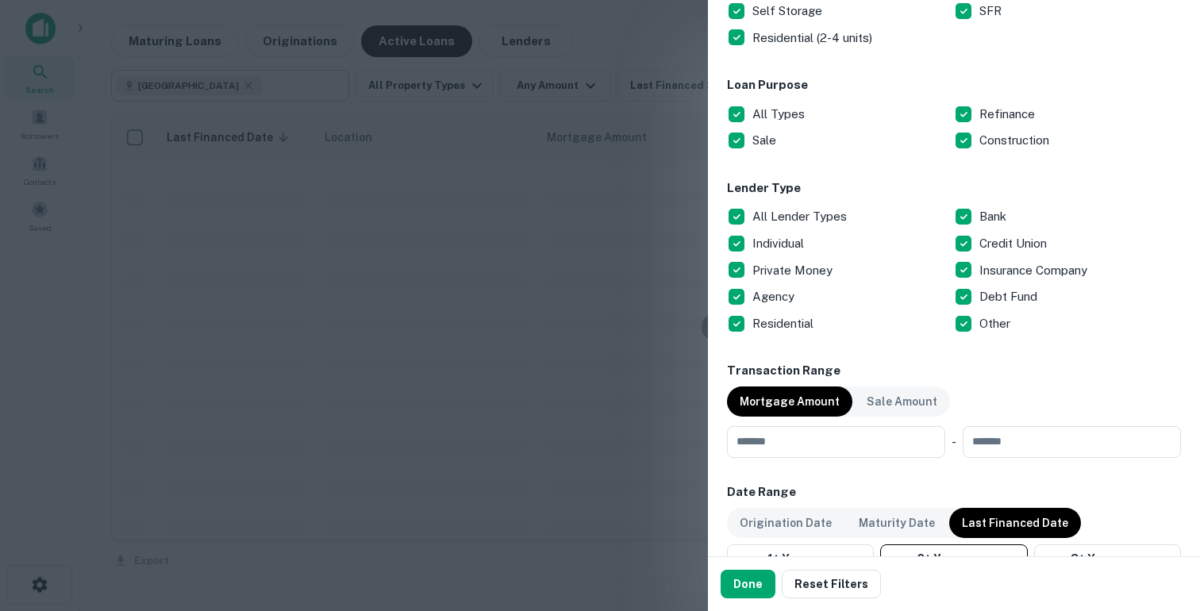
scroll to position [472, 0]
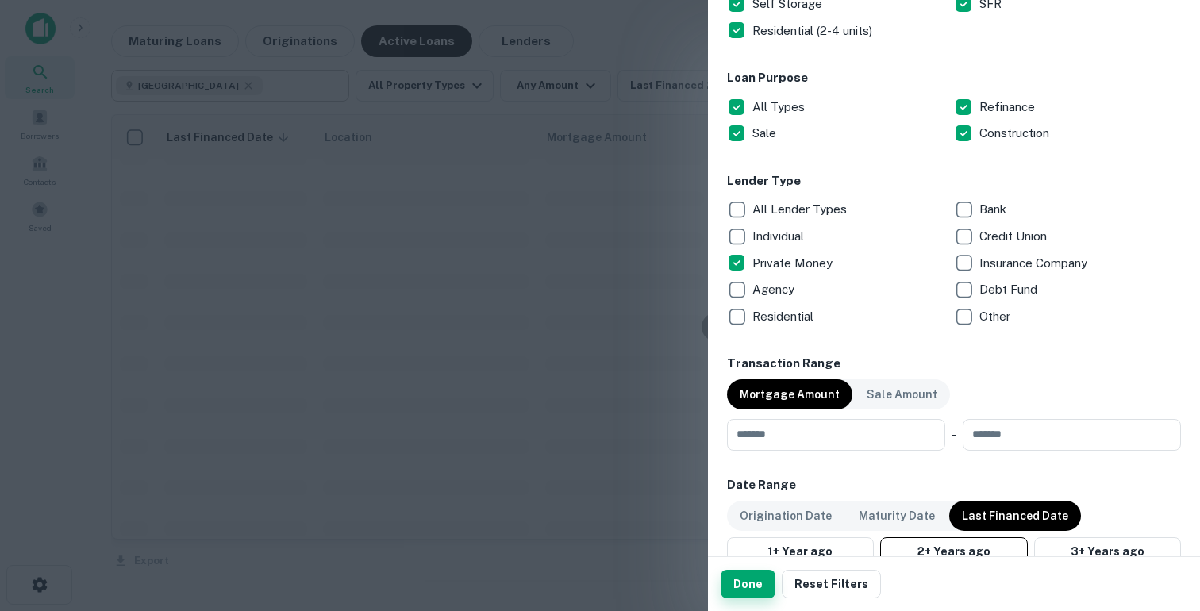
click at [755, 587] on button "Done" at bounding box center [748, 584] width 55 height 29
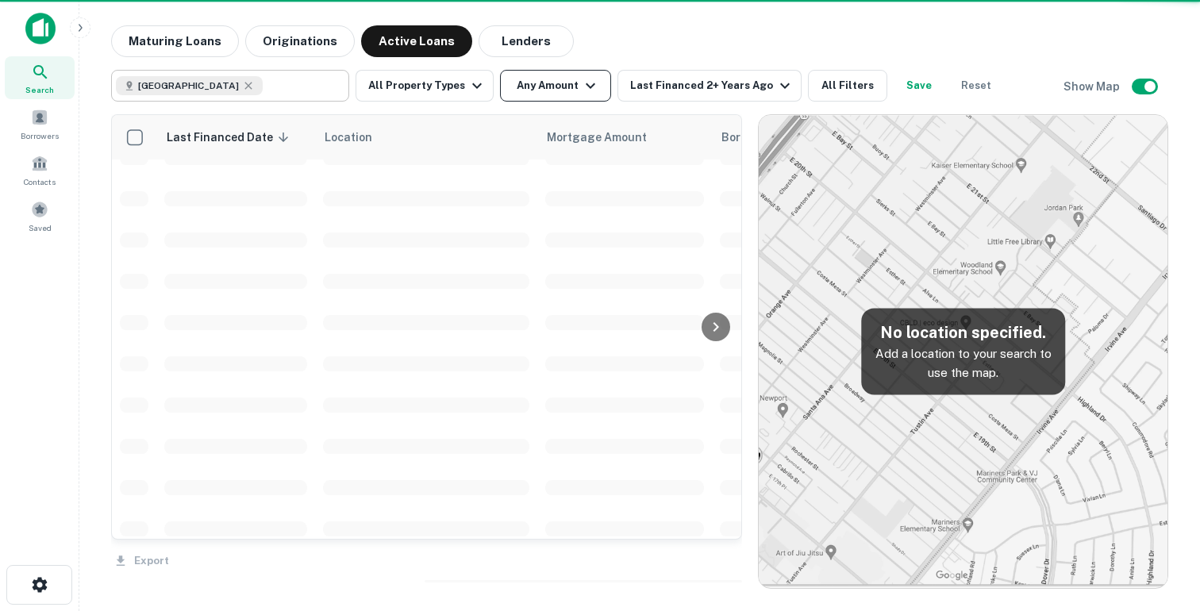
click at [550, 90] on button "Any Amount" at bounding box center [555, 86] width 111 height 32
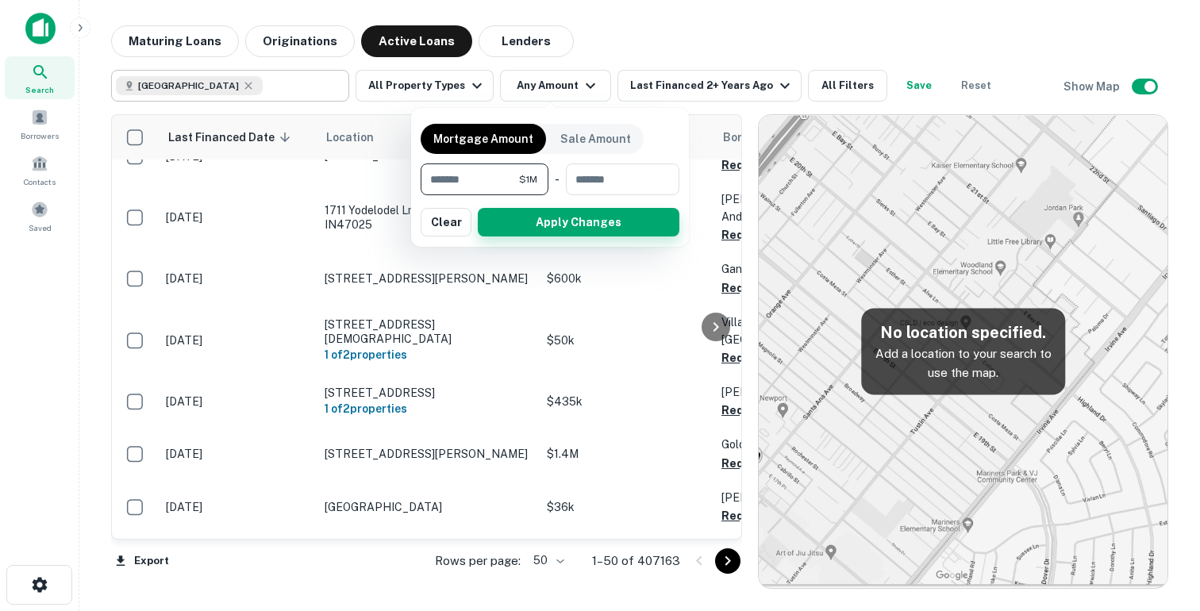
type input "*******"
click at [596, 211] on button "Apply Changes" at bounding box center [579, 222] width 202 height 29
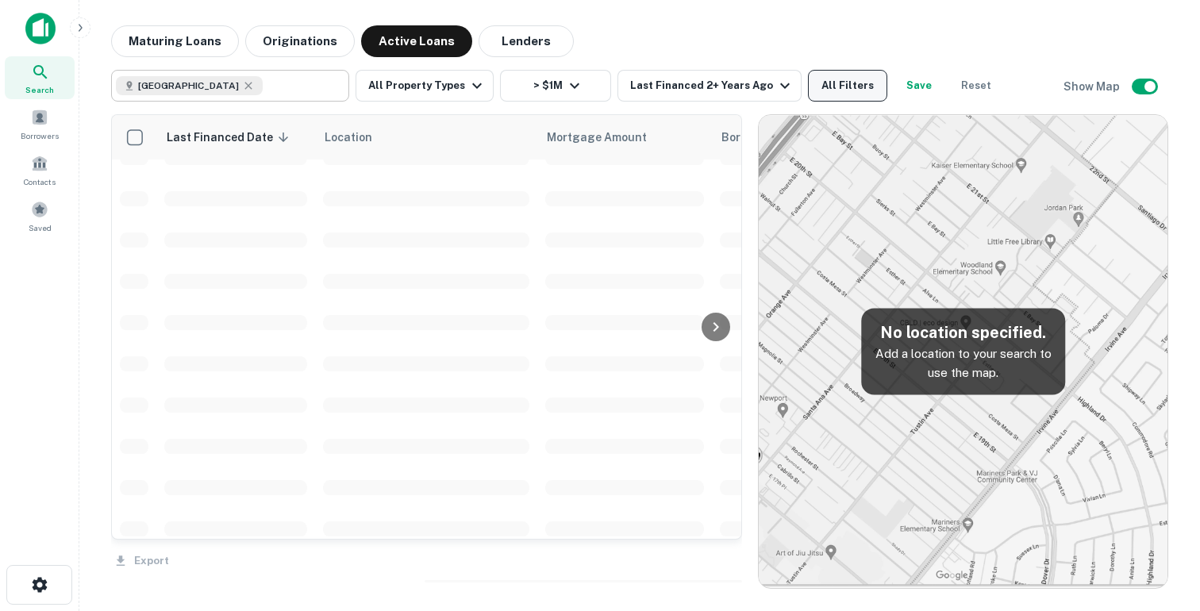
click at [824, 93] on button "All Filters" at bounding box center [847, 86] width 79 height 32
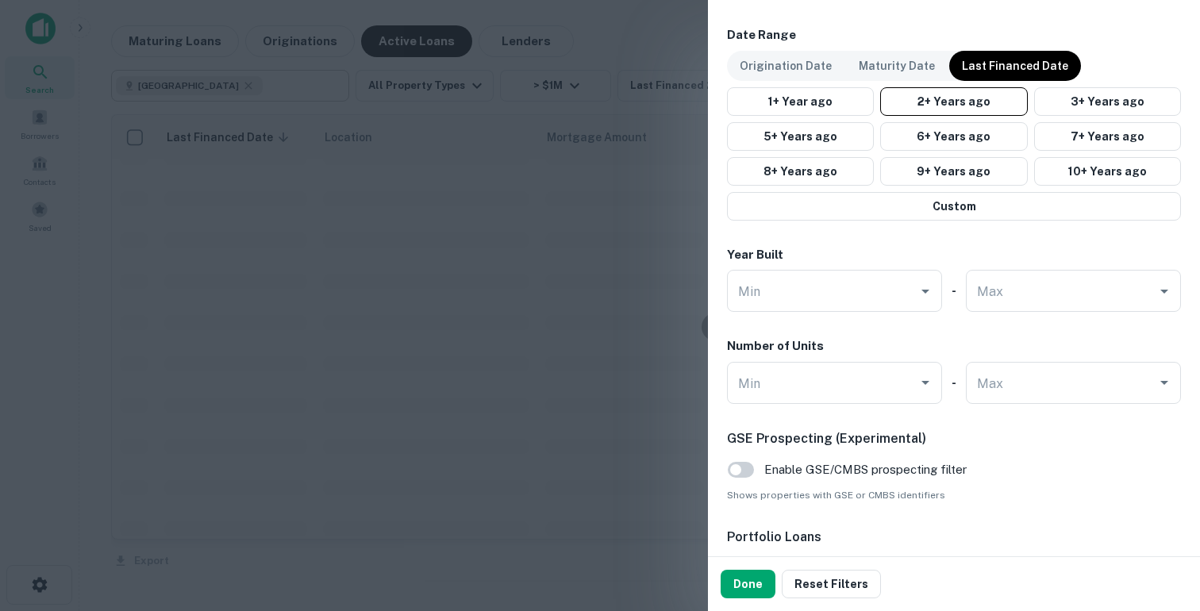
scroll to position [1176, 0]
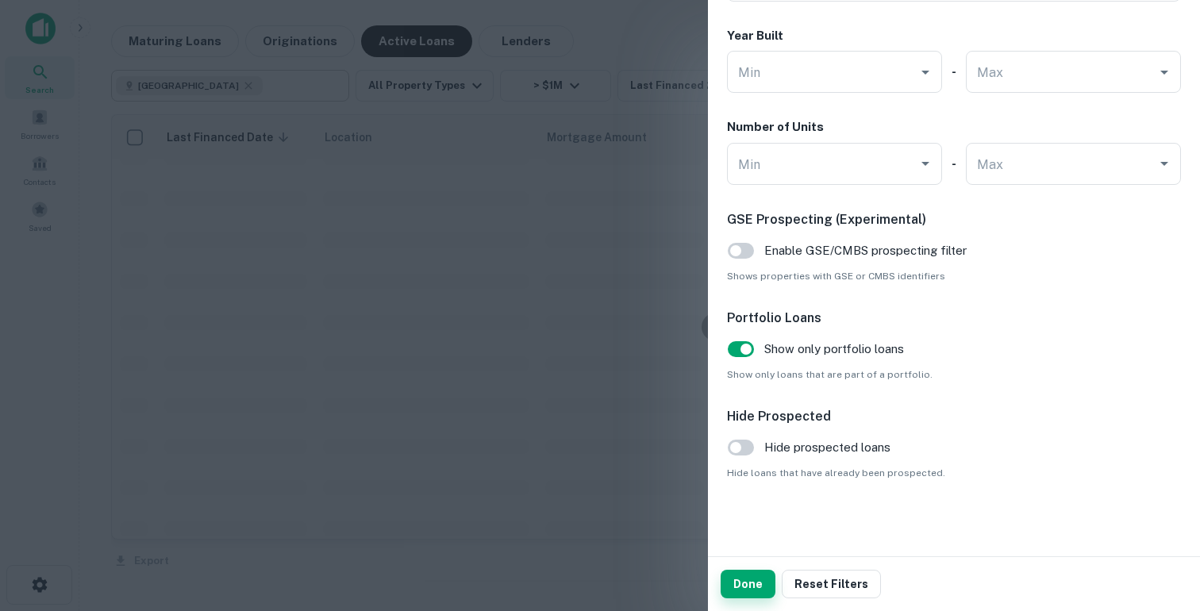
click at [752, 575] on button "Done" at bounding box center [748, 584] width 55 height 29
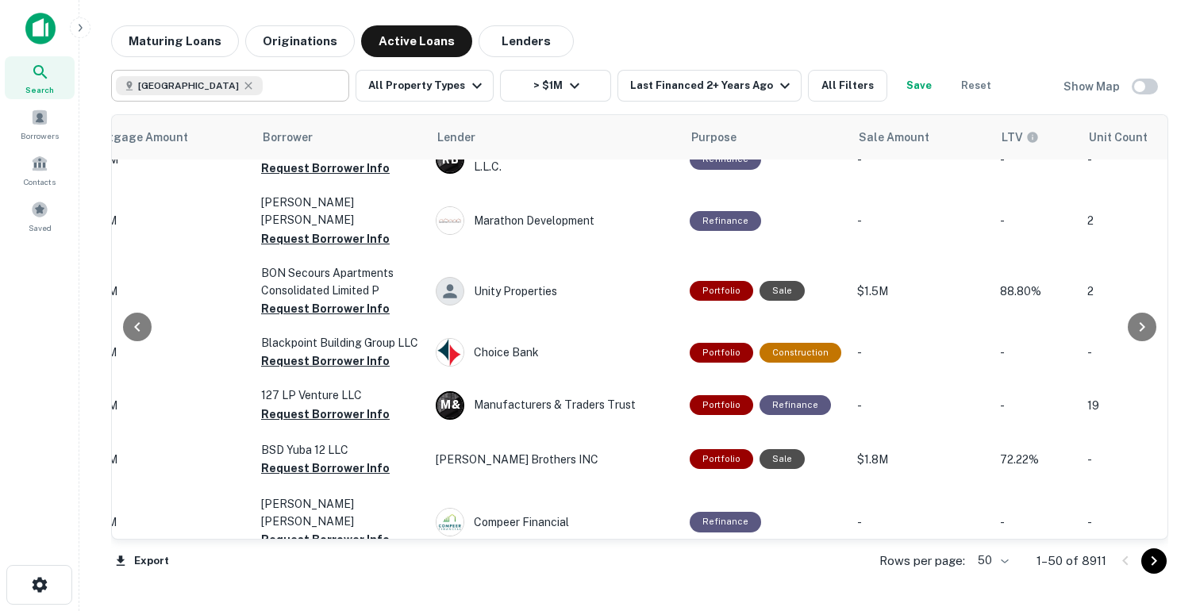
scroll to position [0, 460]
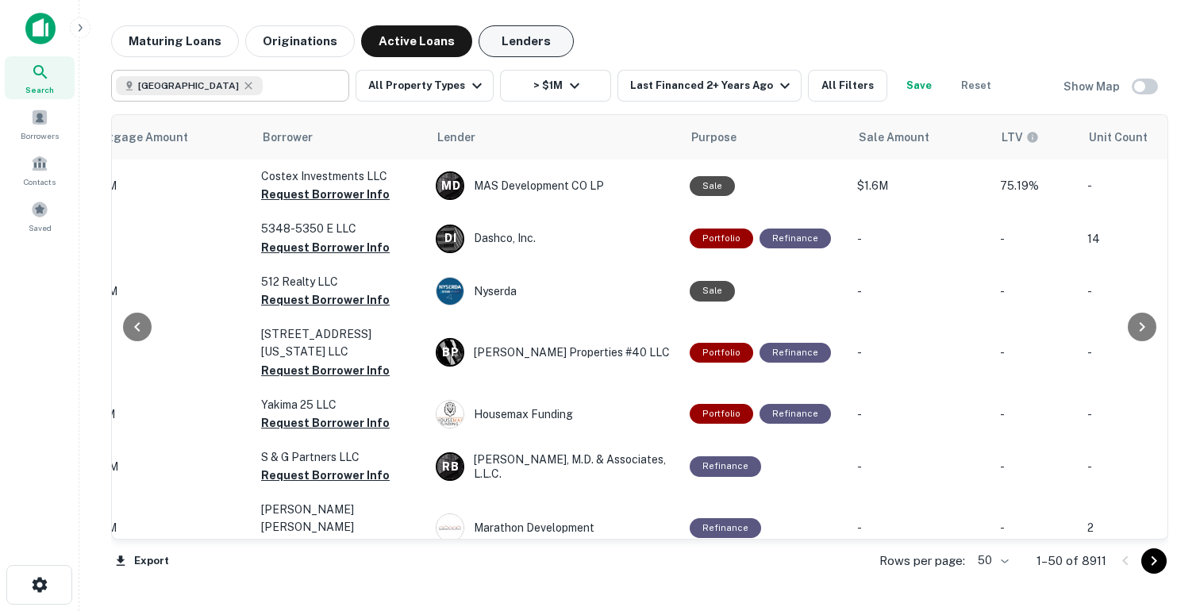
click at [501, 39] on button "Lenders" at bounding box center [526, 41] width 95 height 32
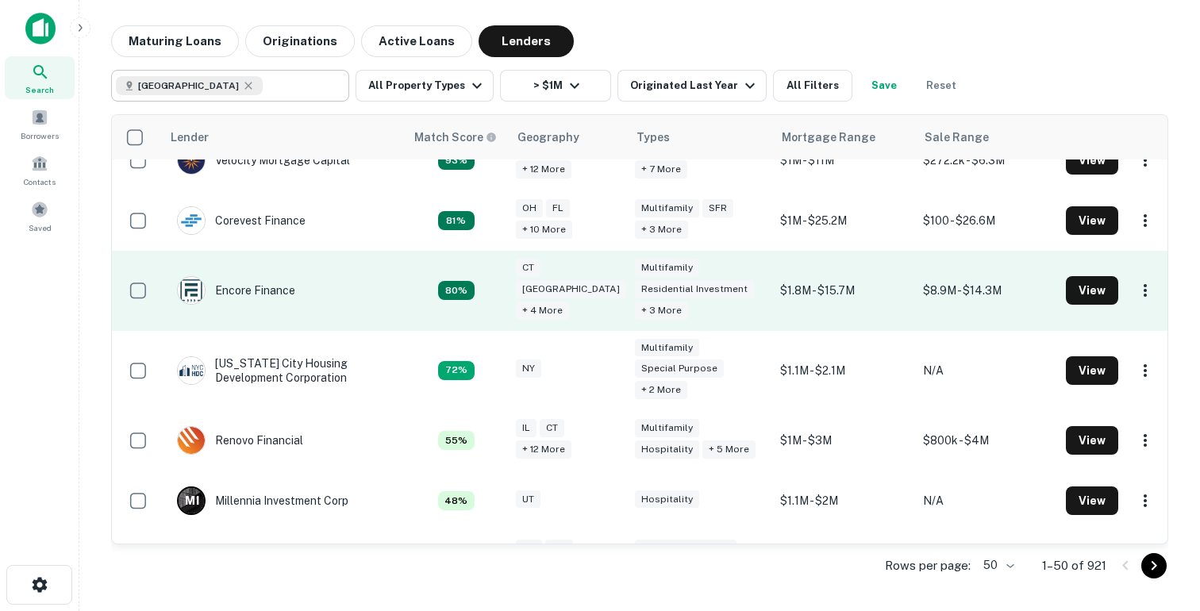
scroll to position [102, 0]
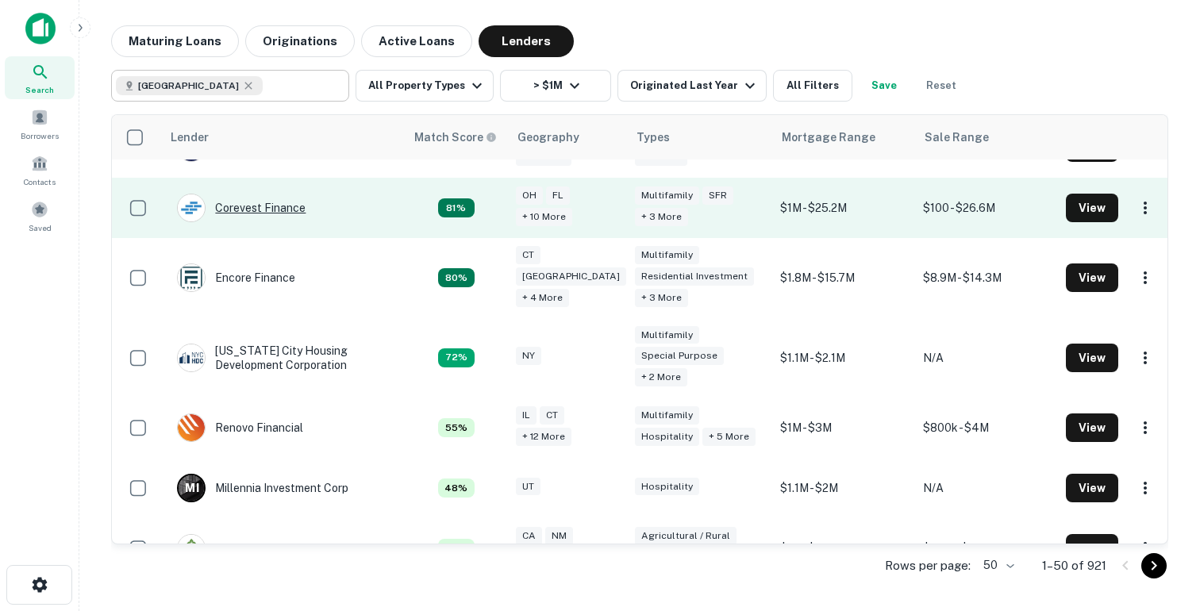
click at [286, 210] on div "Corevest Finance" at bounding box center [241, 208] width 129 height 29
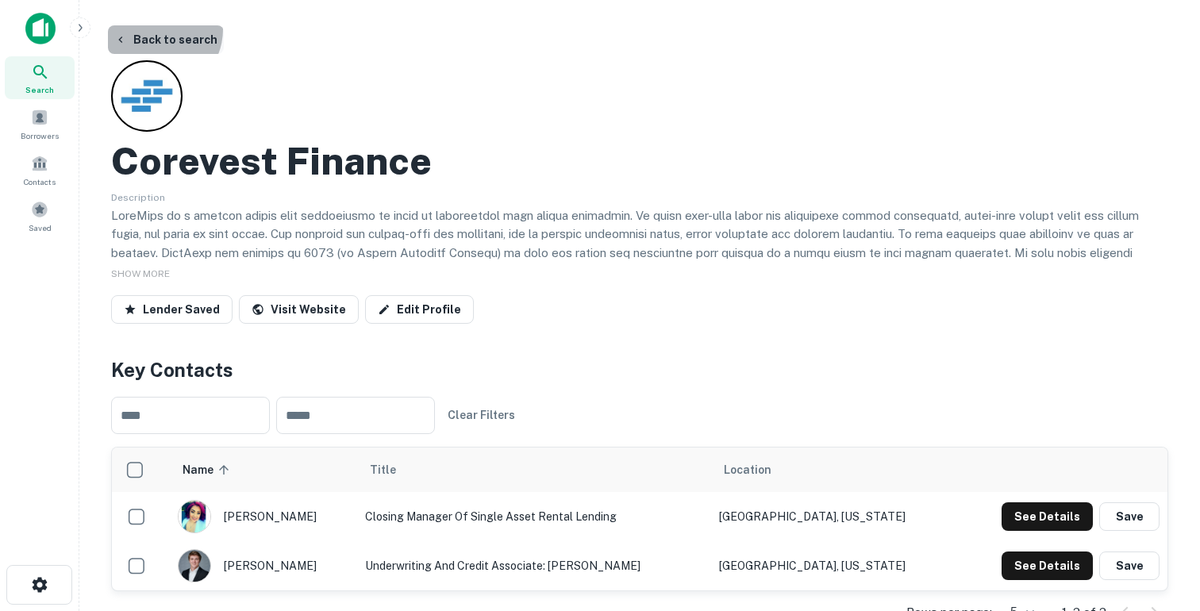
click at [154, 30] on button "Back to search" at bounding box center [166, 39] width 116 height 29
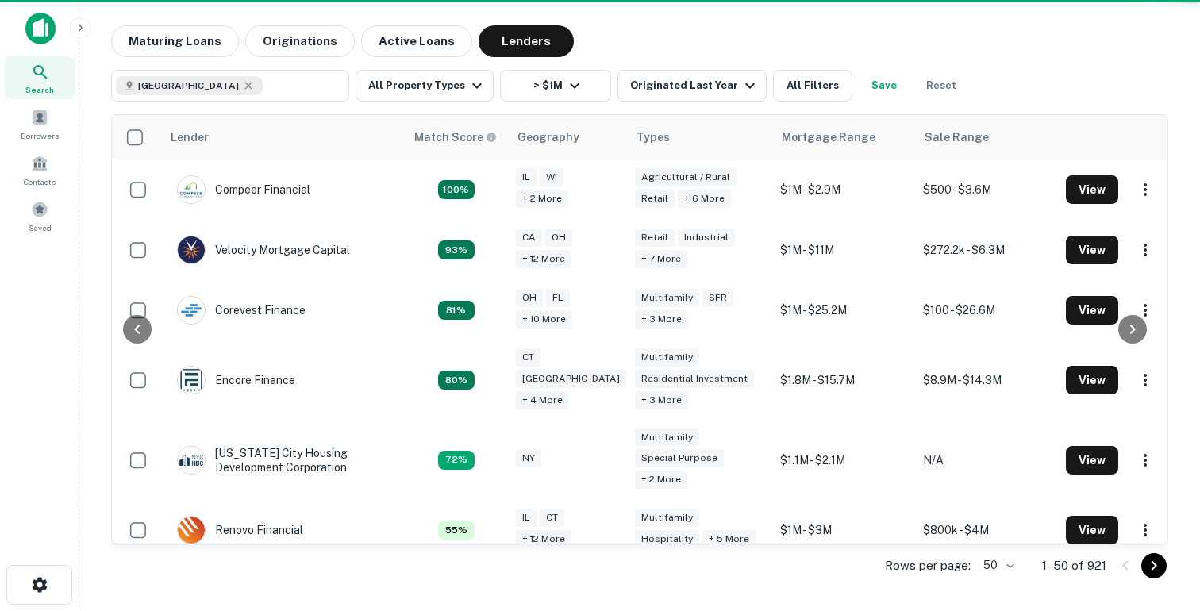
scroll to position [102, 0]
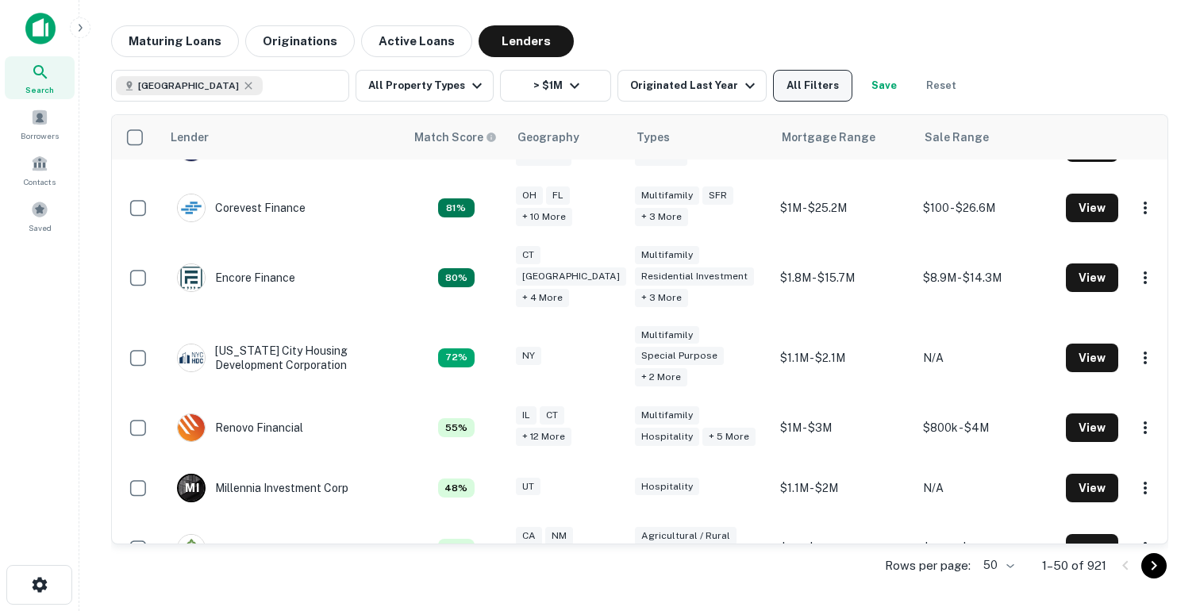
click at [794, 78] on button "All Filters" at bounding box center [812, 86] width 79 height 32
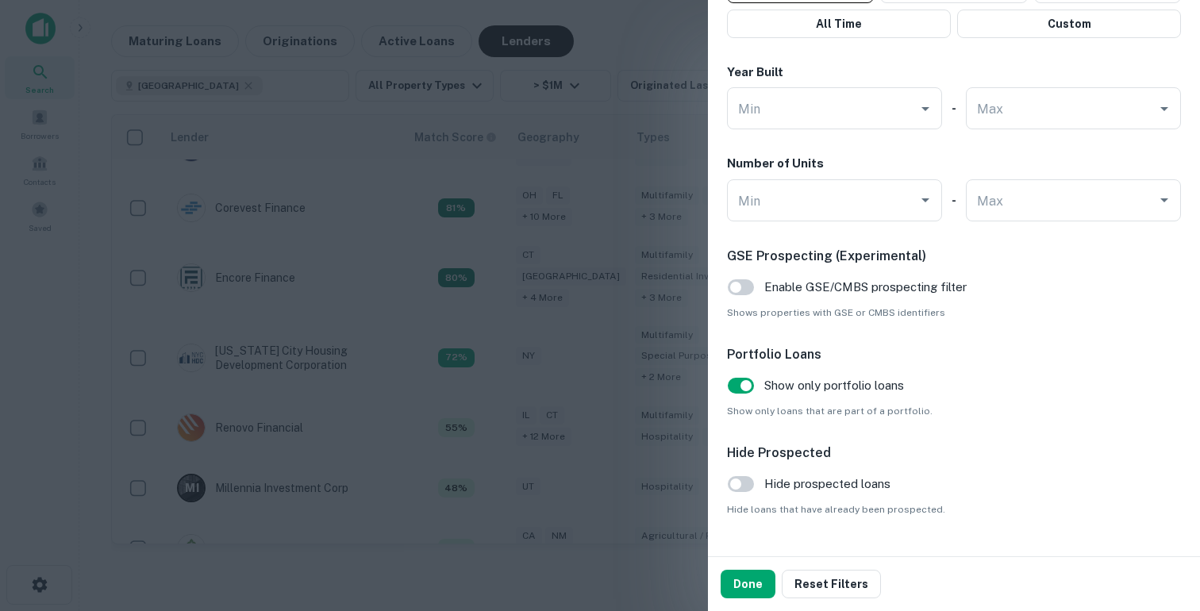
scroll to position [1141, 0]
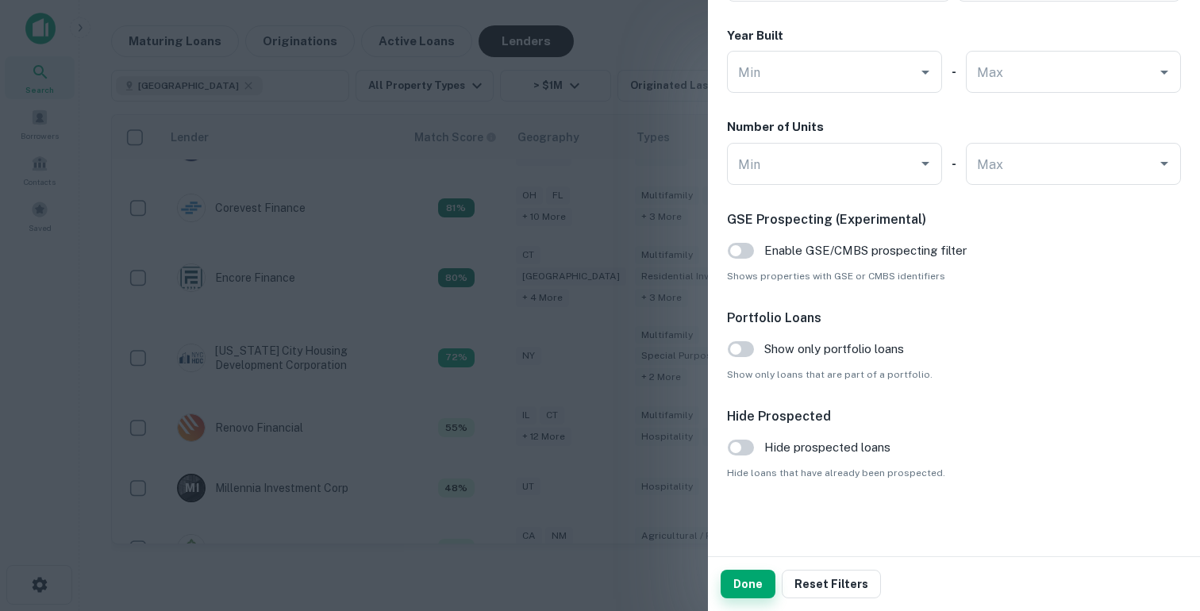
click at [745, 587] on button "Done" at bounding box center [748, 584] width 55 height 29
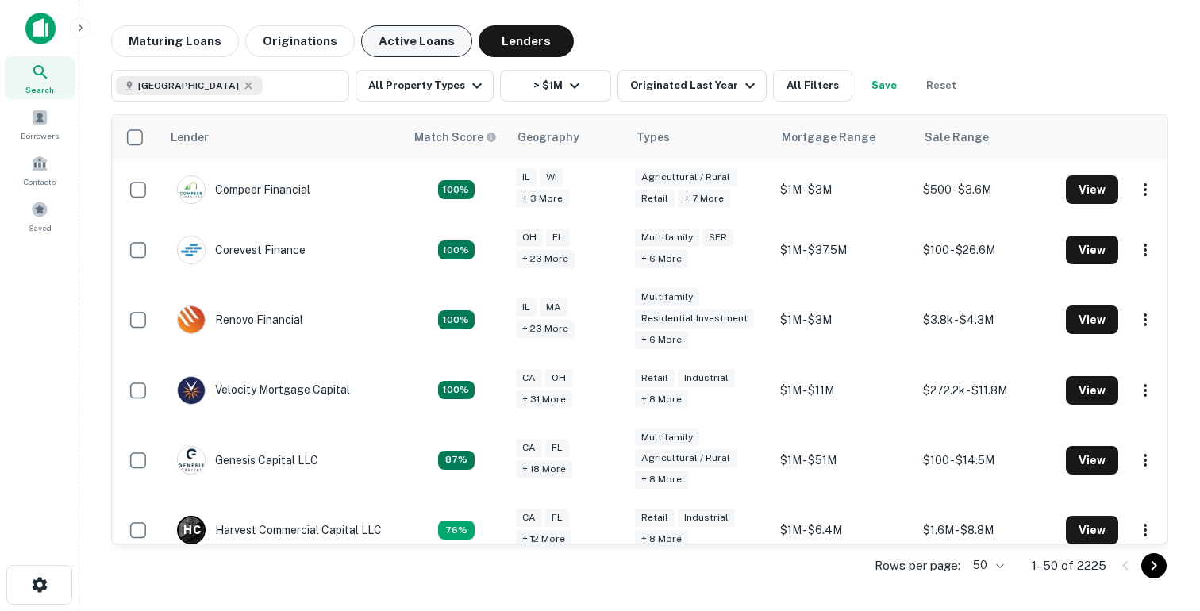
click at [382, 48] on button "Active Loans" at bounding box center [416, 41] width 111 height 32
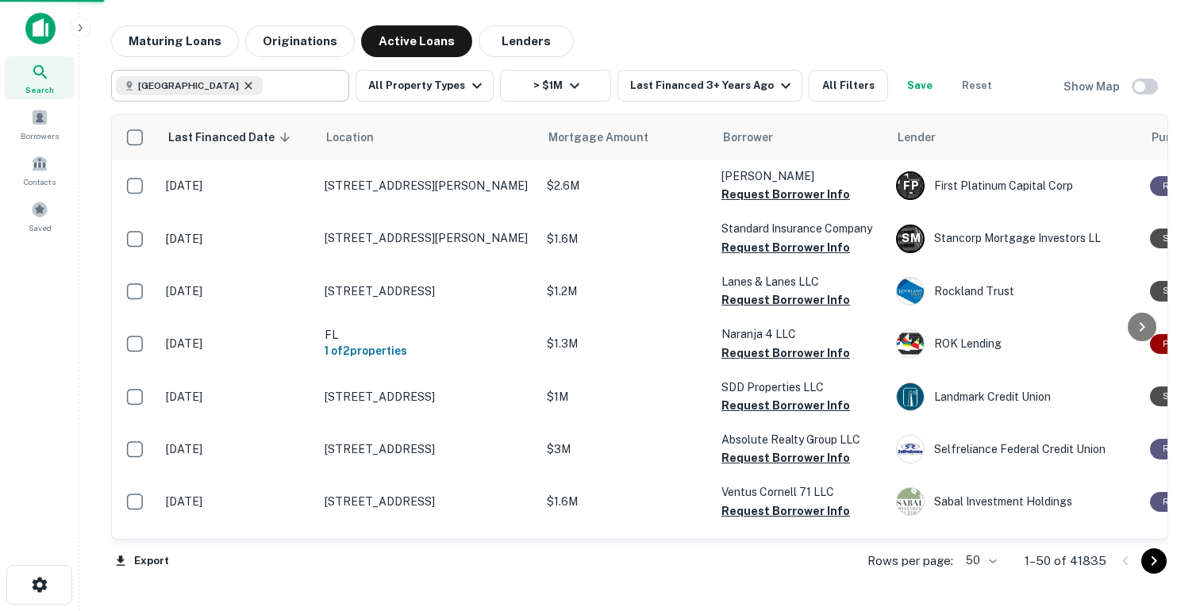
click at [245, 83] on icon at bounding box center [248, 85] width 7 height 7
type input "**********"
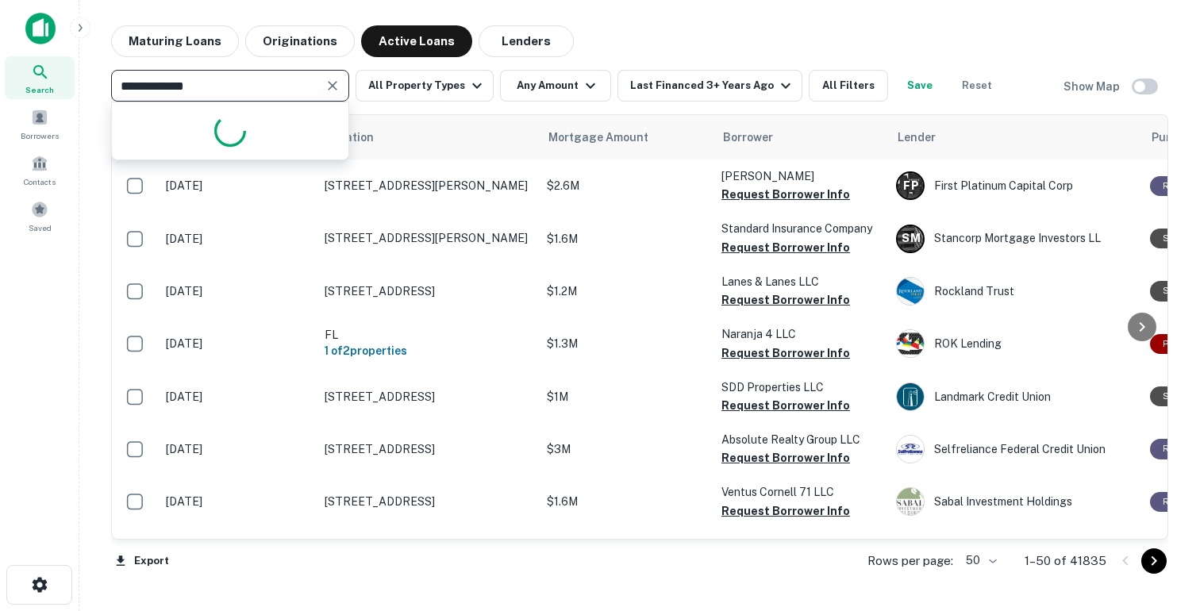
click at [335, 87] on icon "Clear" at bounding box center [333, 86] width 10 height 10
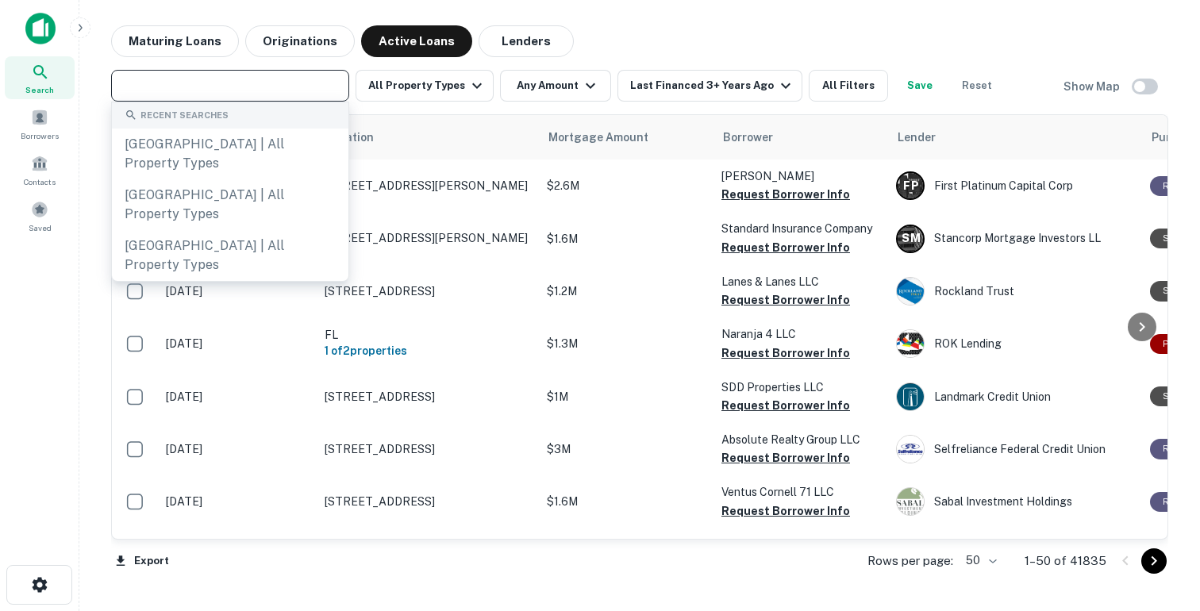
click at [282, 88] on input "text" at bounding box center [229, 86] width 226 height 22
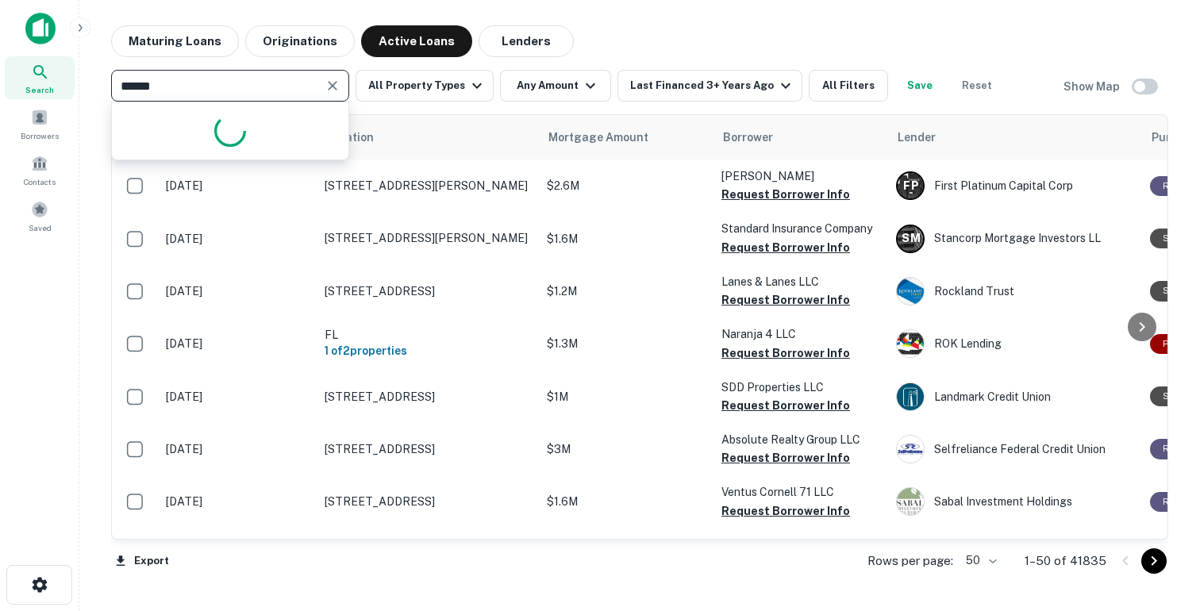
type input "*******"
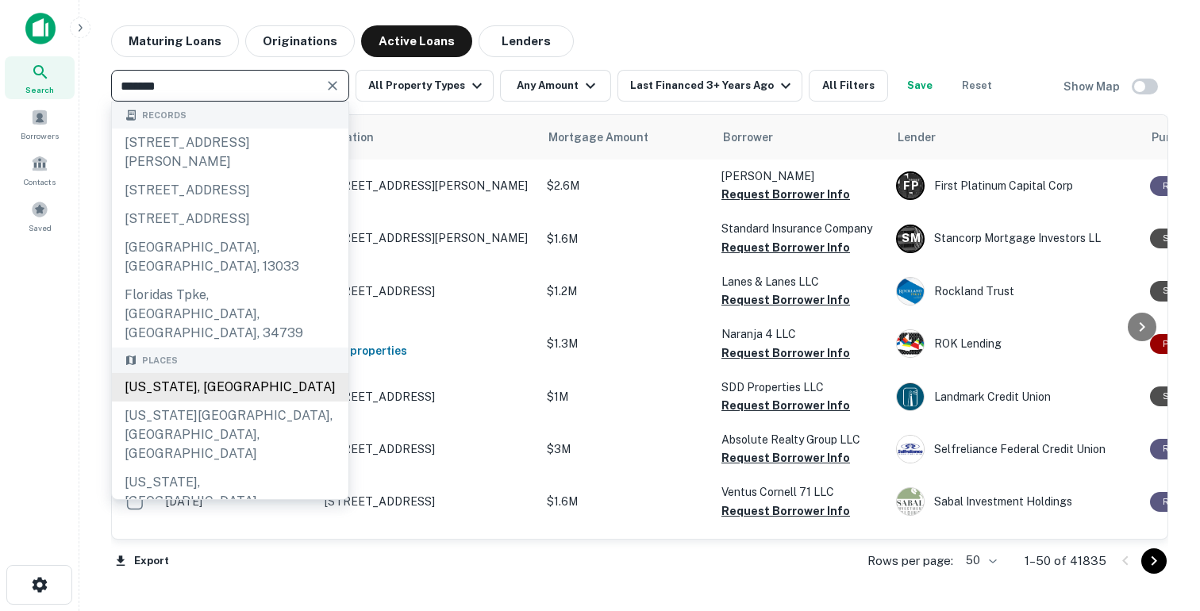
click at [159, 373] on div "Florida, USA" at bounding box center [230, 387] width 237 height 29
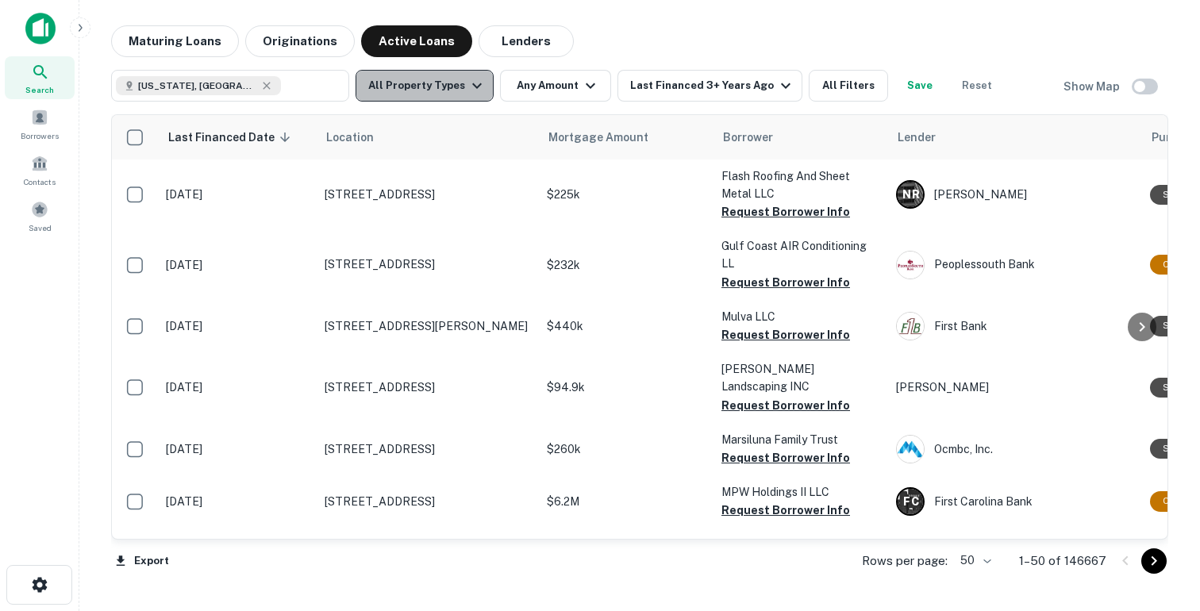
click at [461, 87] on button "All Property Types" at bounding box center [425, 86] width 138 height 32
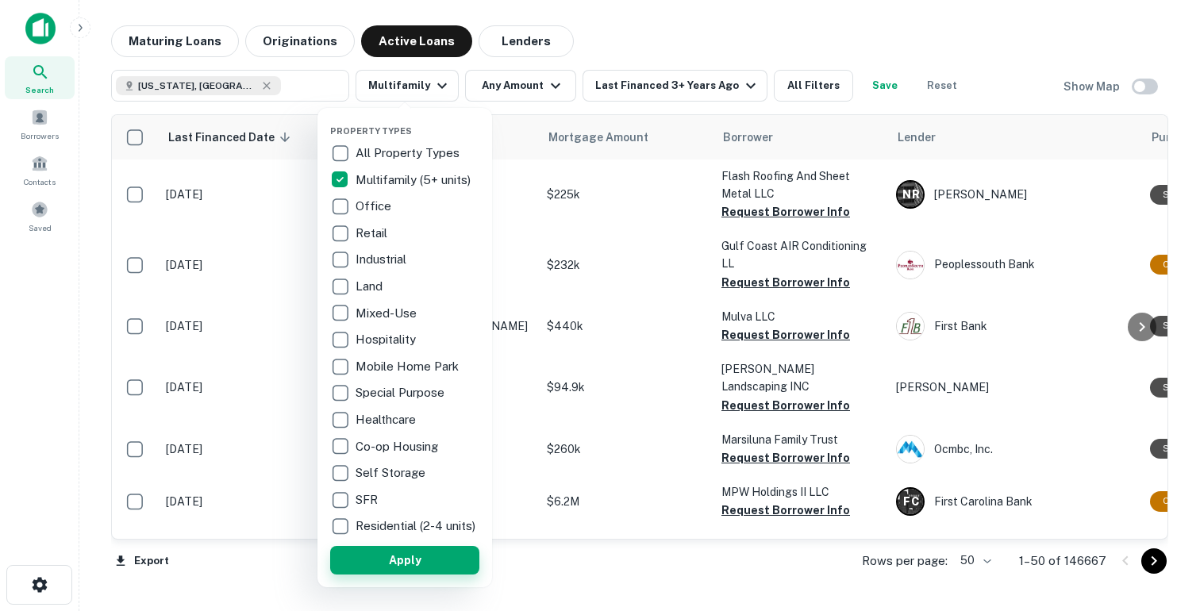
click at [371, 565] on button "Apply" at bounding box center [404, 560] width 149 height 29
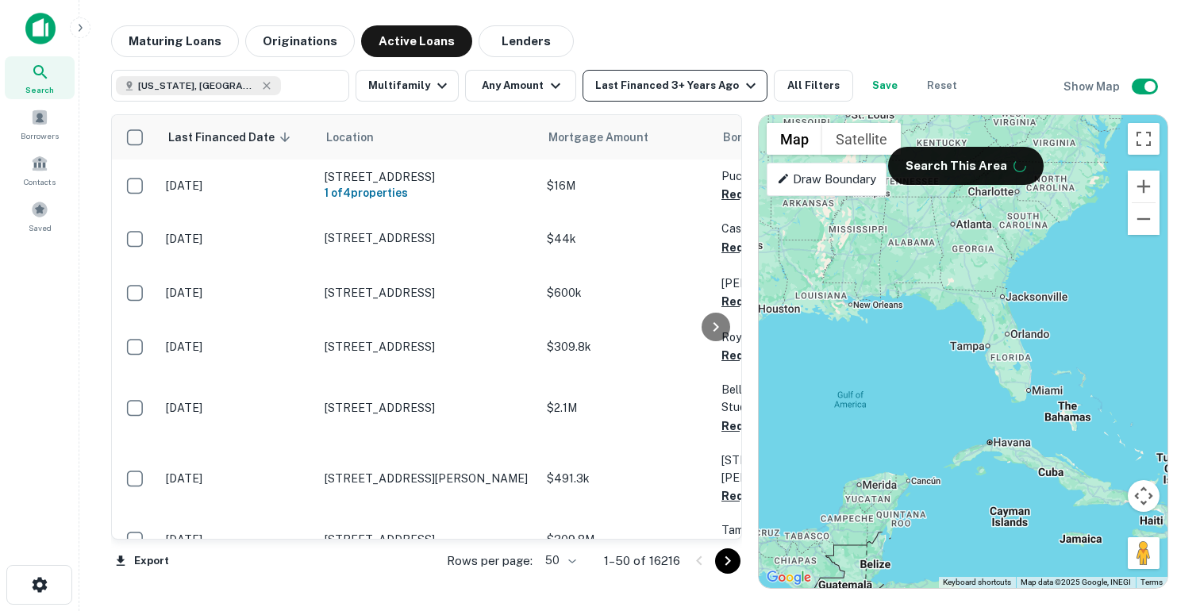
click at [654, 75] on button "Last Financed 3+ Years Ago" at bounding box center [675, 86] width 185 height 32
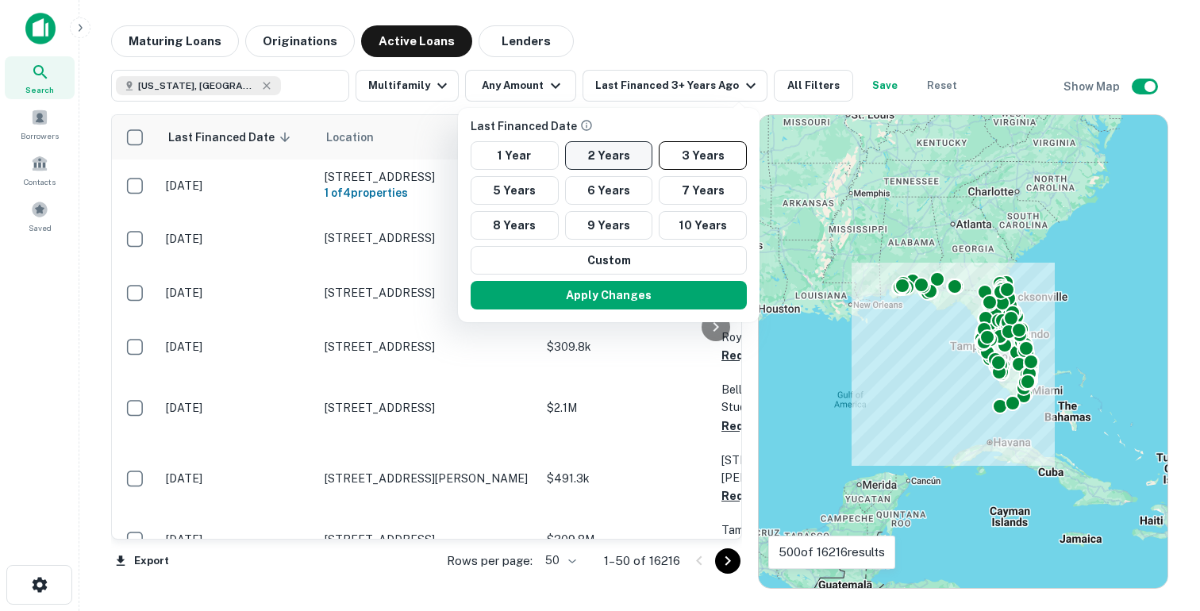
click at [602, 161] on button "2 Years" at bounding box center [609, 155] width 88 height 29
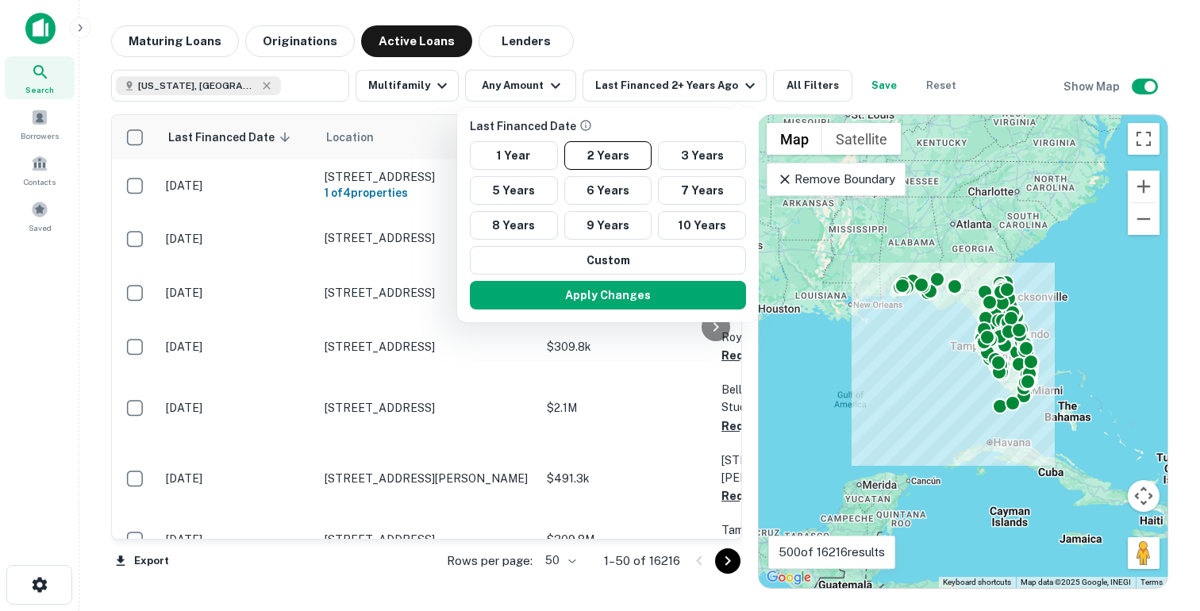
click at [587, 301] on button "Apply Changes" at bounding box center [608, 295] width 276 height 29
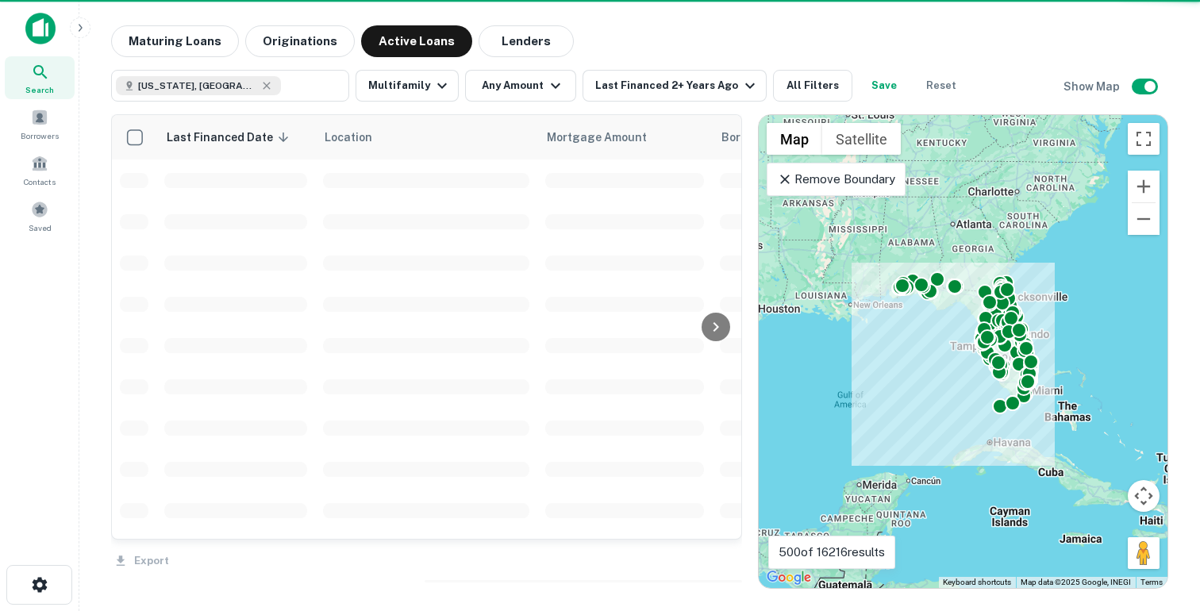
click at [811, 79] on div at bounding box center [600, 305] width 1200 height 611
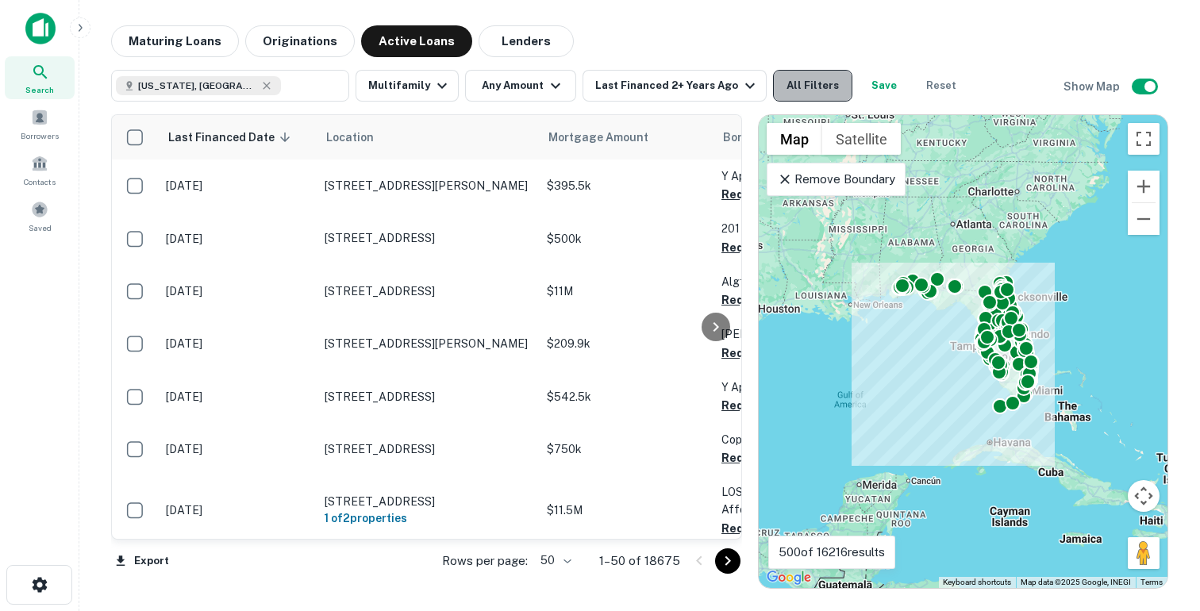
click at [811, 79] on button "All Filters" at bounding box center [812, 86] width 79 height 32
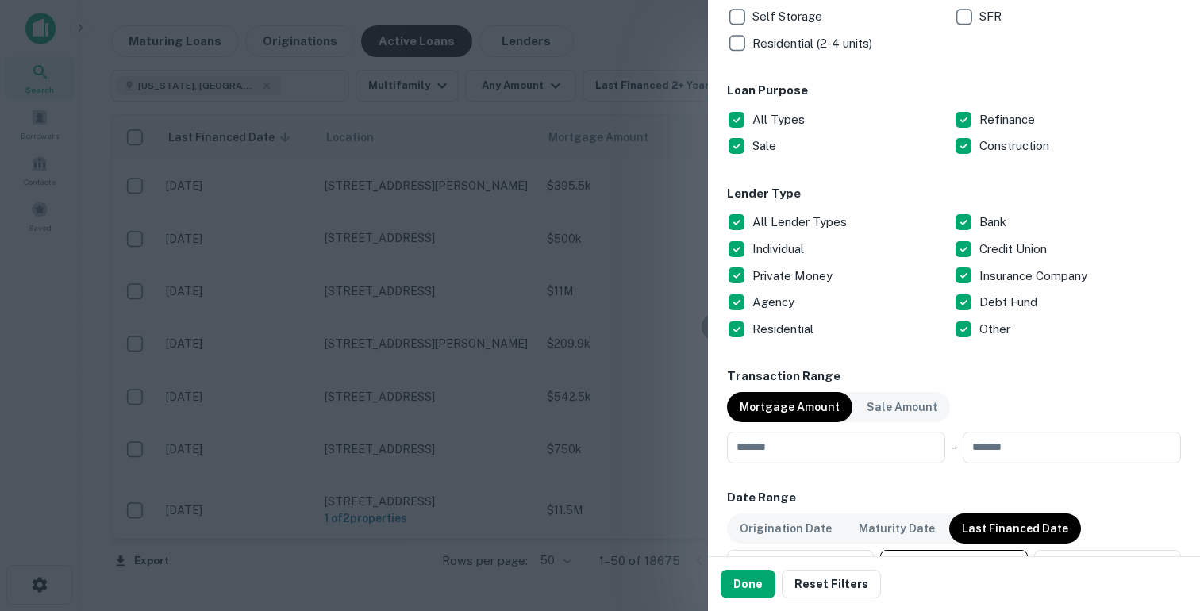
scroll to position [506, 0]
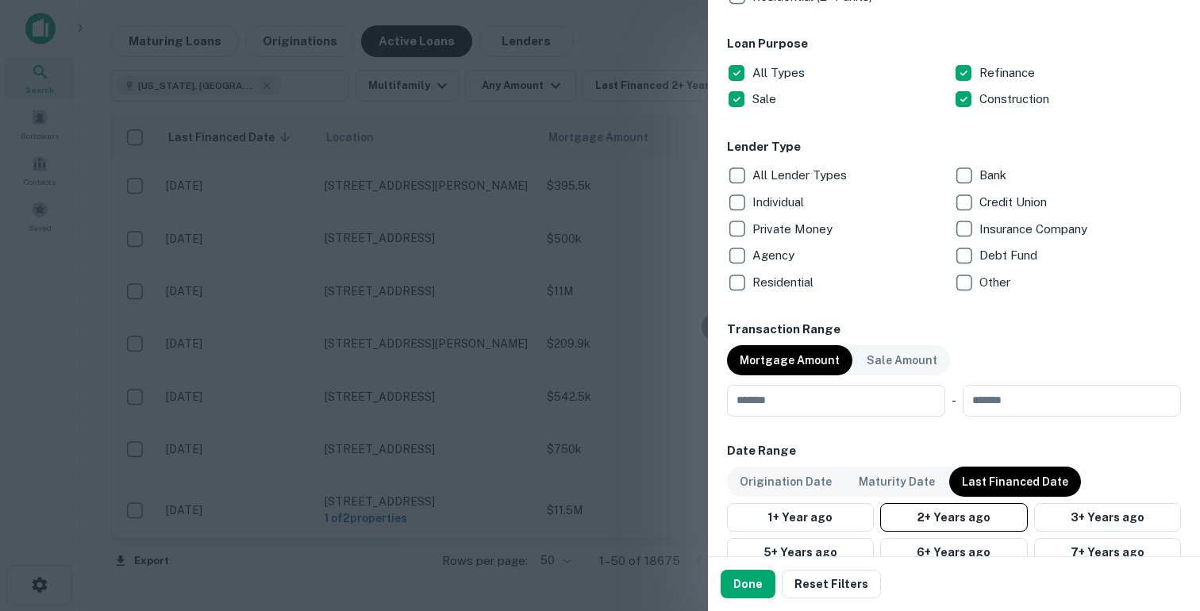
click at [753, 233] on p "Private Money" at bounding box center [794, 229] width 83 height 19
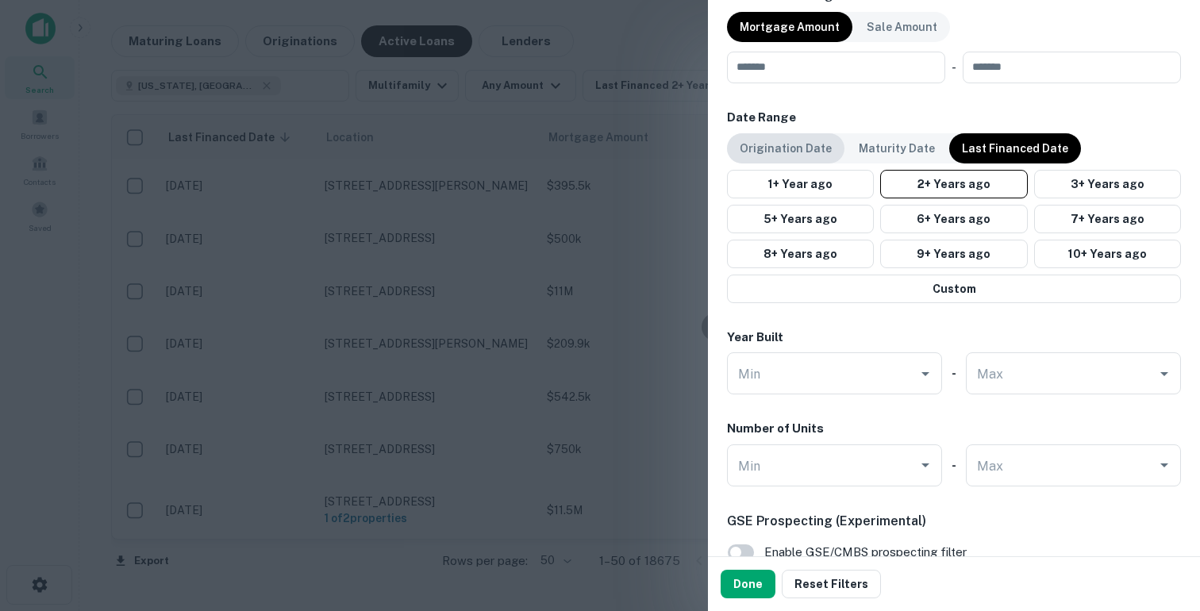
scroll to position [1141, 0]
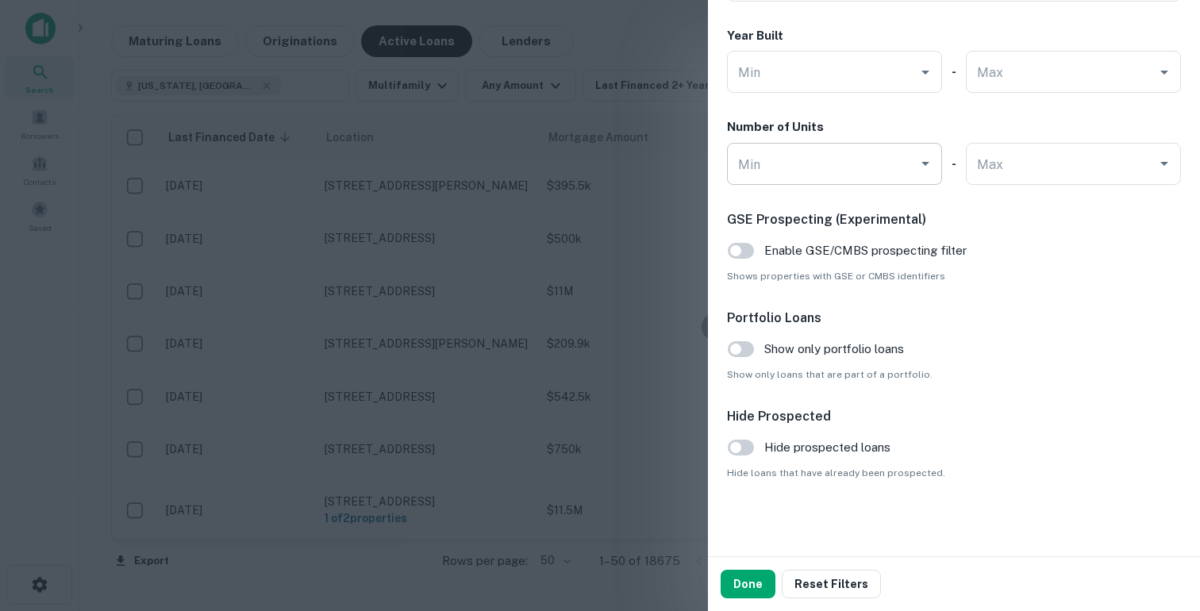
click at [873, 155] on input "Min" at bounding box center [822, 164] width 177 height 28
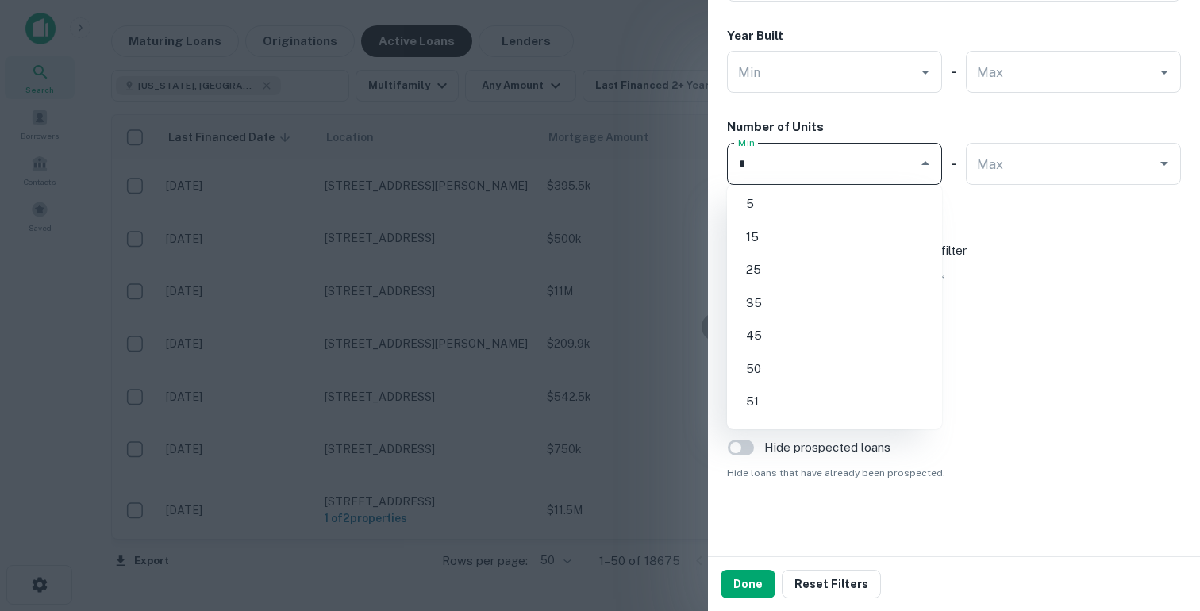
type input "*"
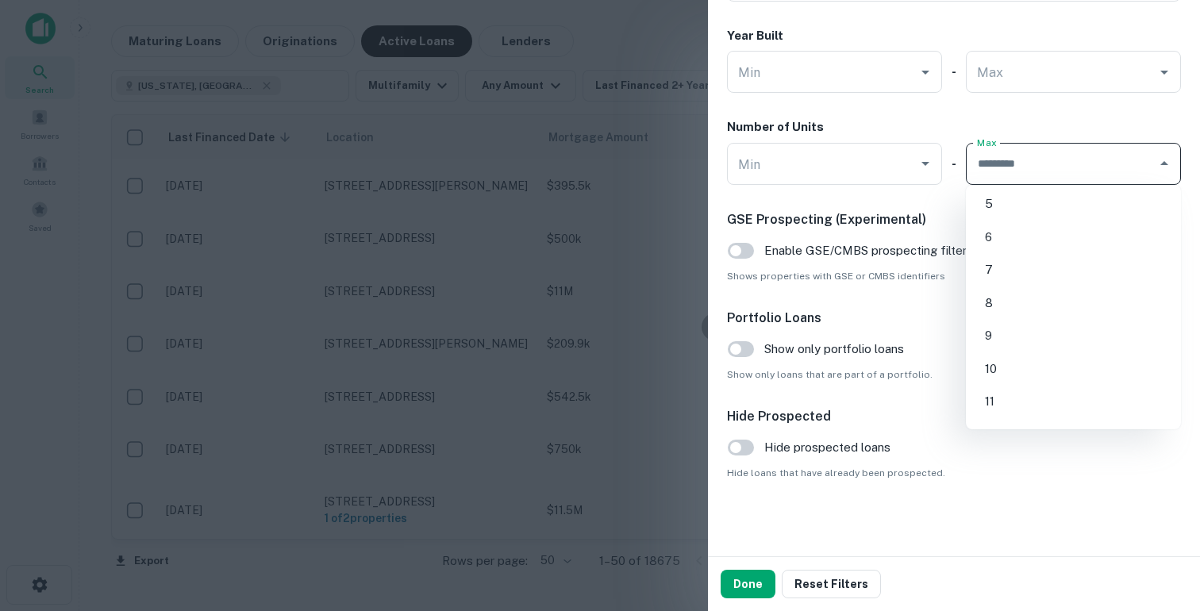
click at [1018, 164] on input "Max" at bounding box center [1061, 164] width 177 height 28
click at [864, 184] on div "Min" at bounding box center [834, 164] width 215 height 42
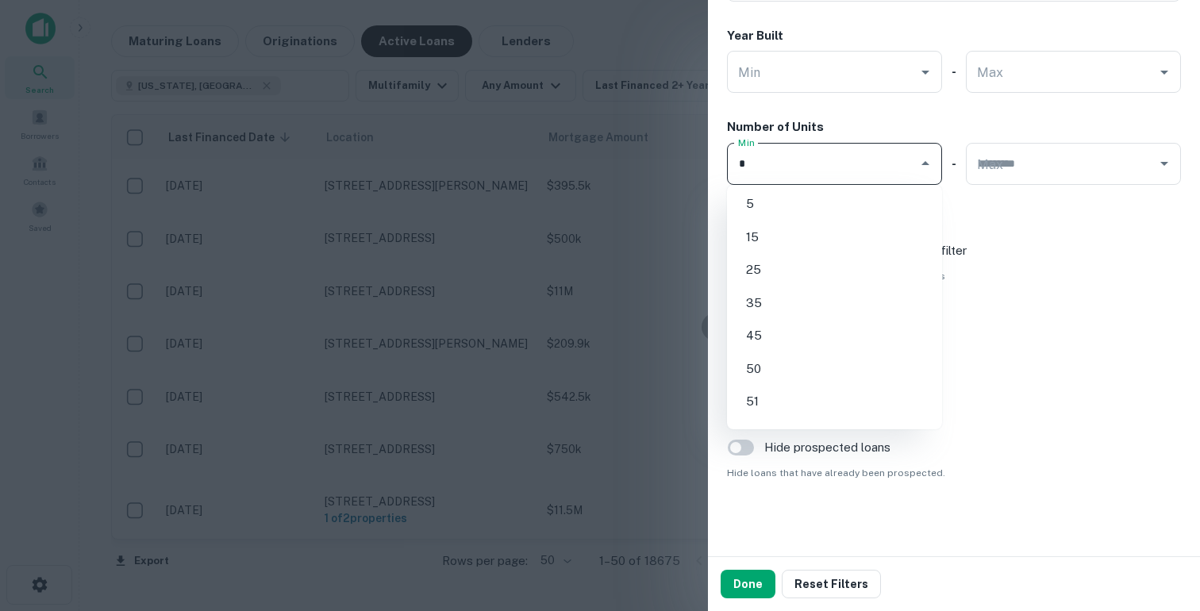
click at [842, 211] on li "5" at bounding box center [835, 204] width 202 height 29
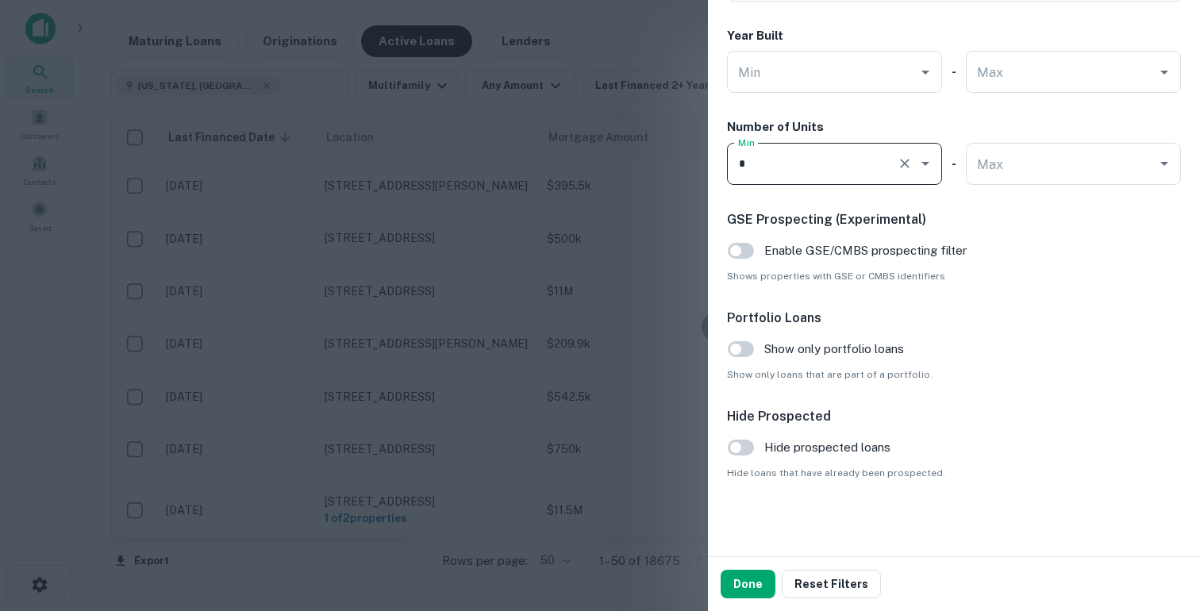
type input "*"
click at [989, 164] on div "Max Max" at bounding box center [1073, 164] width 215 height 42
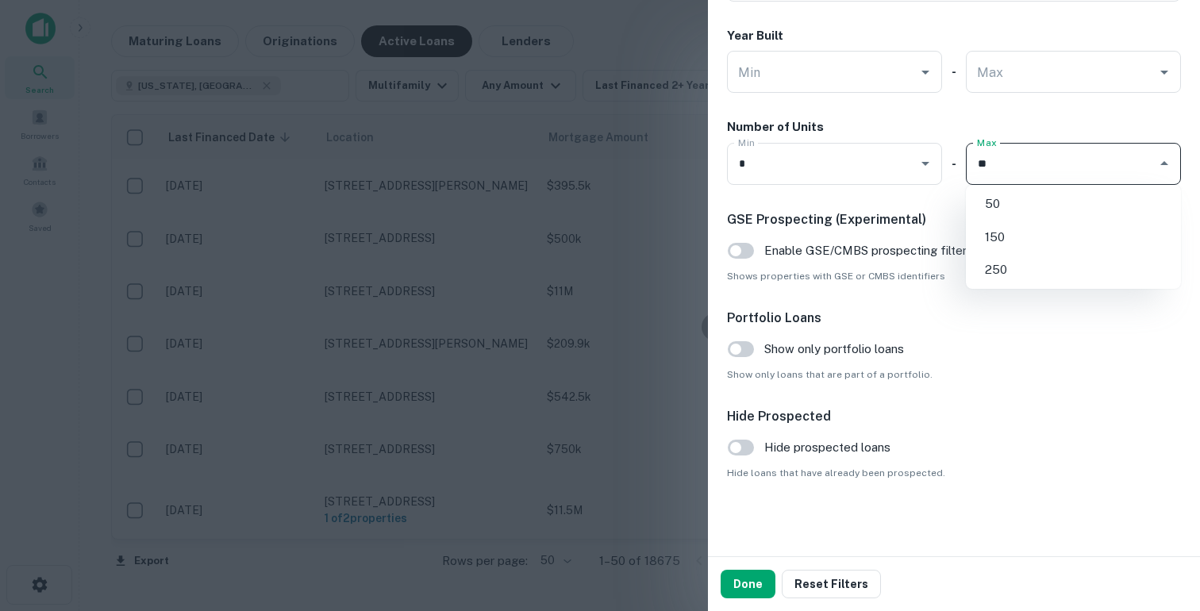
click at [1019, 206] on li "50" at bounding box center [1074, 204] width 202 height 29
type input "**"
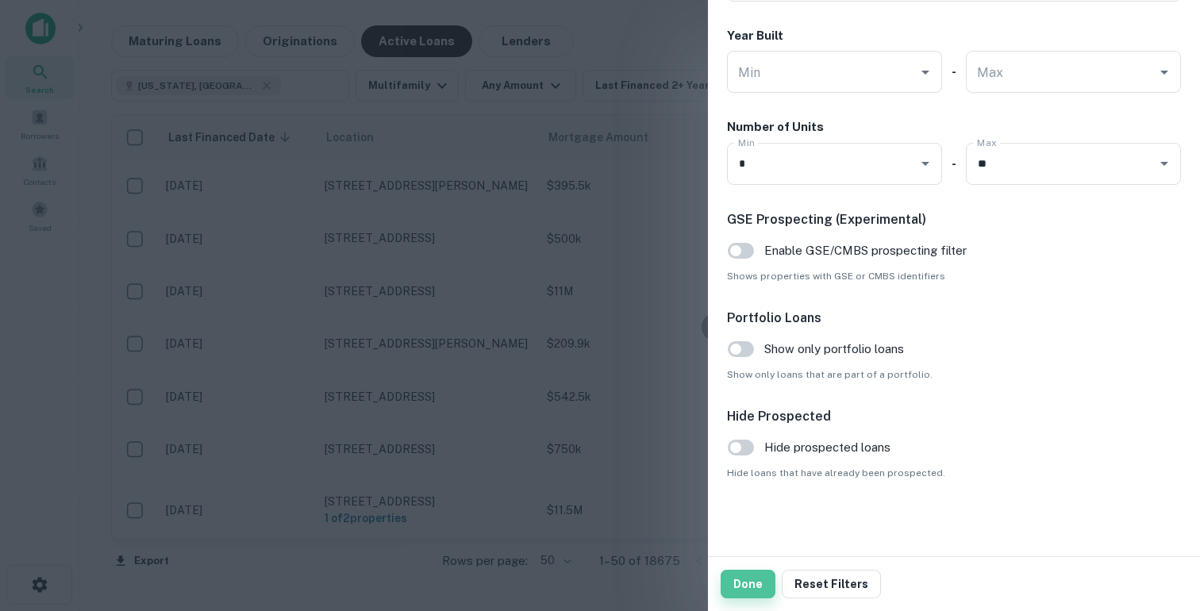
click at [744, 578] on button "Done" at bounding box center [748, 584] width 55 height 29
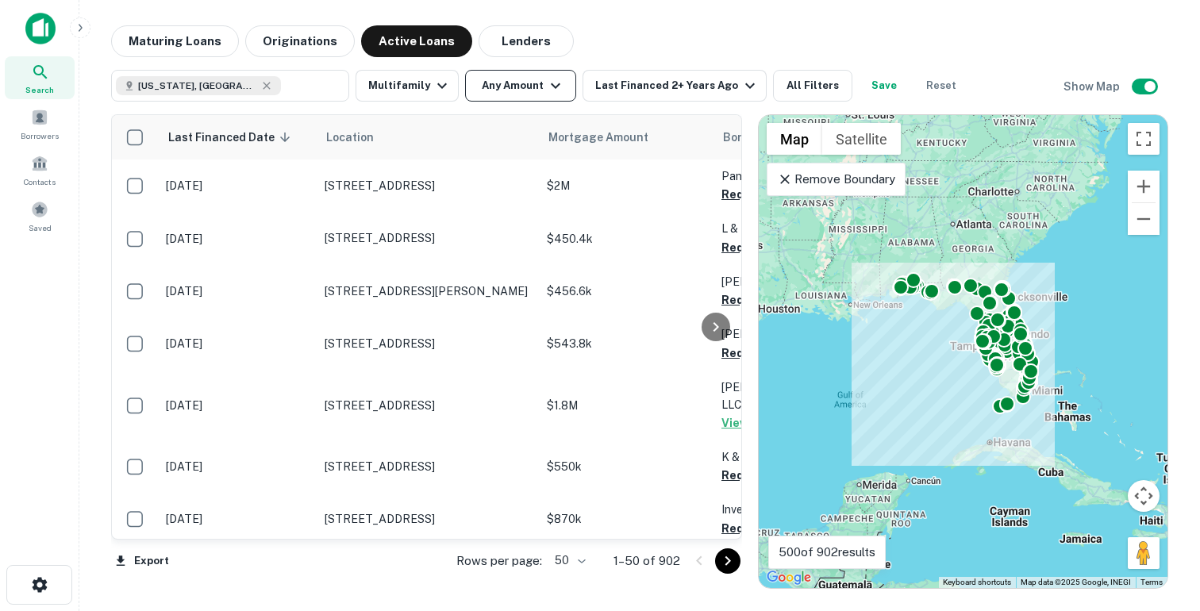
click at [552, 87] on icon "button" at bounding box center [555, 85] width 19 height 19
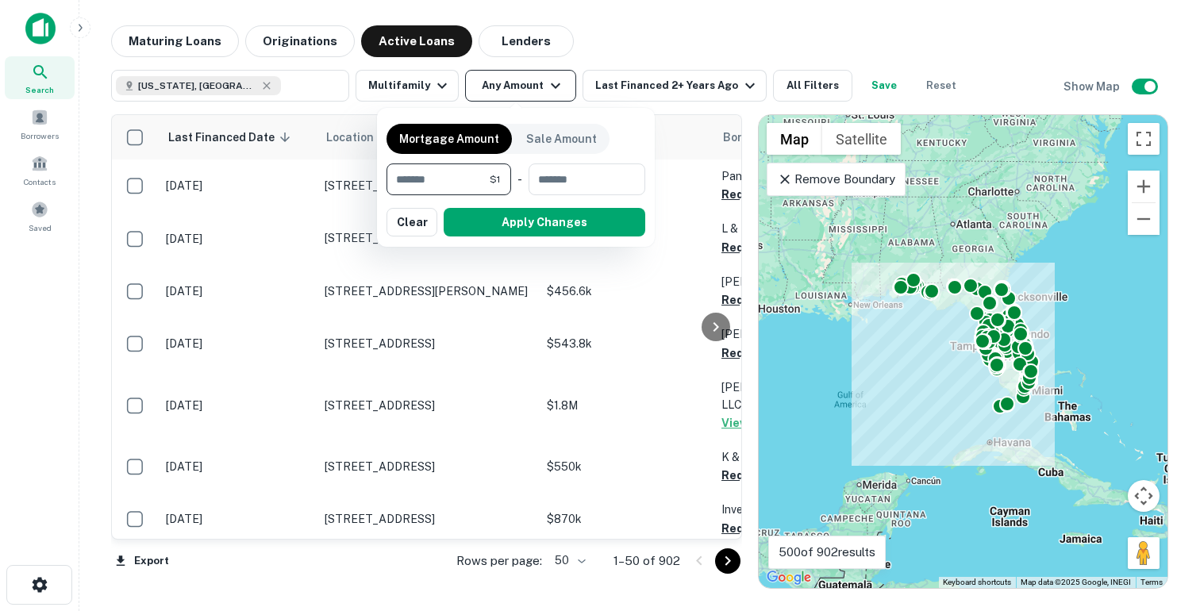
type input "*******"
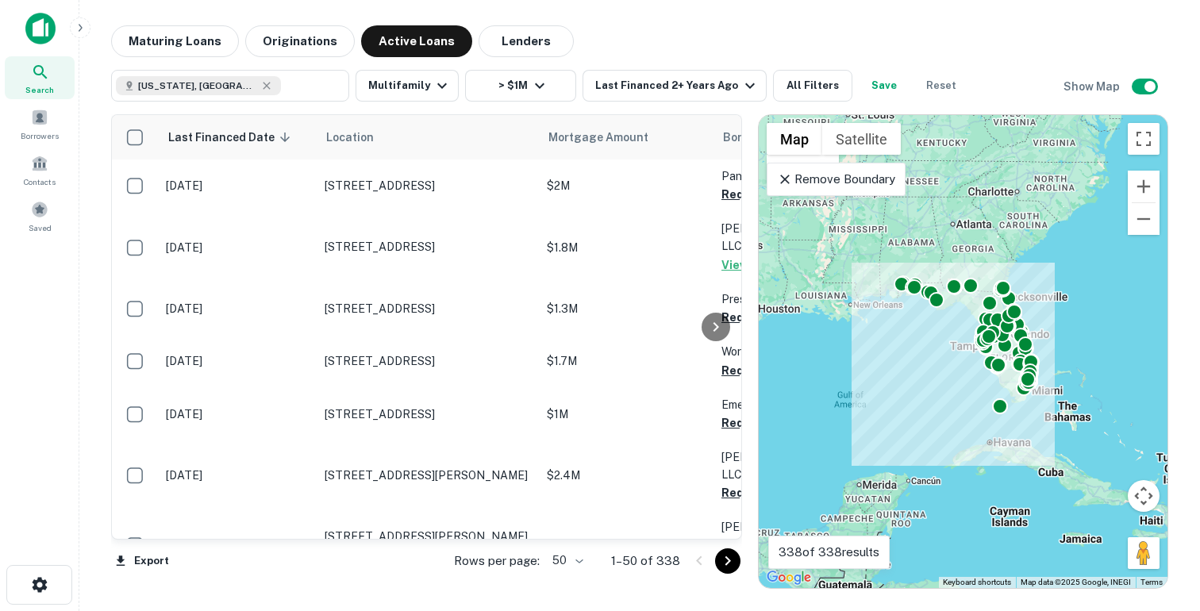
click at [784, 181] on icon at bounding box center [785, 179] width 16 height 16
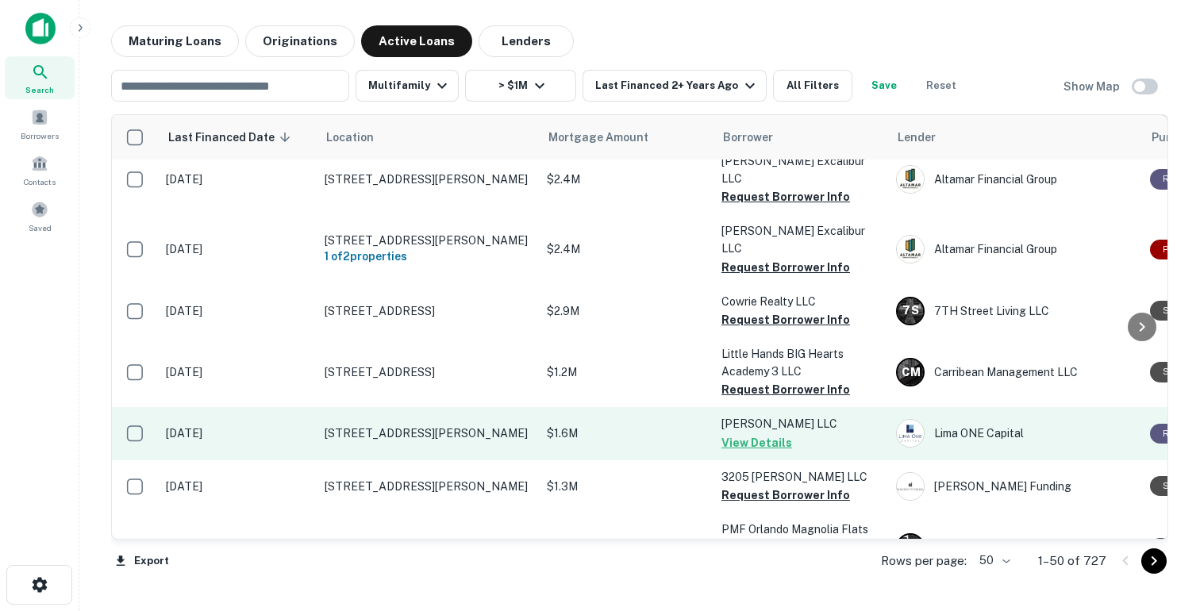
scroll to position [609, 0]
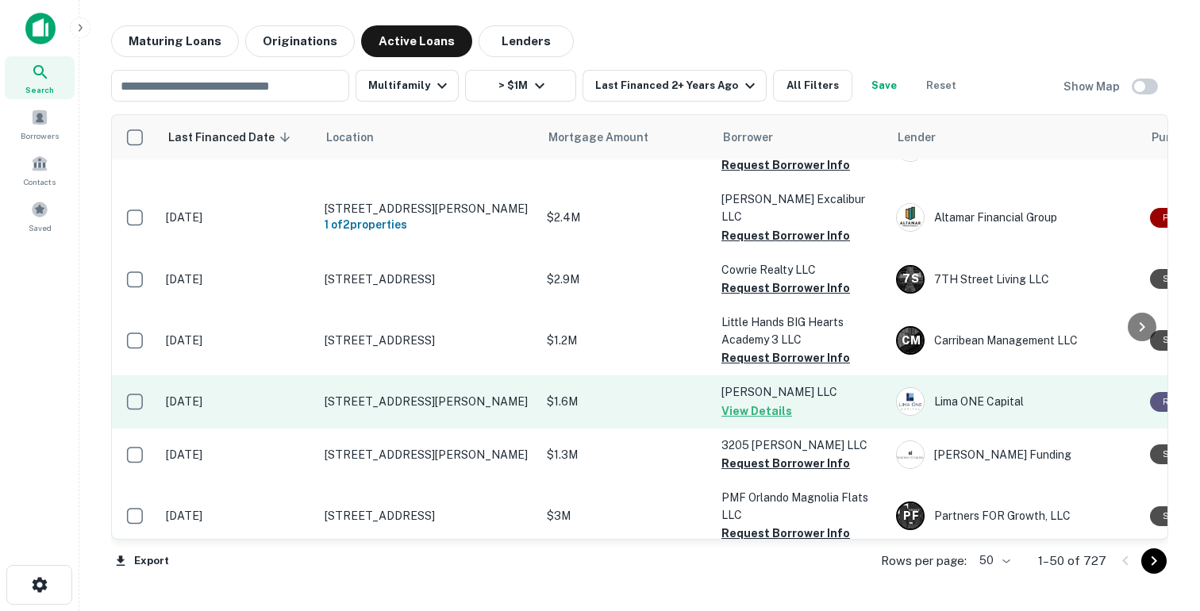
click at [688, 393] on p "$1.6M" at bounding box center [626, 401] width 159 height 17
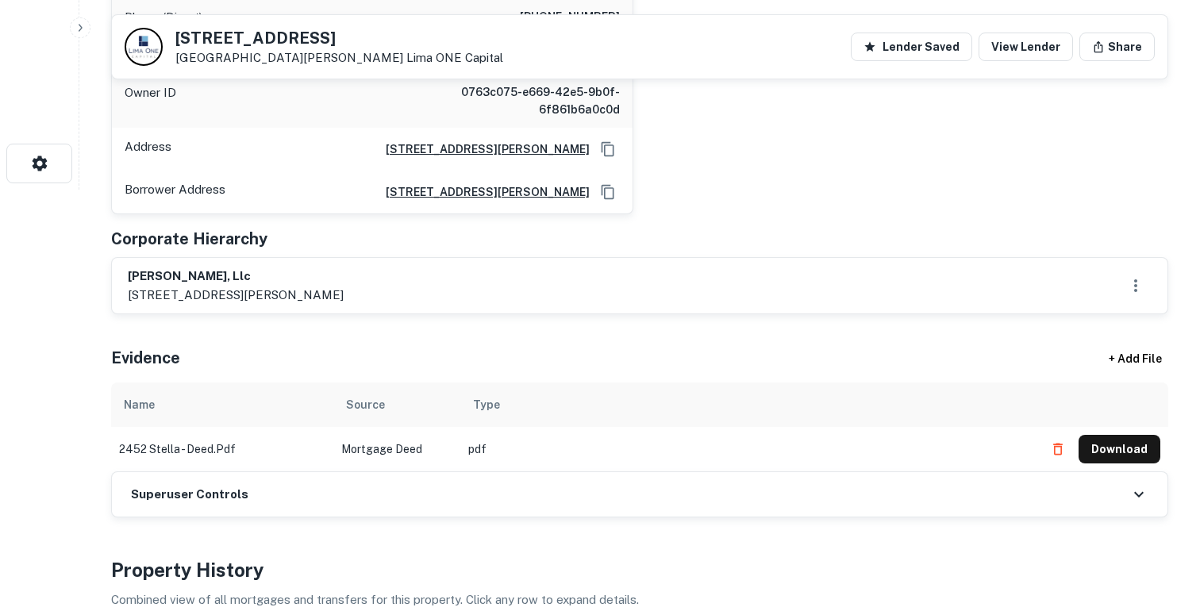
scroll to position [449, 0]
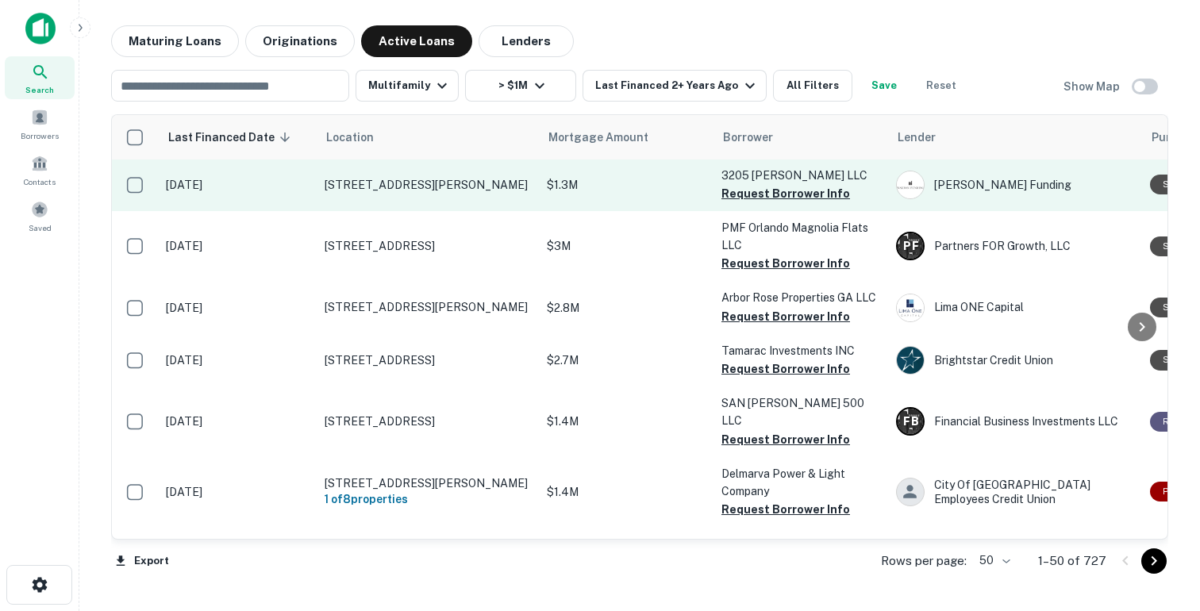
scroll to position [880, 0]
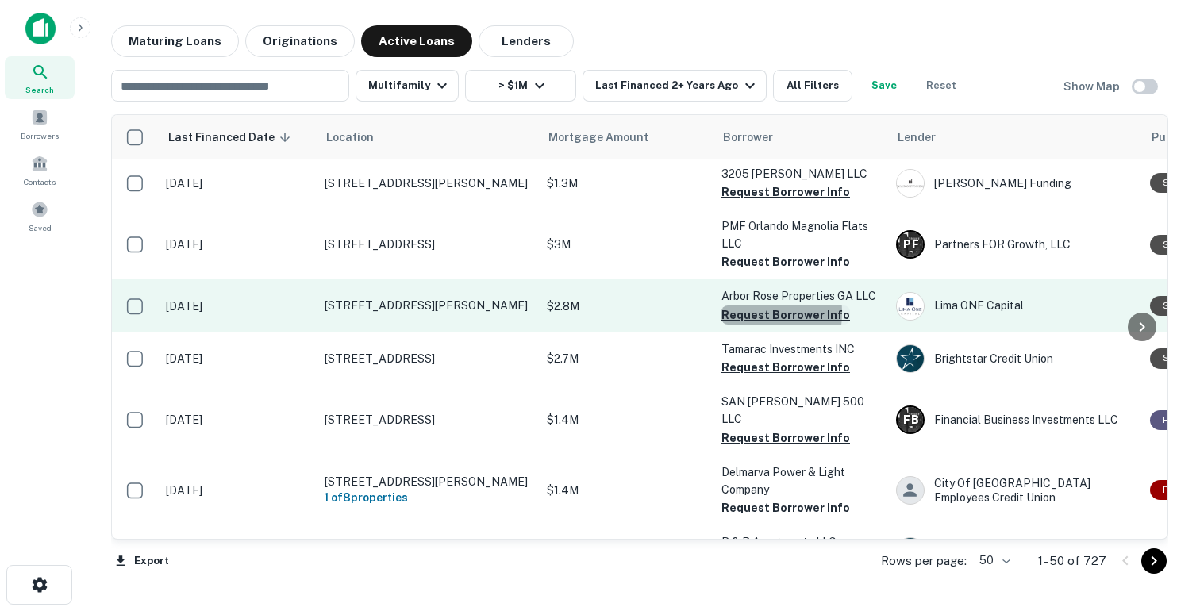
click at [740, 306] on button "Request Borrower Info" at bounding box center [786, 315] width 129 height 19
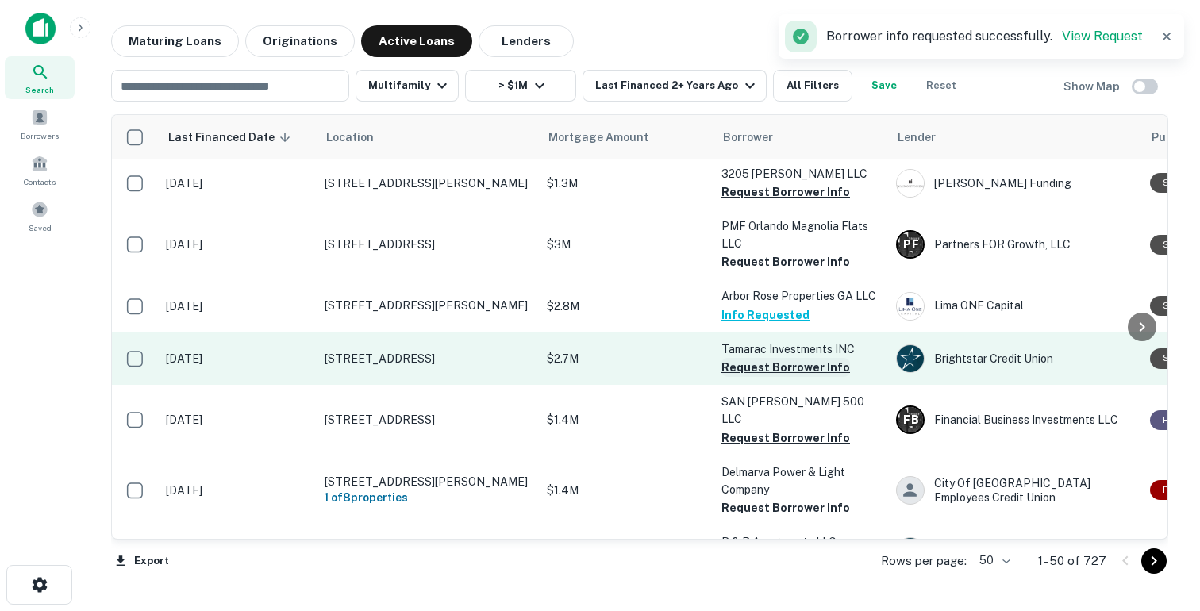
scroll to position [871, 0]
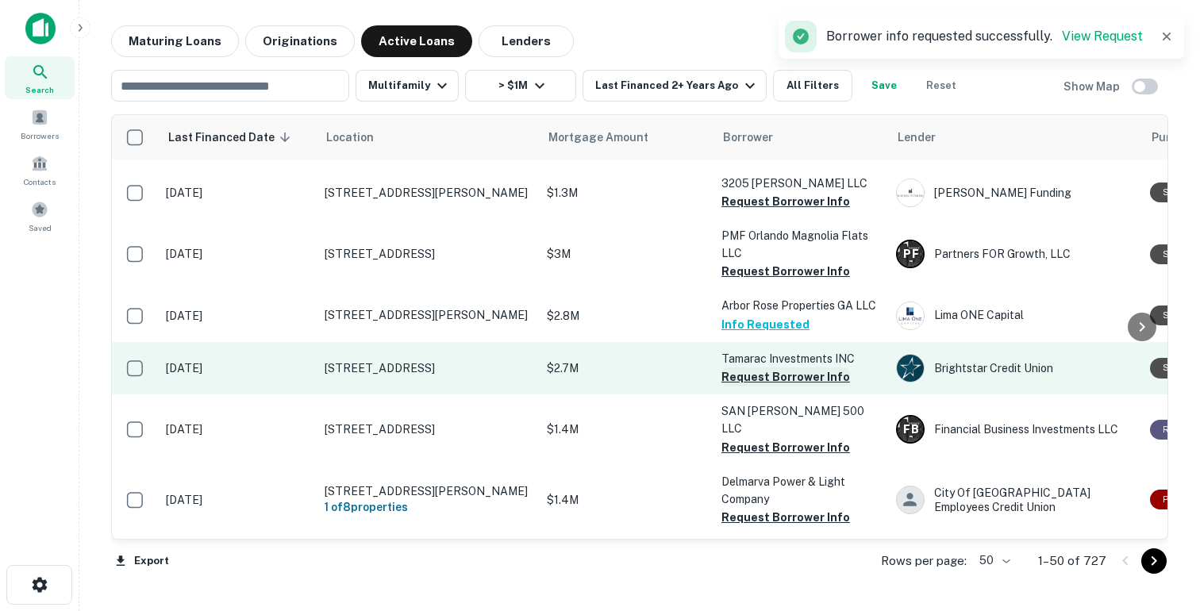
click at [741, 368] on button "Request Borrower Info" at bounding box center [786, 377] width 129 height 19
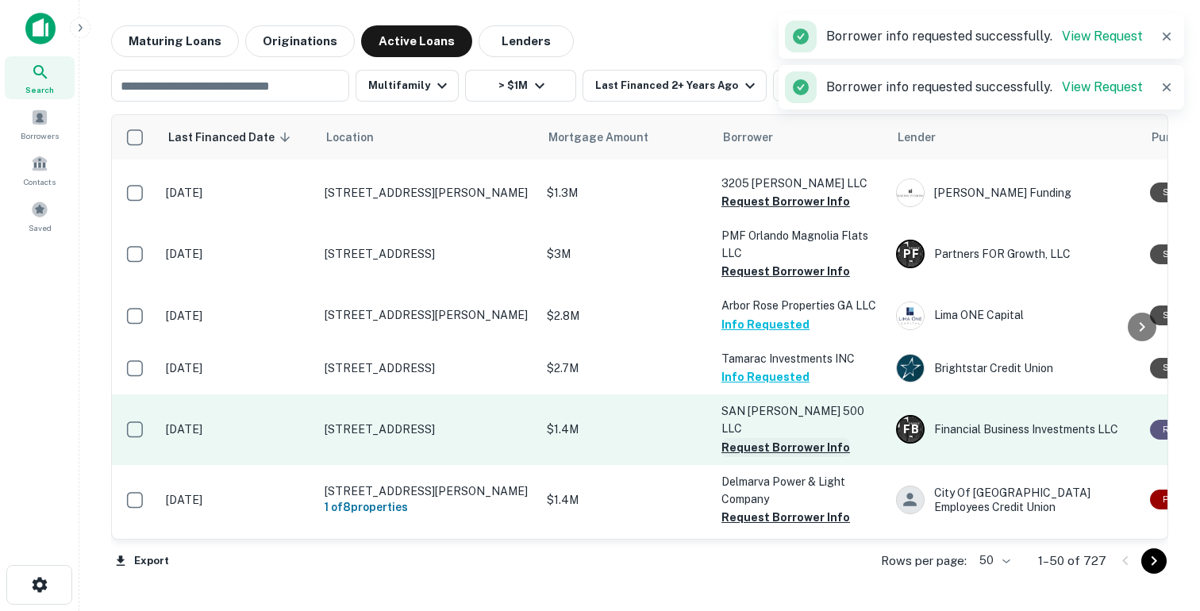
click at [730, 438] on button "Request Borrower Info" at bounding box center [786, 447] width 129 height 19
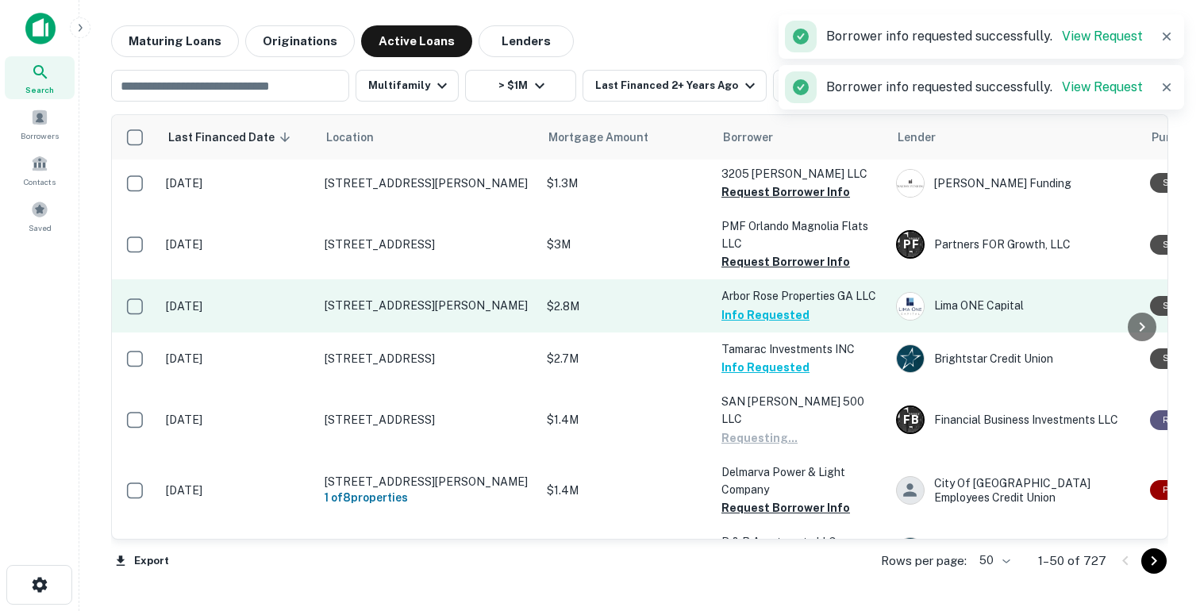
click at [695, 298] on p "$2.8M" at bounding box center [626, 306] width 159 height 17
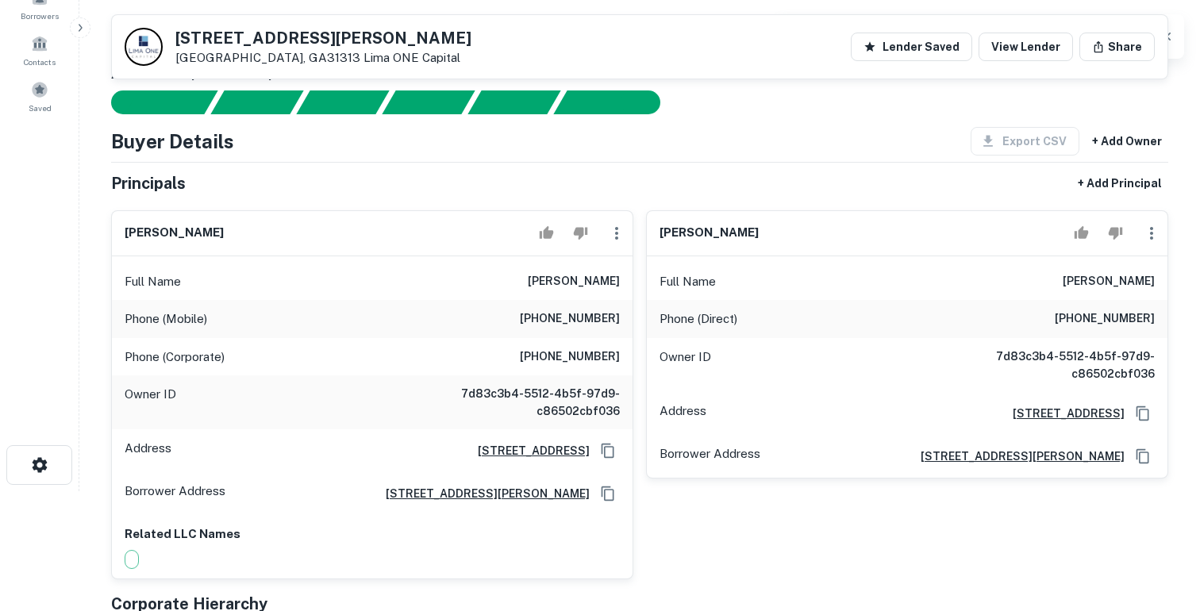
scroll to position [119, 0]
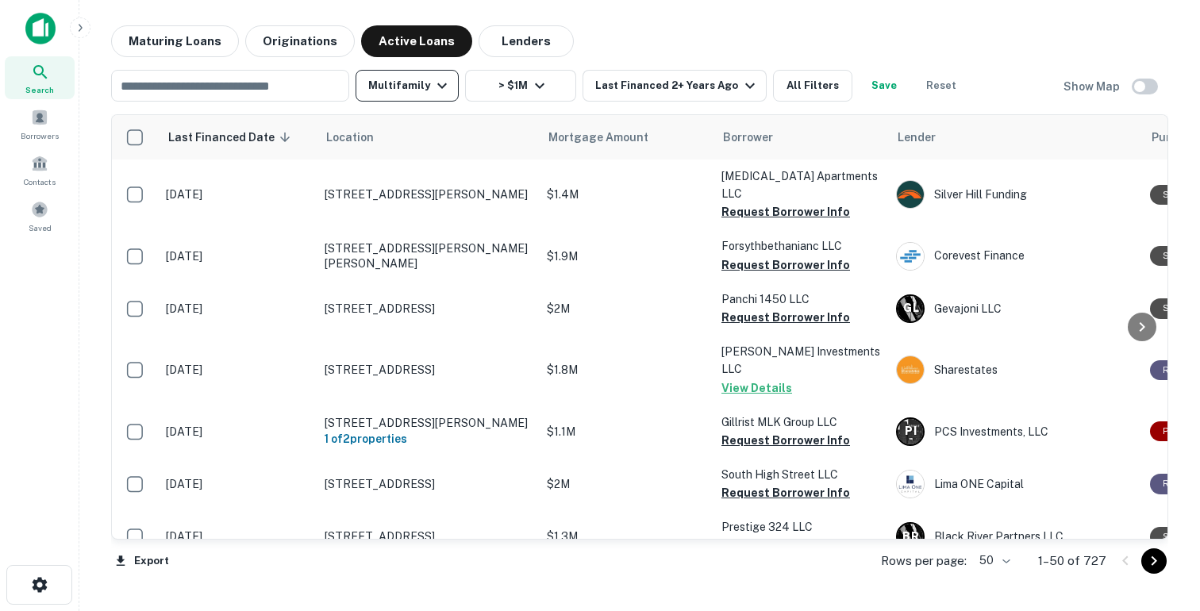
click at [441, 94] on icon "button" at bounding box center [442, 85] width 19 height 19
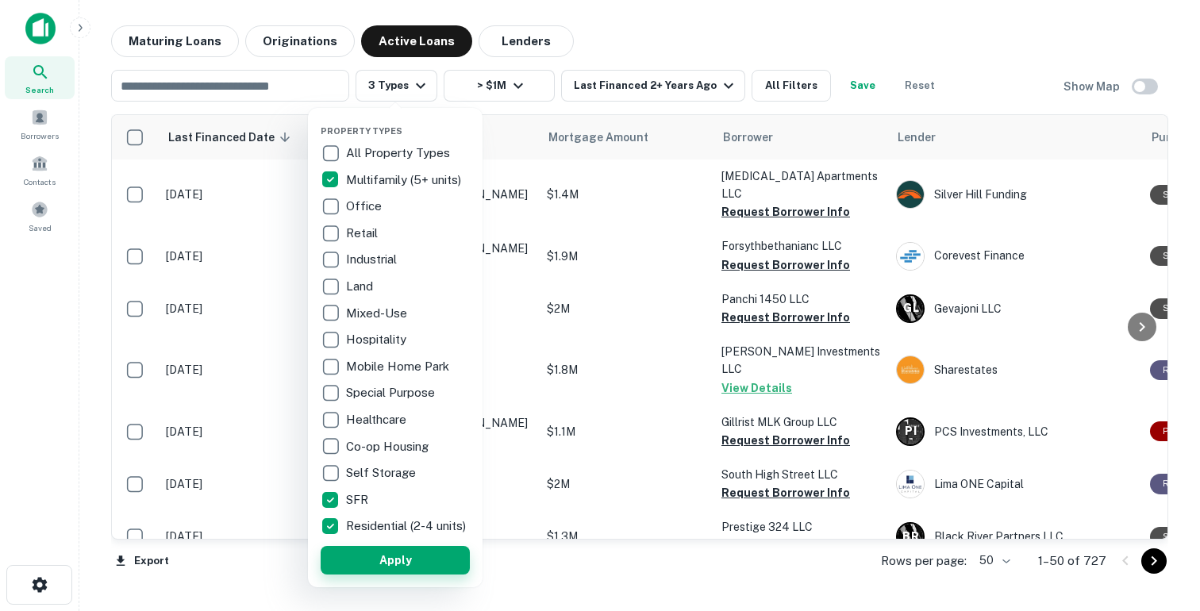
click at [392, 568] on button "Apply" at bounding box center [395, 560] width 149 height 29
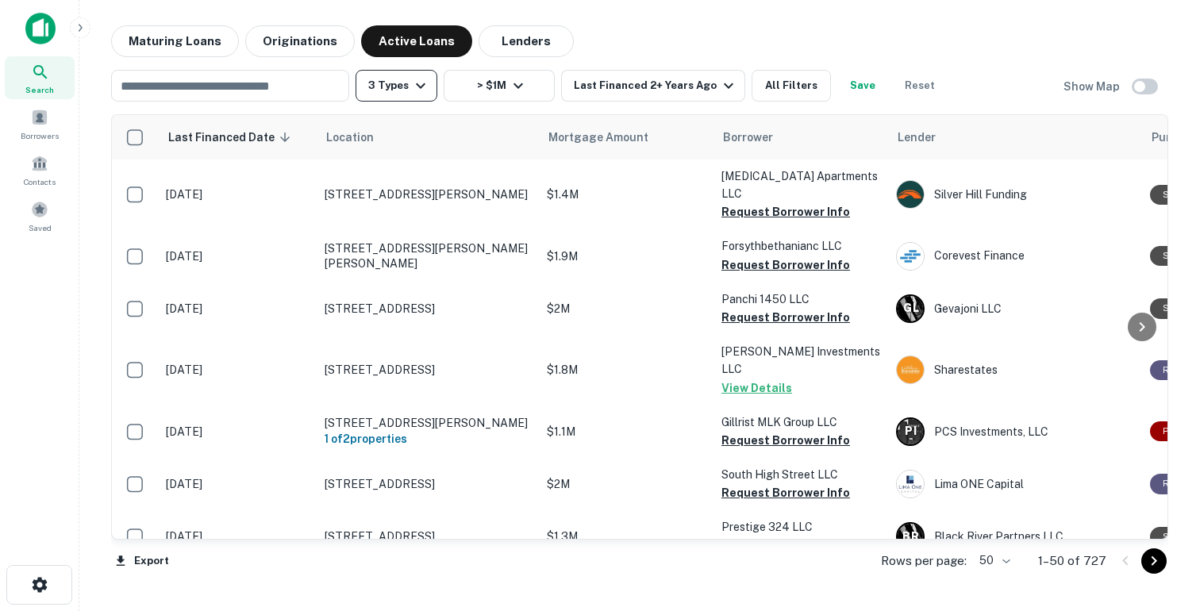
click at [399, 83] on button "3 Types" at bounding box center [397, 86] width 82 height 32
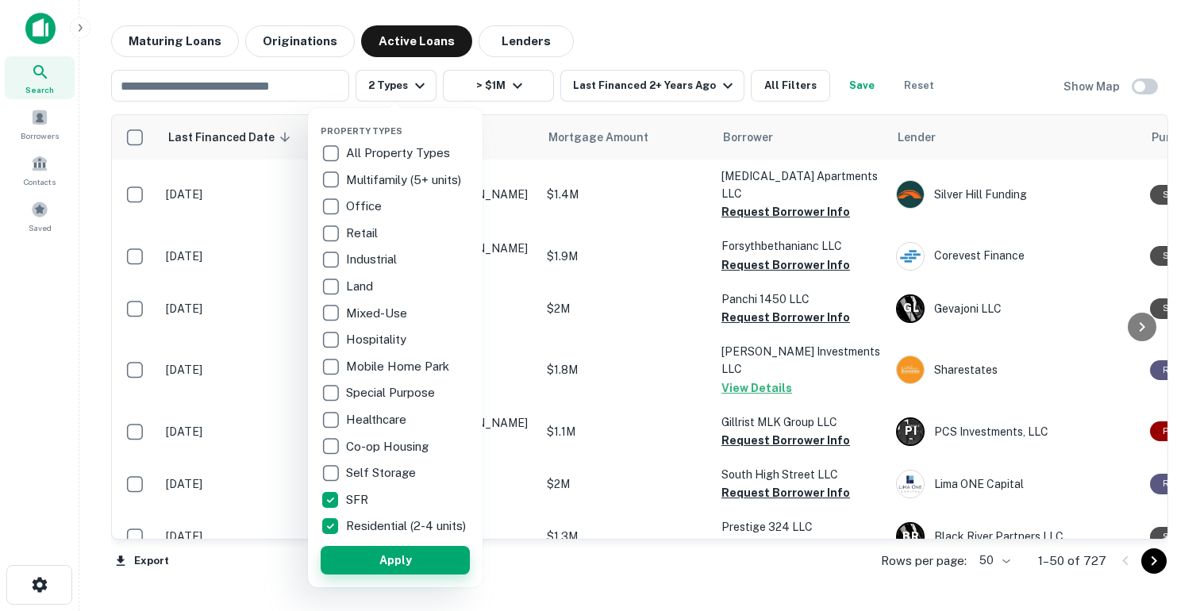
click at [394, 564] on button "Apply" at bounding box center [395, 560] width 149 height 29
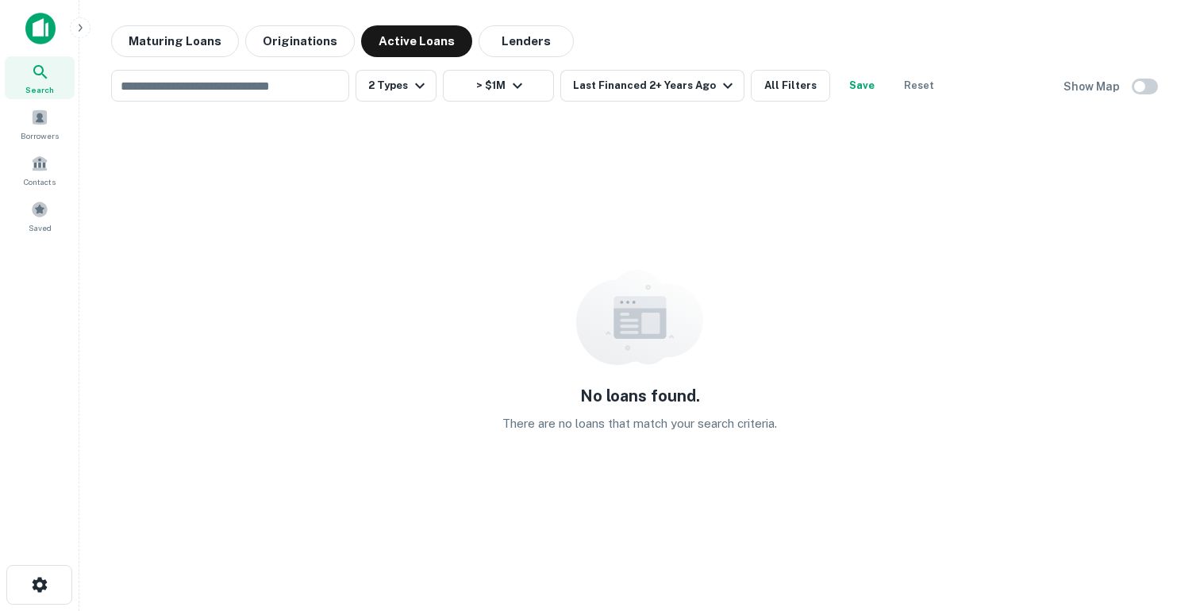
click at [403, 79] on button "2 Types" at bounding box center [396, 86] width 81 height 32
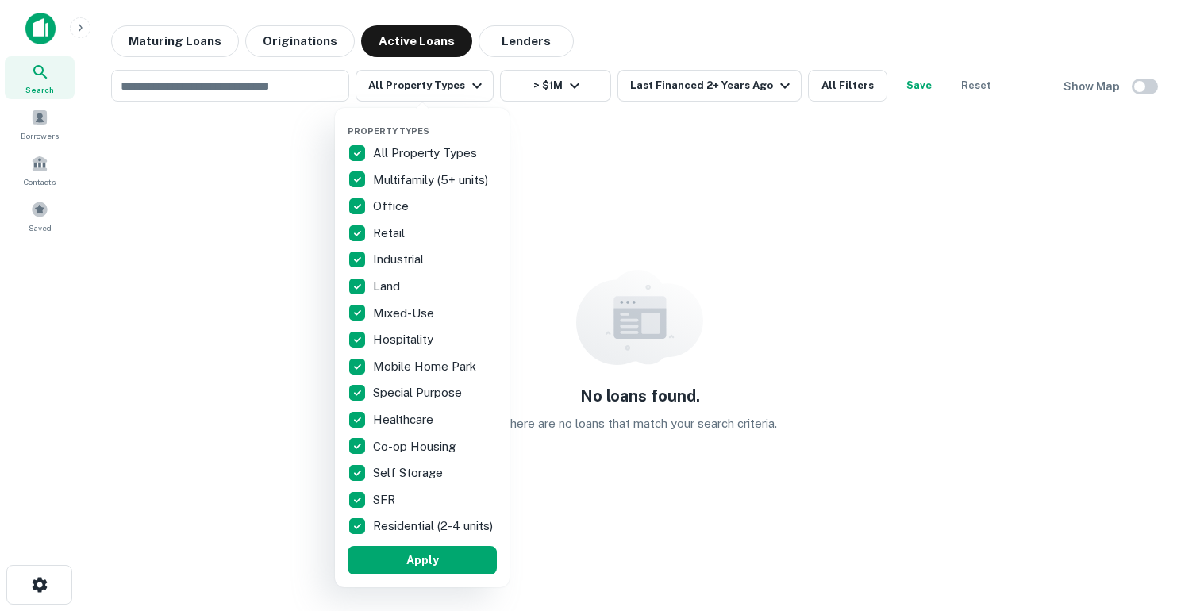
click at [328, 183] on div at bounding box center [600, 305] width 1200 height 611
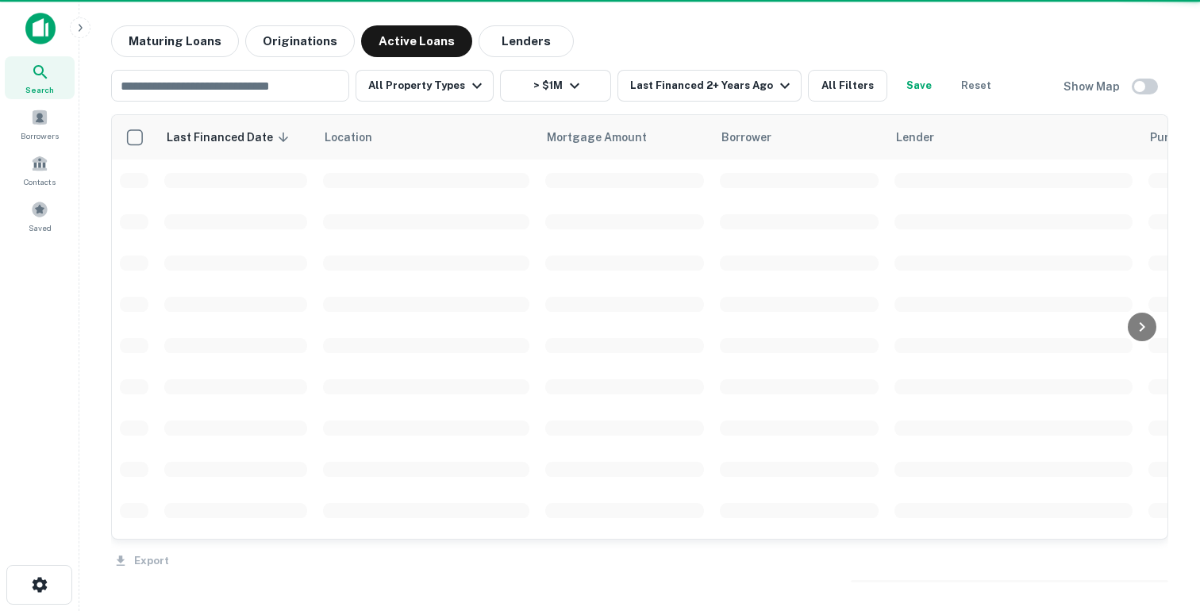
click at [164, 52] on div "Property Types All Property Types Multifamily (5+ units) Office Retail Industri…" at bounding box center [600, 305] width 1200 height 611
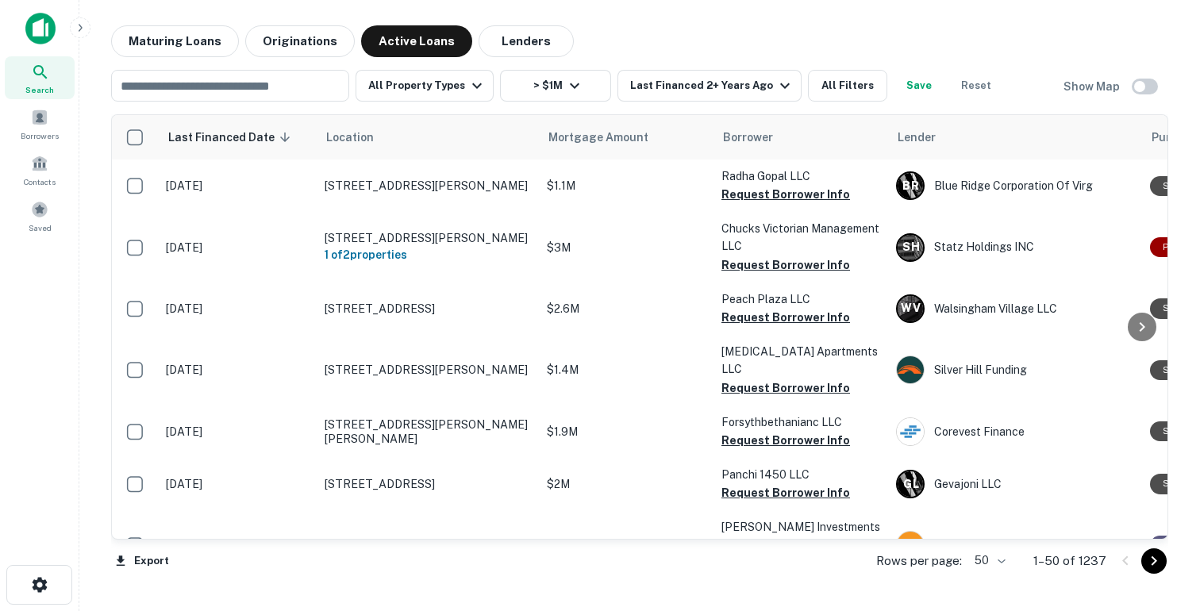
click at [28, 19] on img at bounding box center [40, 29] width 30 height 32
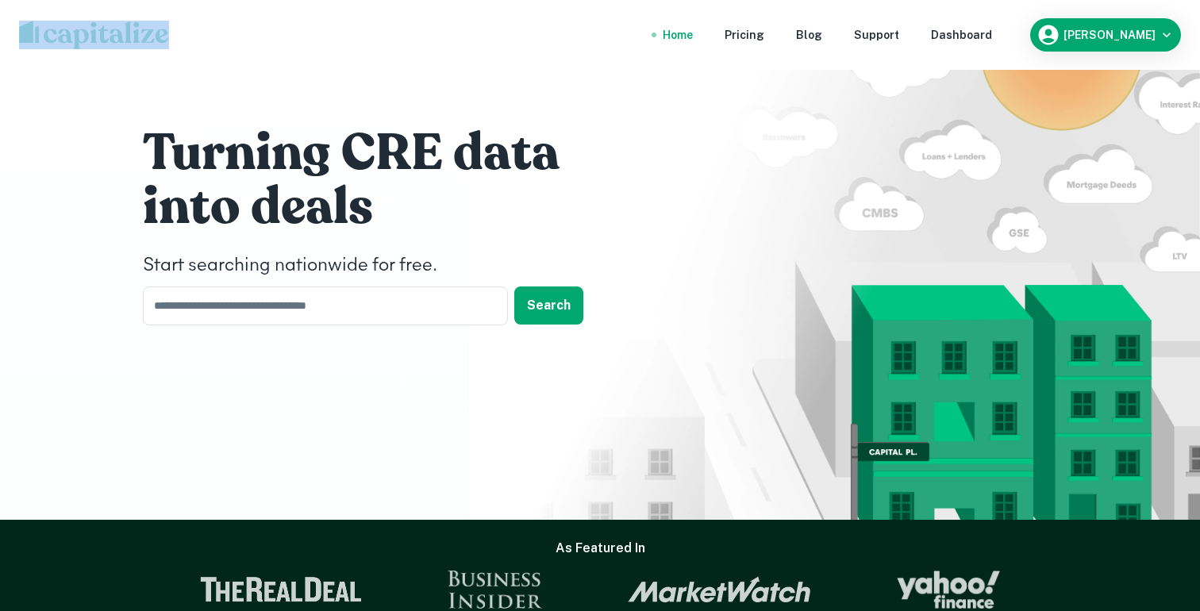
click at [28, 19] on div "Home Pricing Blog Support Dashboard [PERSON_NAME]" at bounding box center [600, 35] width 1200 height 70
click at [272, 312] on input "text" at bounding box center [320, 306] width 354 height 39
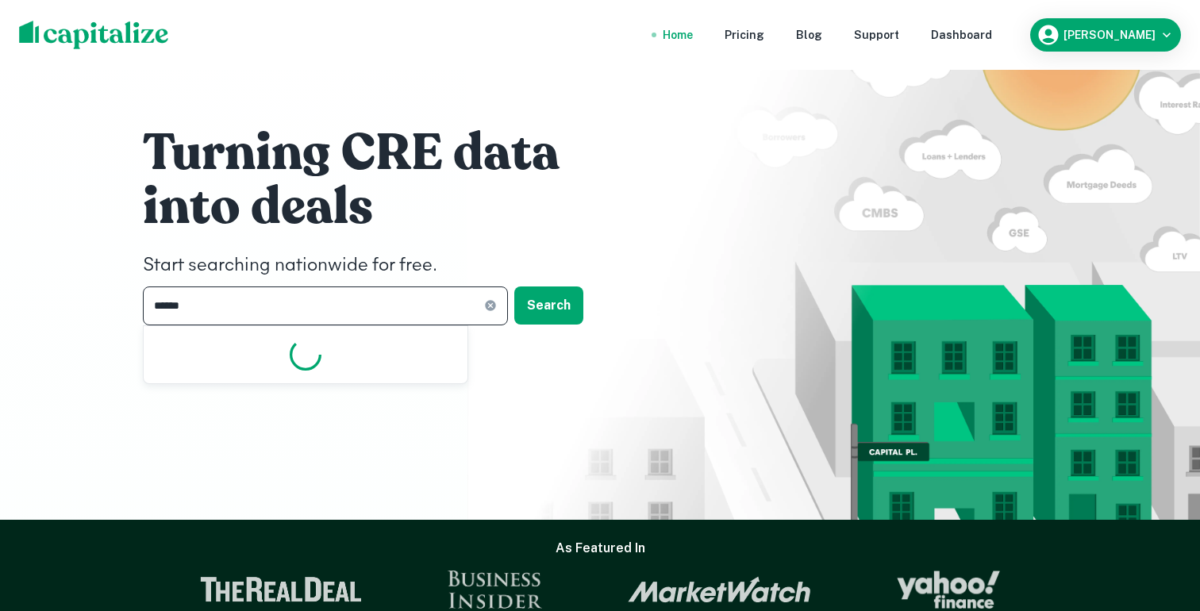
type input "******"
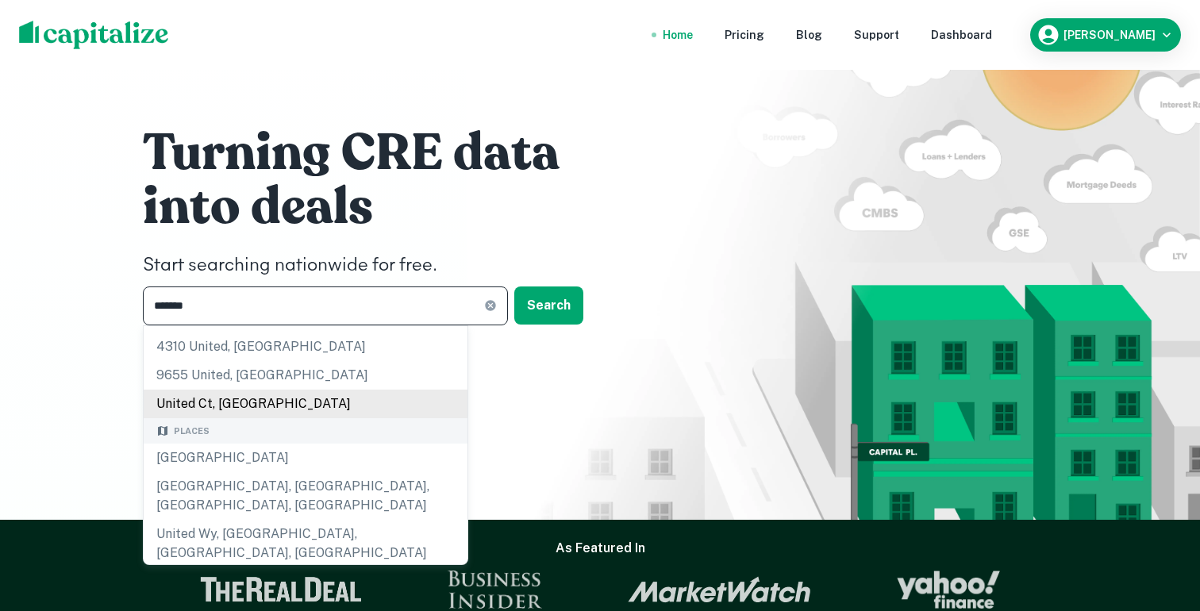
scroll to position [65, 0]
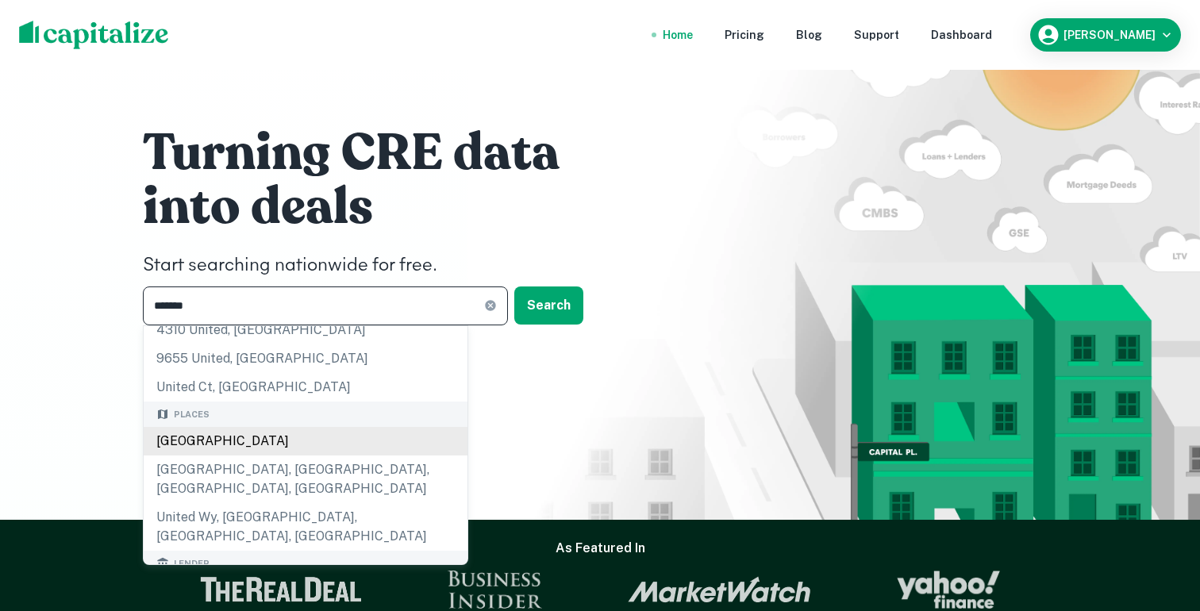
click at [217, 446] on div "[GEOGRAPHIC_DATA]" at bounding box center [306, 441] width 324 height 29
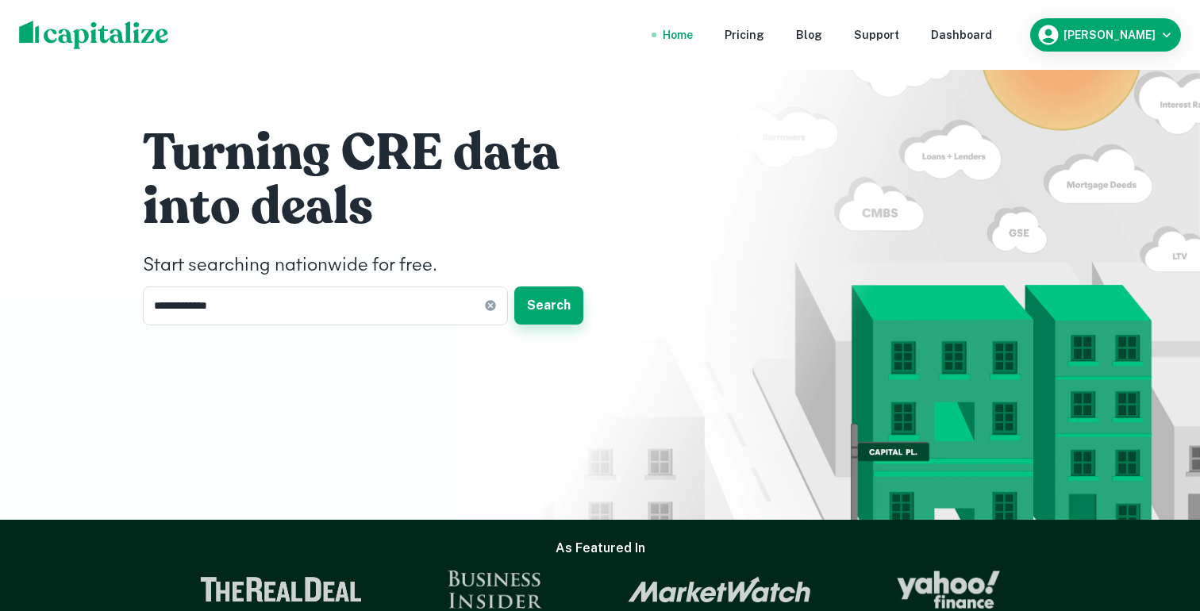
click at [537, 295] on button "Search" at bounding box center [548, 306] width 69 height 38
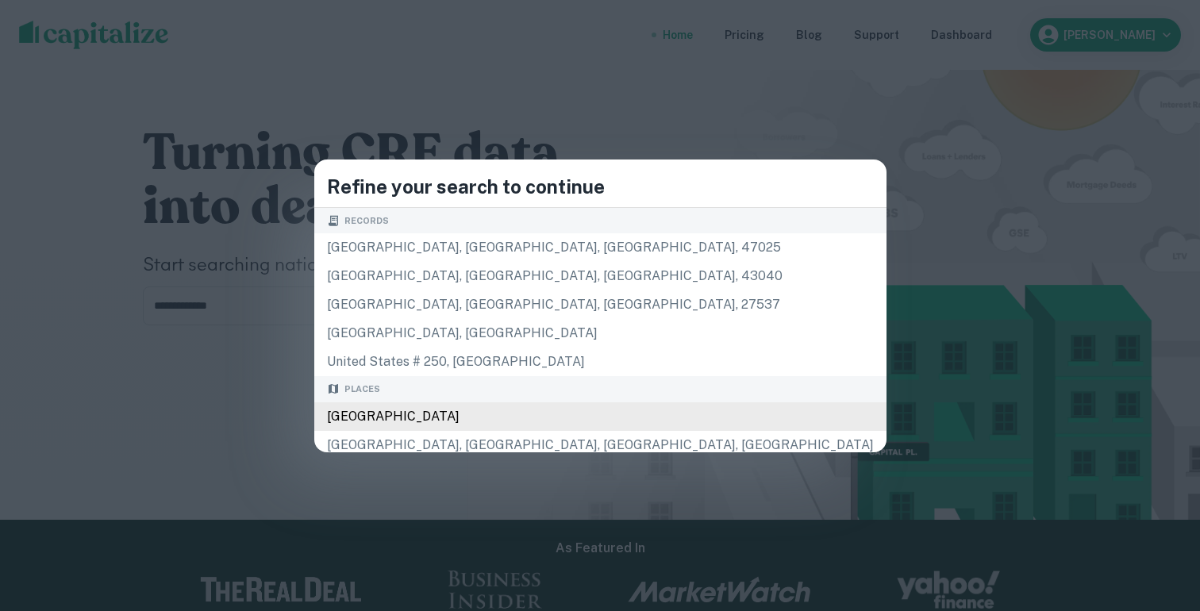
click at [478, 411] on div "[GEOGRAPHIC_DATA]" at bounding box center [600, 417] width 572 height 29
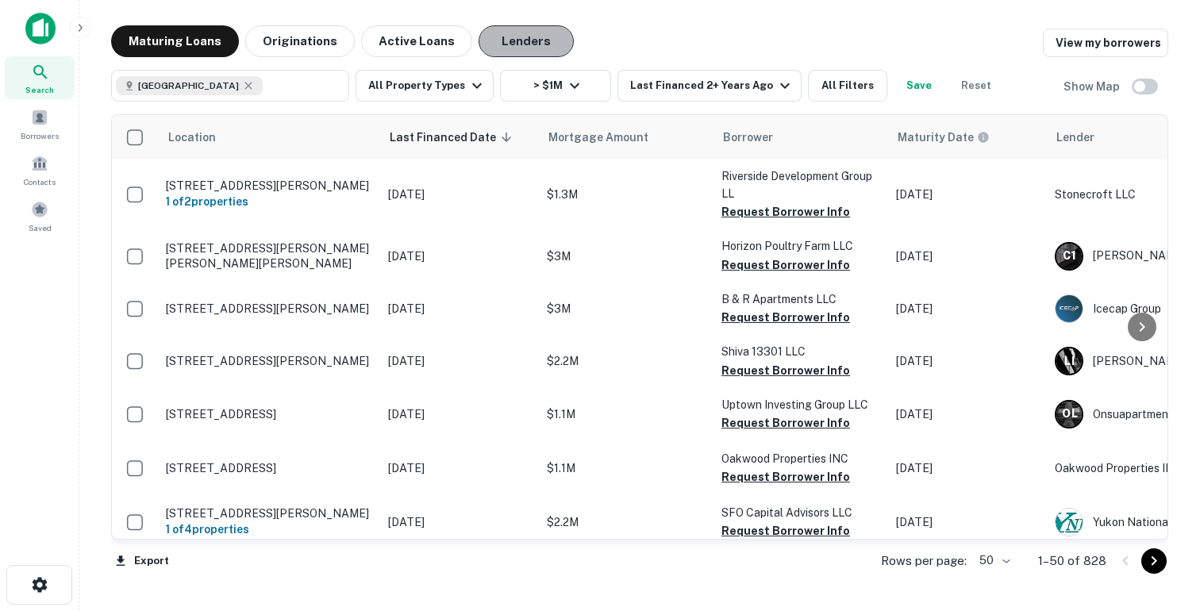
click at [527, 43] on button "Lenders" at bounding box center [526, 41] width 95 height 32
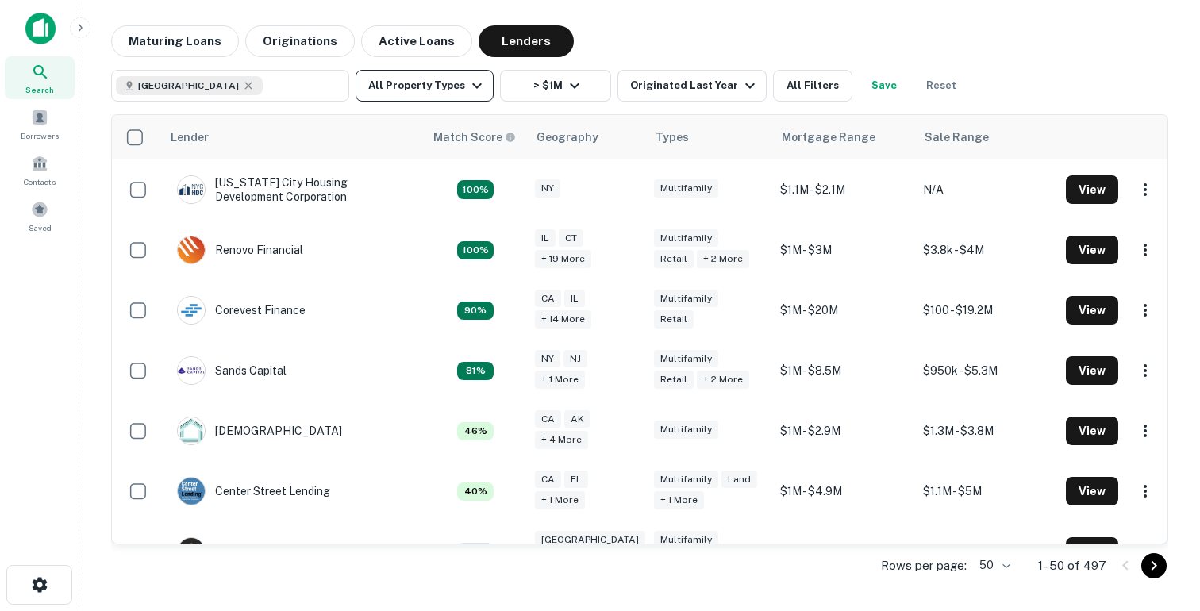
click at [460, 91] on button "All Property Types" at bounding box center [425, 86] width 138 height 32
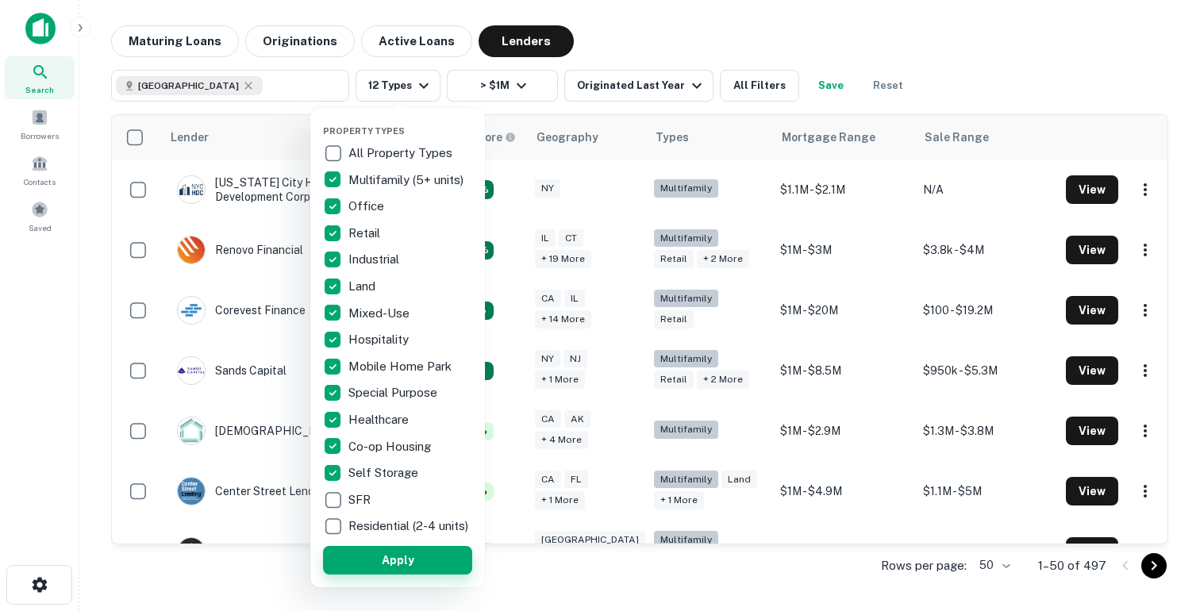
click at [427, 568] on button "Apply" at bounding box center [397, 560] width 149 height 29
